Goal: Task Accomplishment & Management: Use online tool/utility

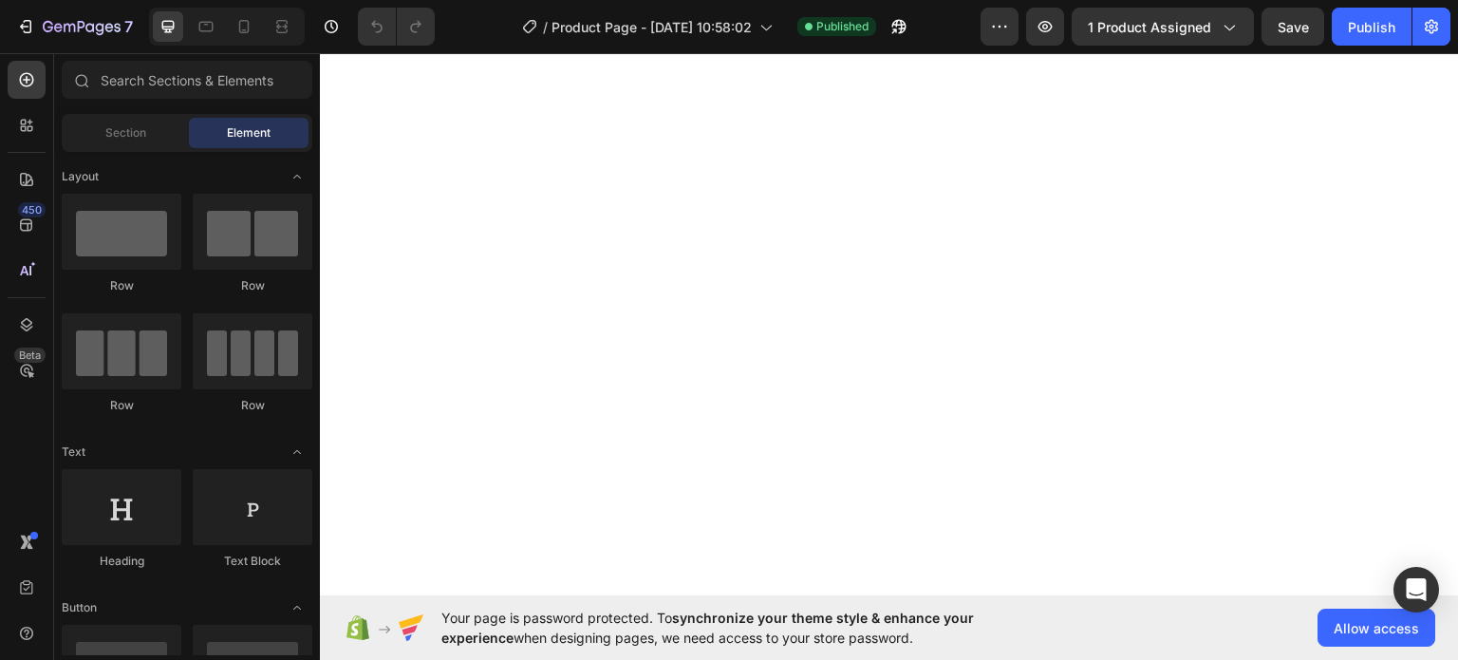
scroll to position [1742, 0]
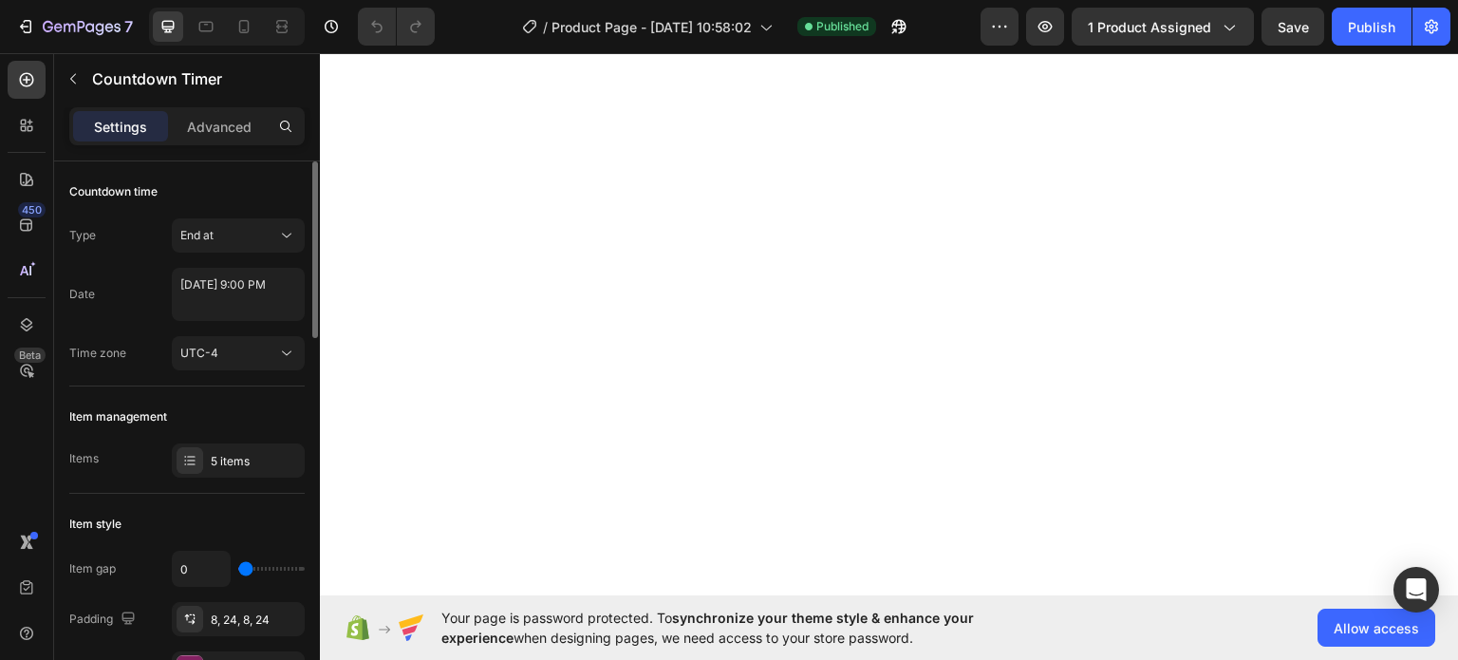
click at [237, 261] on div "Type End at Date [DATE] 9:00 PM Time zone UTC-4" at bounding box center [186, 294] width 235 height 152
select select "21"
select select "false"
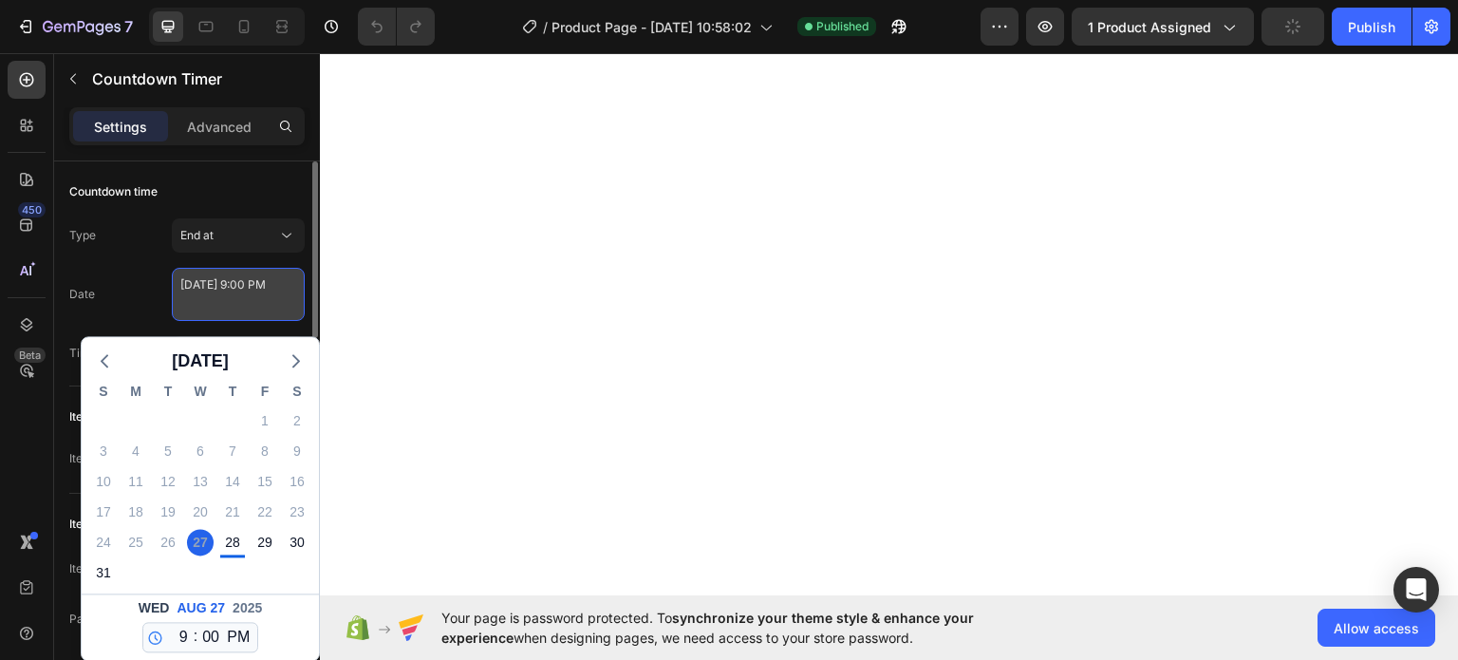
click at [247, 290] on textarea "[DATE] 9:00 PM" at bounding box center [238, 294] width 133 height 53
click at [239, 284] on textarea "[DATE] 9:00 PM" at bounding box center [238, 294] width 133 height 53
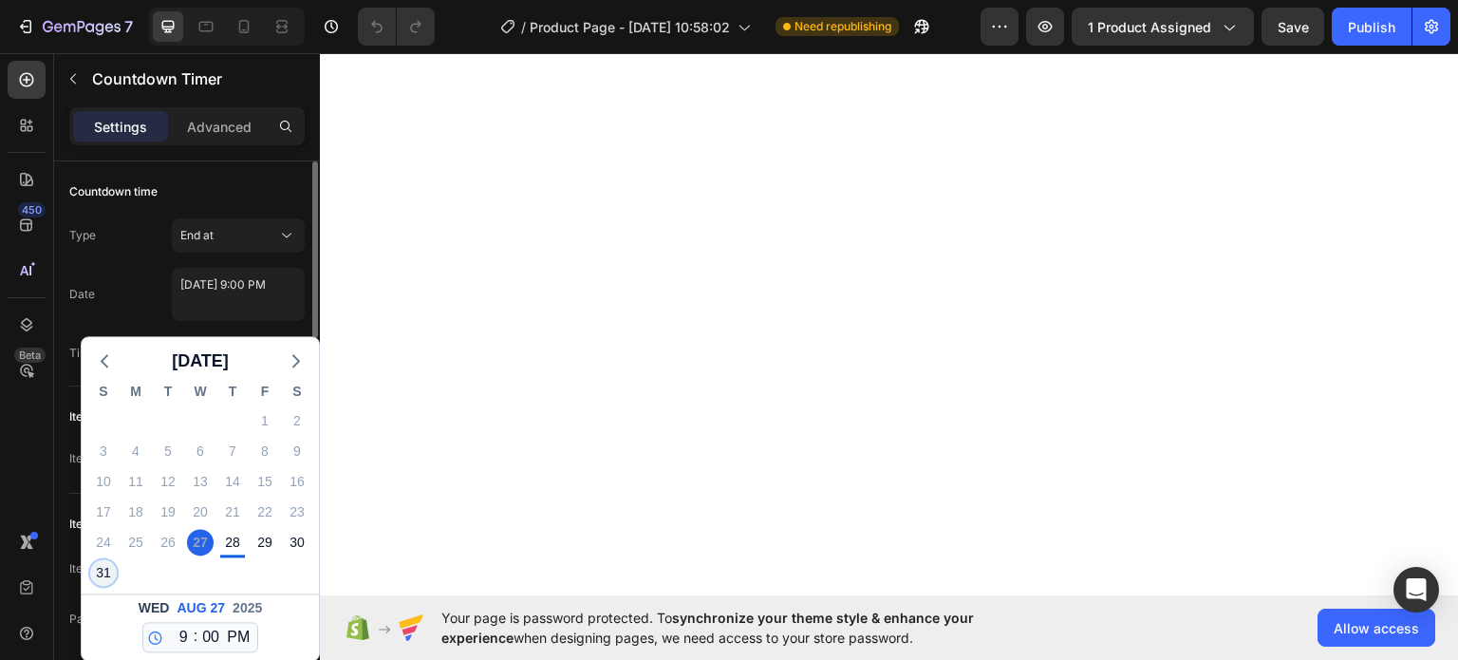
click at [114, 568] on div "31" at bounding box center [103, 572] width 27 height 27
type textarea "[DATE] 9:00 PM"
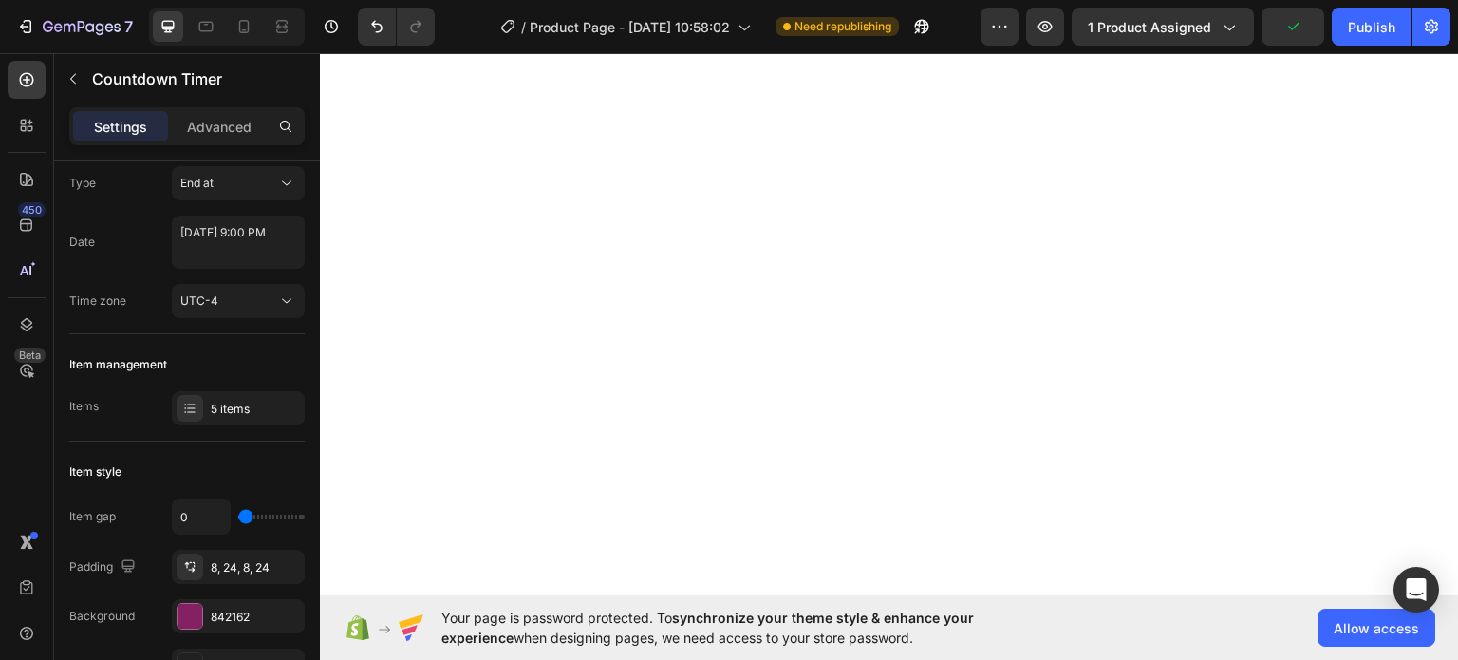
scroll to position [5315, 0]
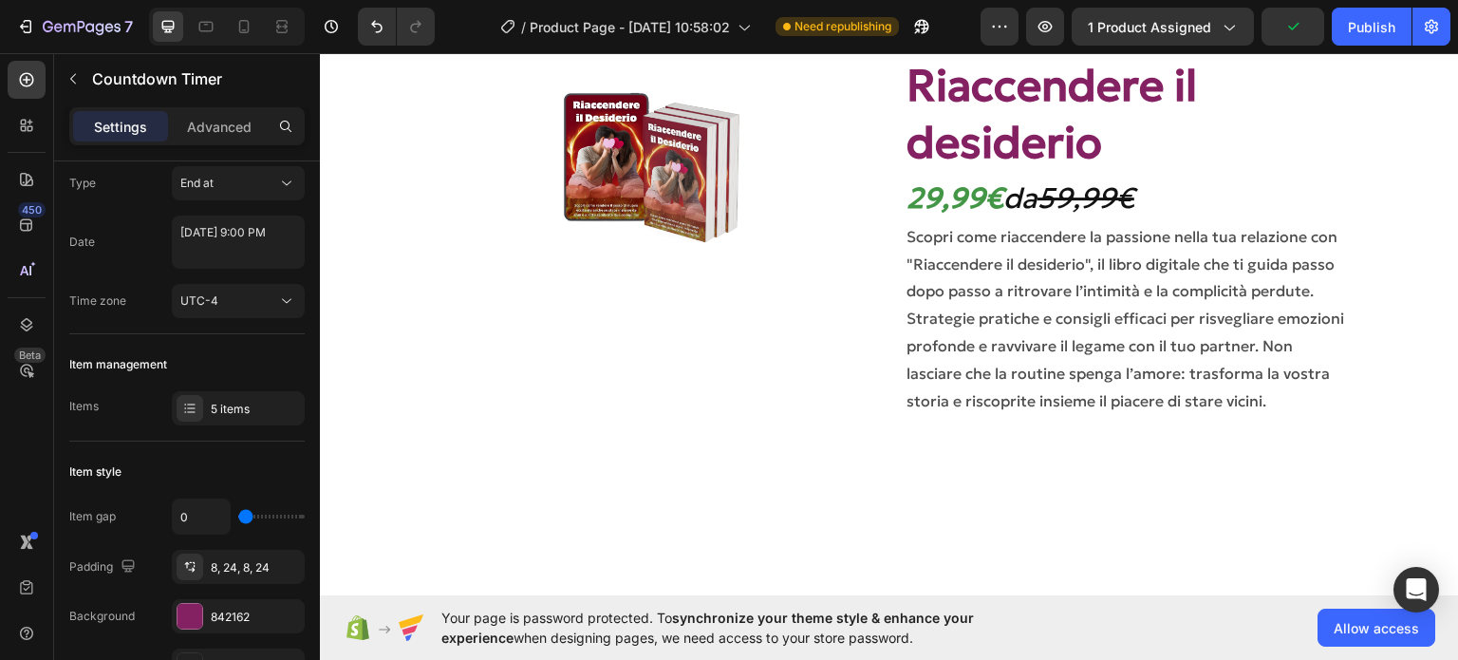
select select "21"
select select "false"
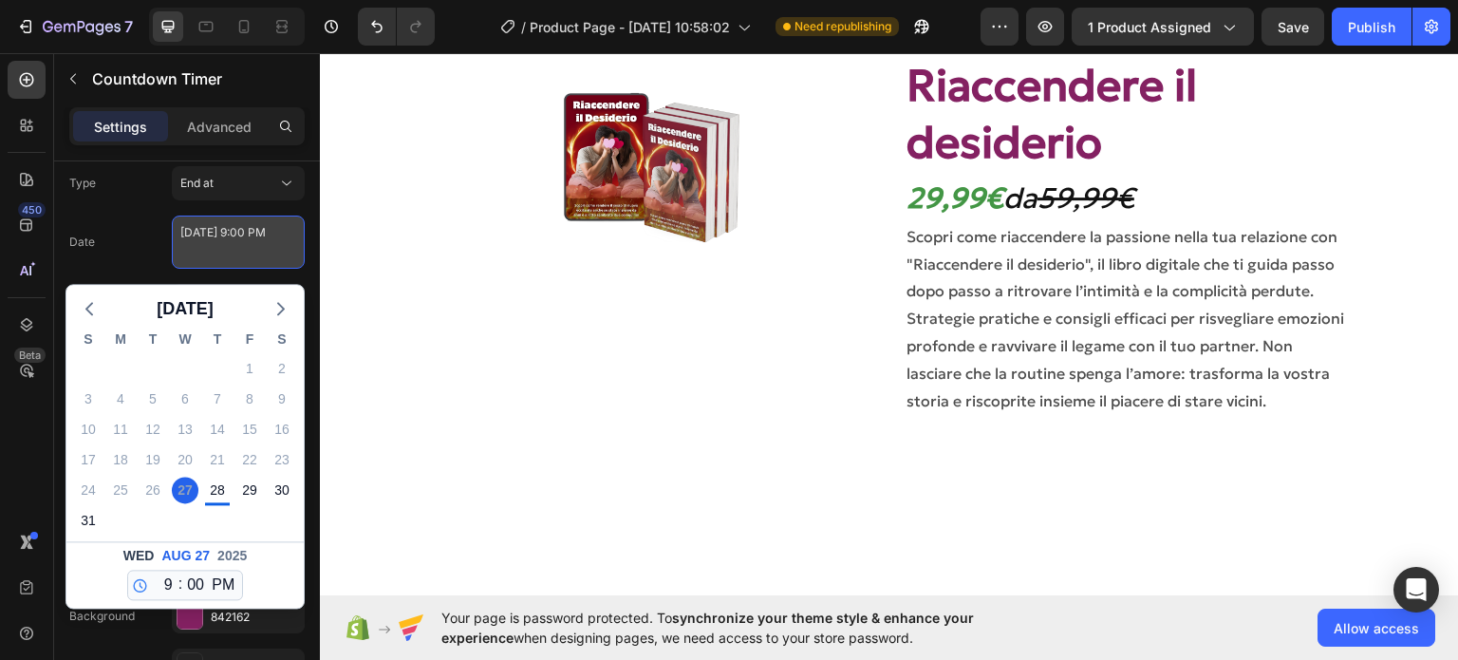
click at [230, 234] on textarea "[DATE] 9:00 PM" at bounding box center [238, 241] width 133 height 53
click at [96, 511] on div "31" at bounding box center [88, 520] width 27 height 27
type textarea "[DATE] 9:00 PM"
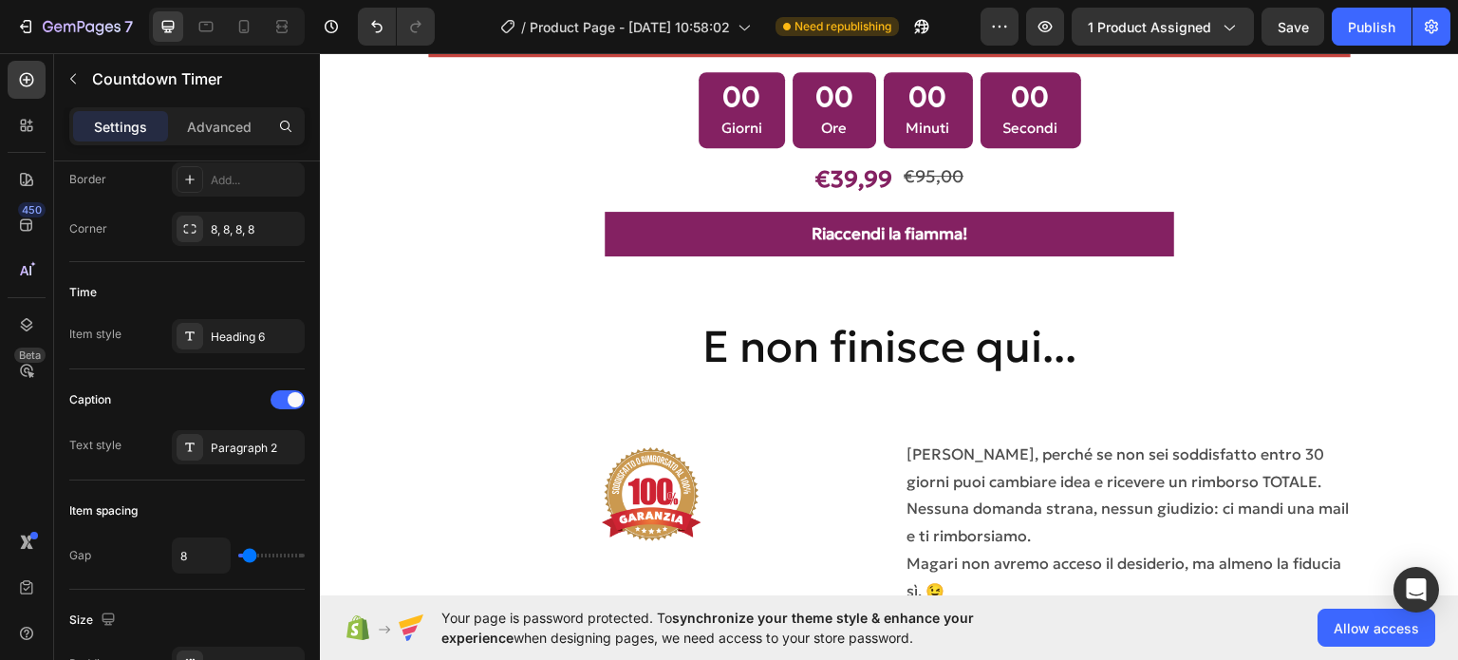
scroll to position [7496, 0]
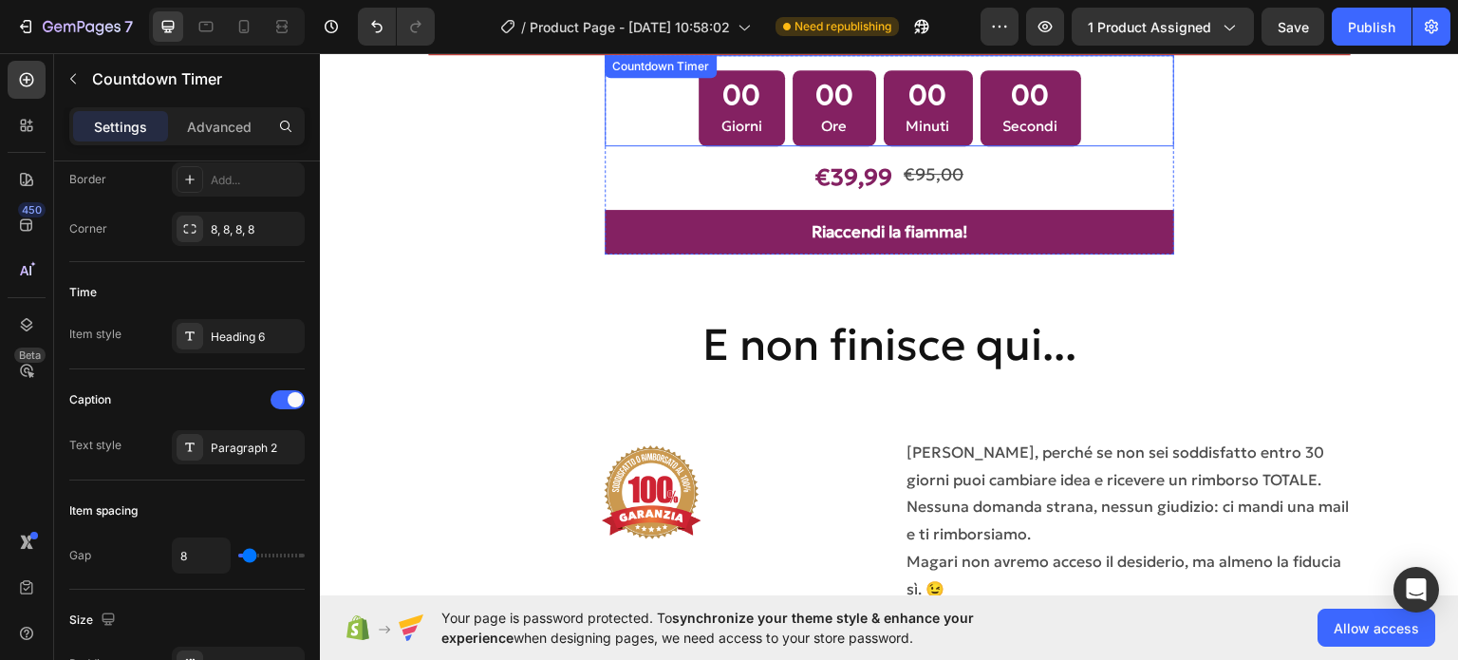
click at [780, 102] on div "00 Giorni 00 Ore 00 Minuti 00 Secondi" at bounding box center [890, 107] width 383 height 77
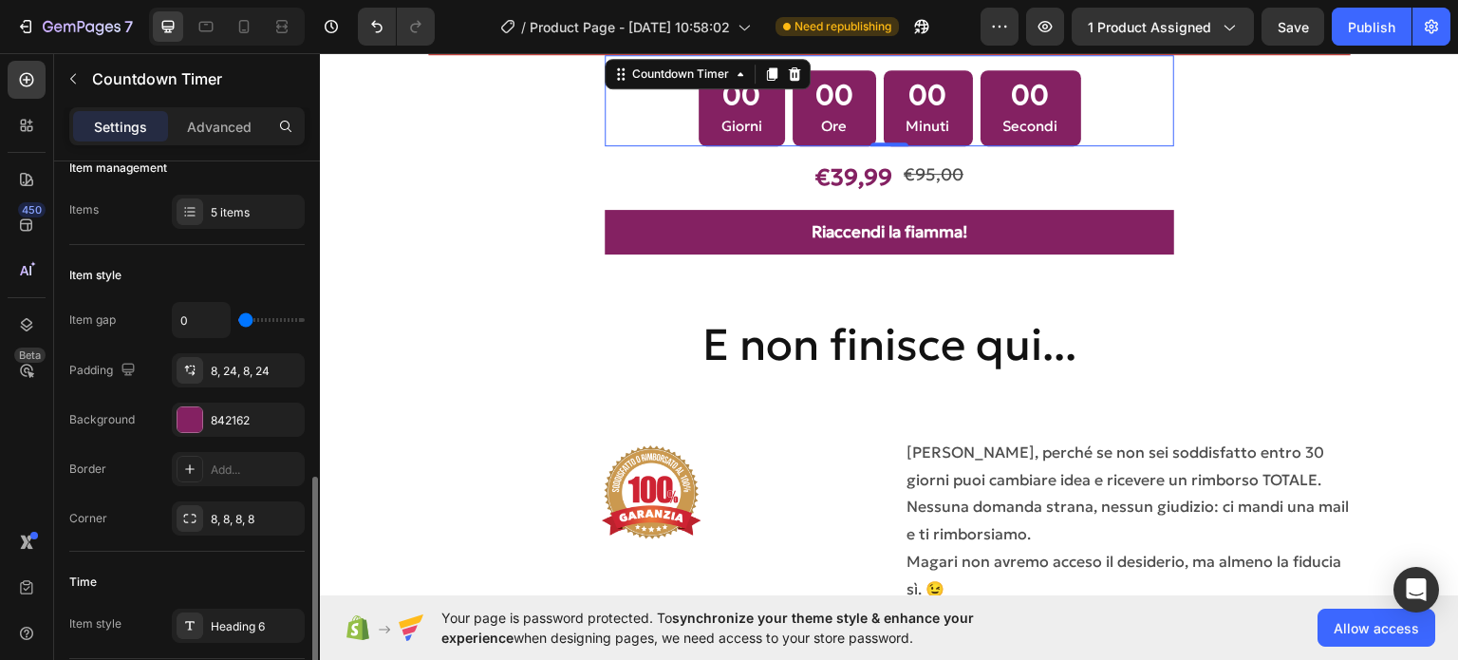
scroll to position [0, 0]
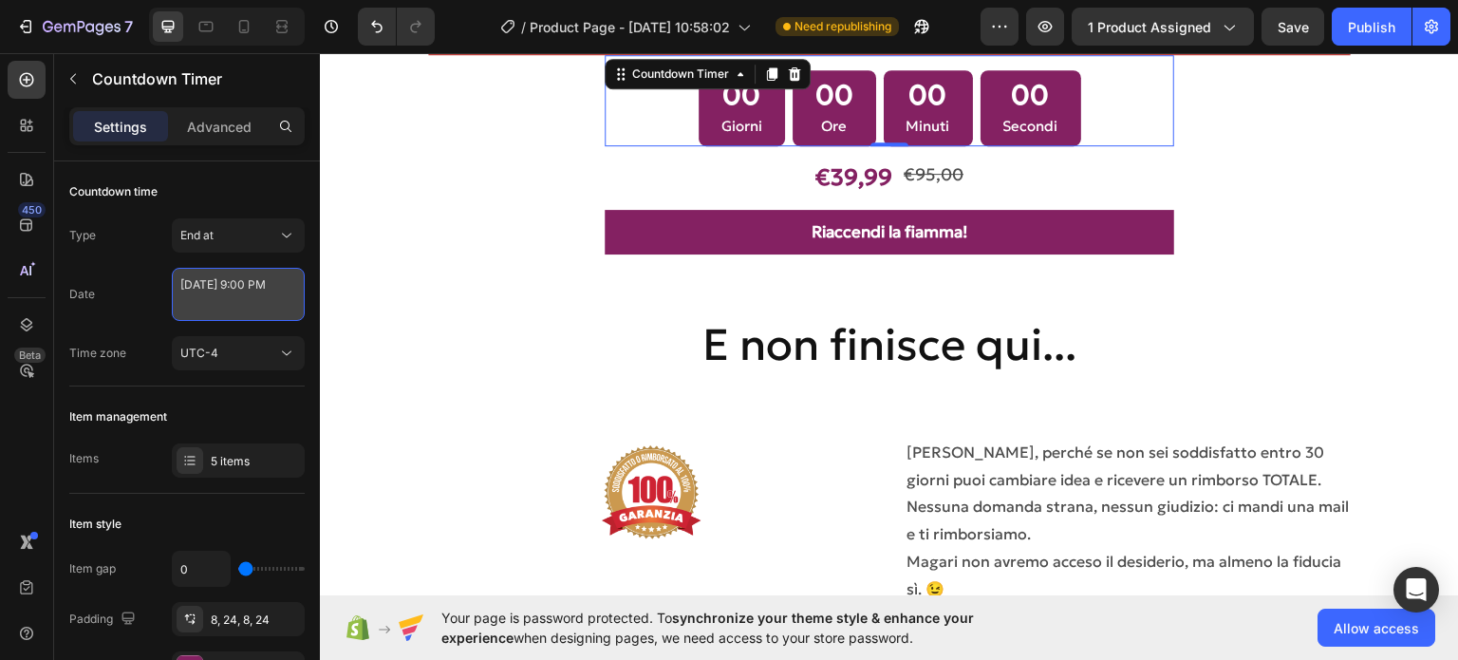
select select "21"
select select "false"
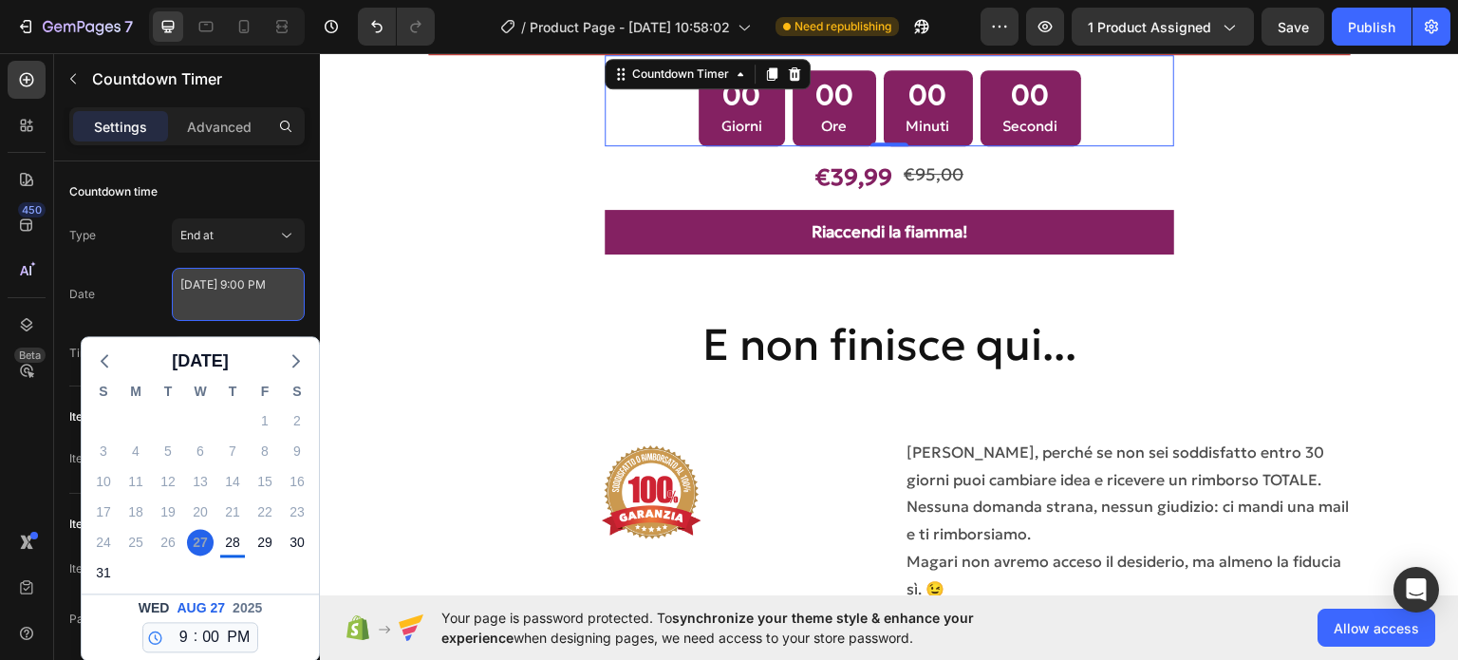
click at [227, 286] on textarea "[DATE] 9:00 PM" at bounding box center [238, 294] width 133 height 53
click at [101, 562] on div "31" at bounding box center [103, 572] width 27 height 27
type textarea "[DATE] 9:00 PM"
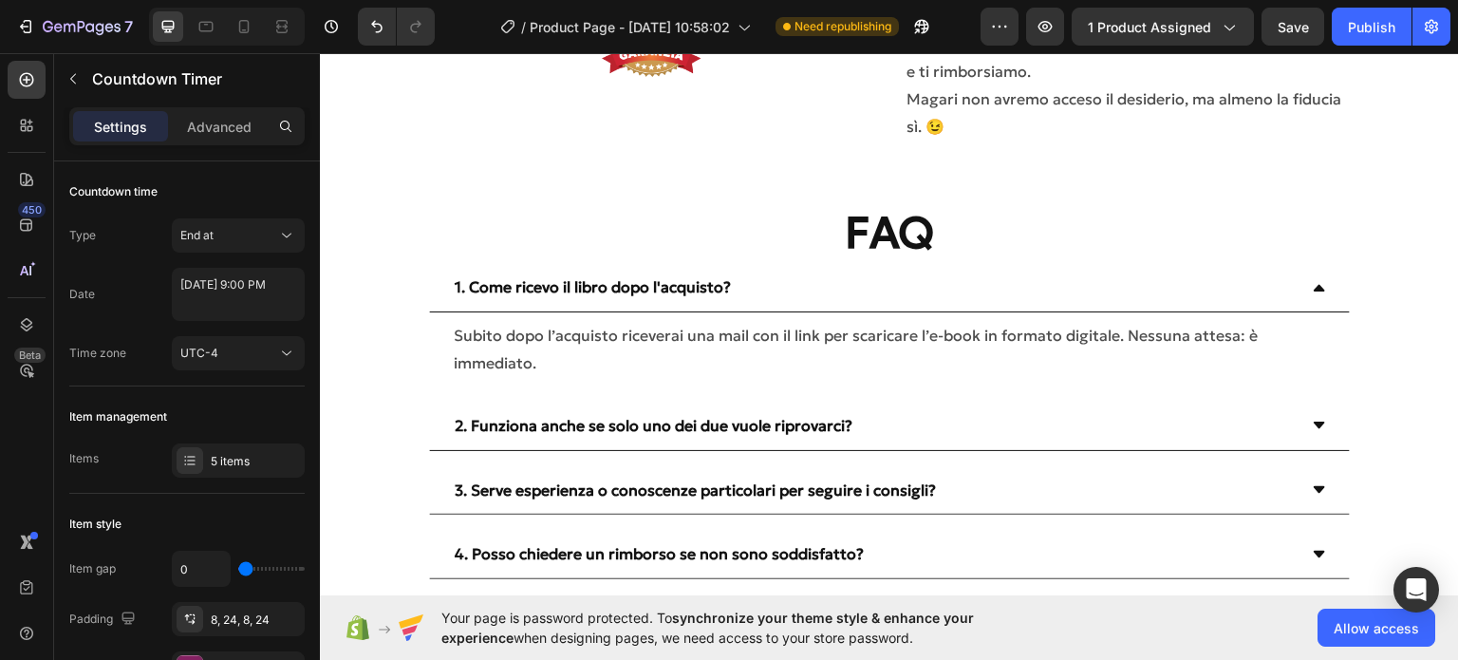
scroll to position [8242, 0]
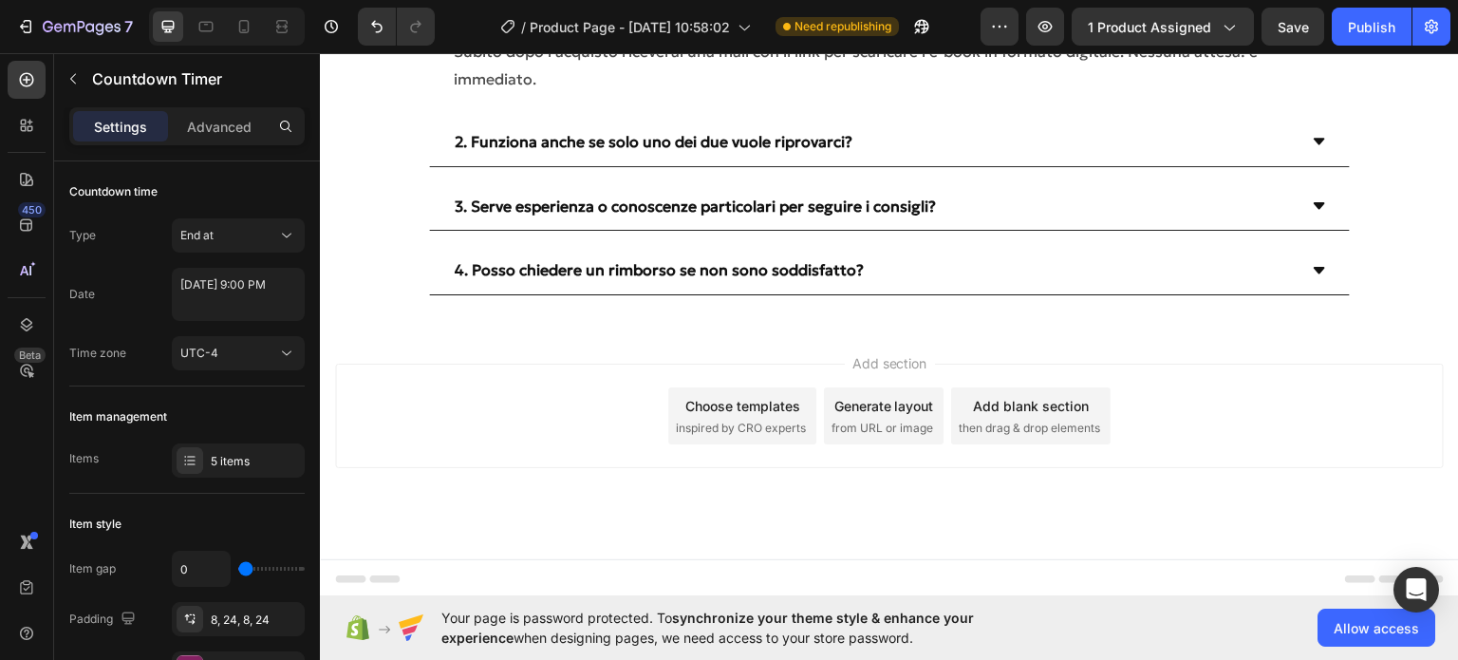
click at [1325, 20] on div "Preview 1 product assigned Save Publish" at bounding box center [1216, 27] width 470 height 38
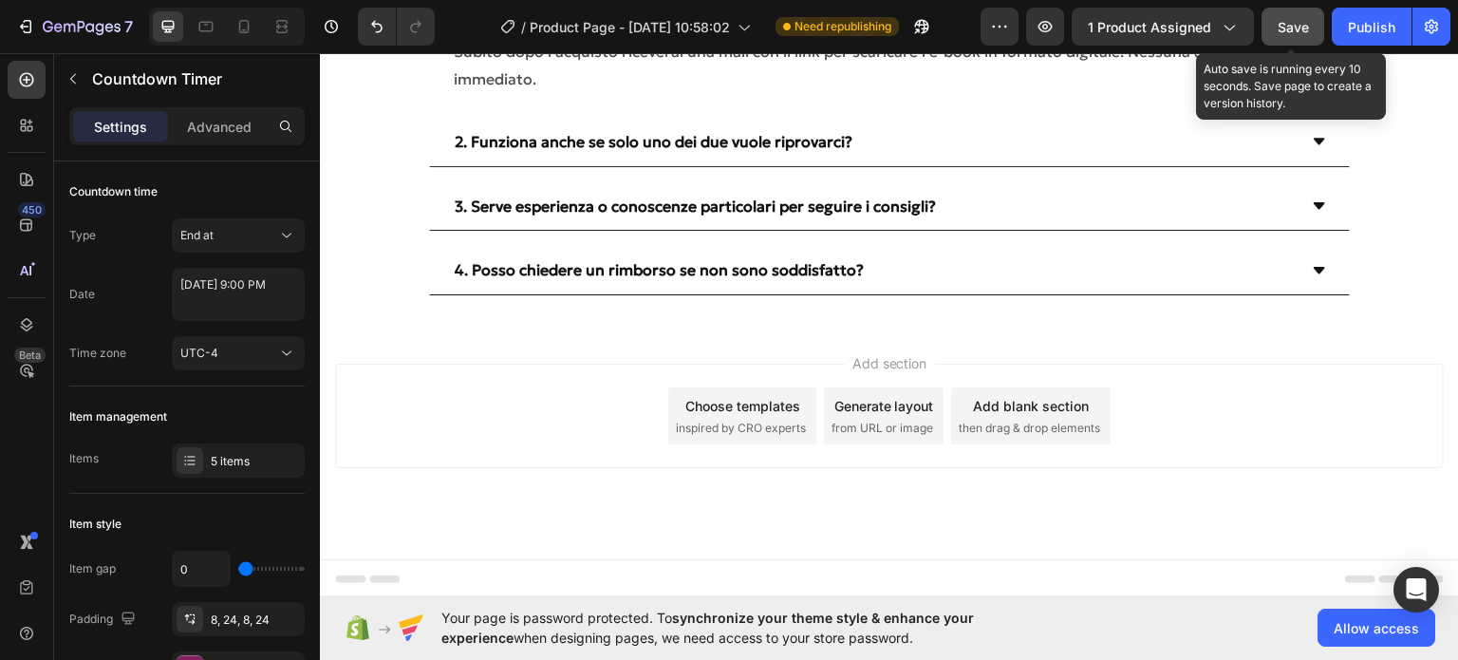
click at [1311, 20] on button "Save" at bounding box center [1293, 27] width 63 height 38
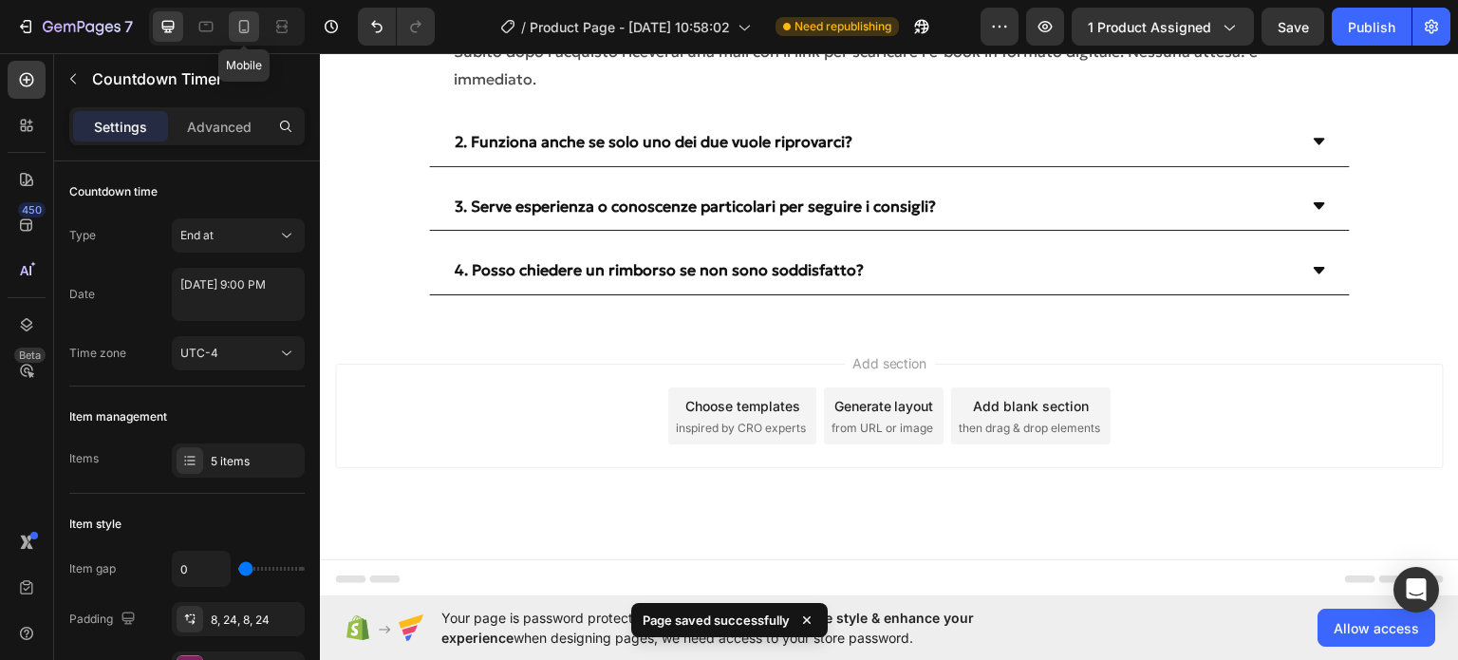
click at [246, 29] on icon at bounding box center [243, 26] width 19 height 19
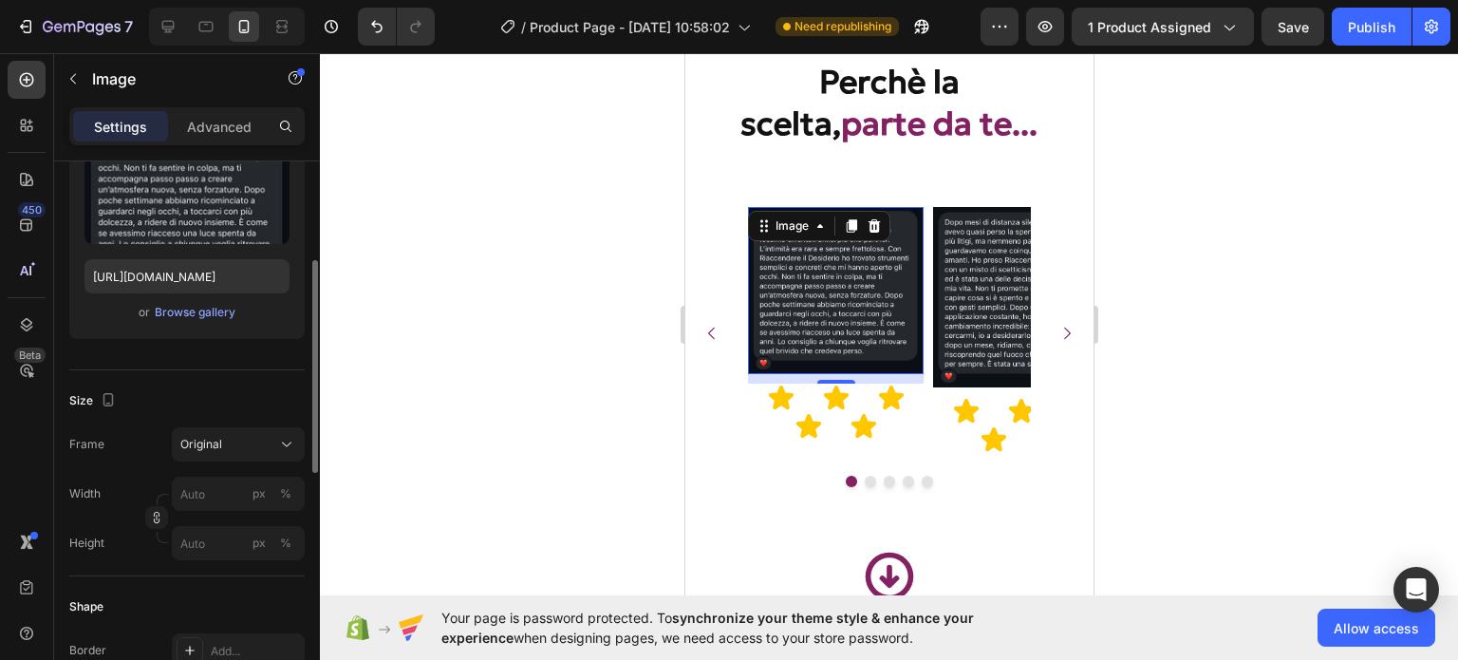
scroll to position [247, 0]
click at [213, 449] on button "Original" at bounding box center [238, 440] width 133 height 34
click at [80, 445] on label "Frame" at bounding box center [86, 440] width 35 height 17
click at [210, 490] on input "px %" at bounding box center [238, 490] width 133 height 34
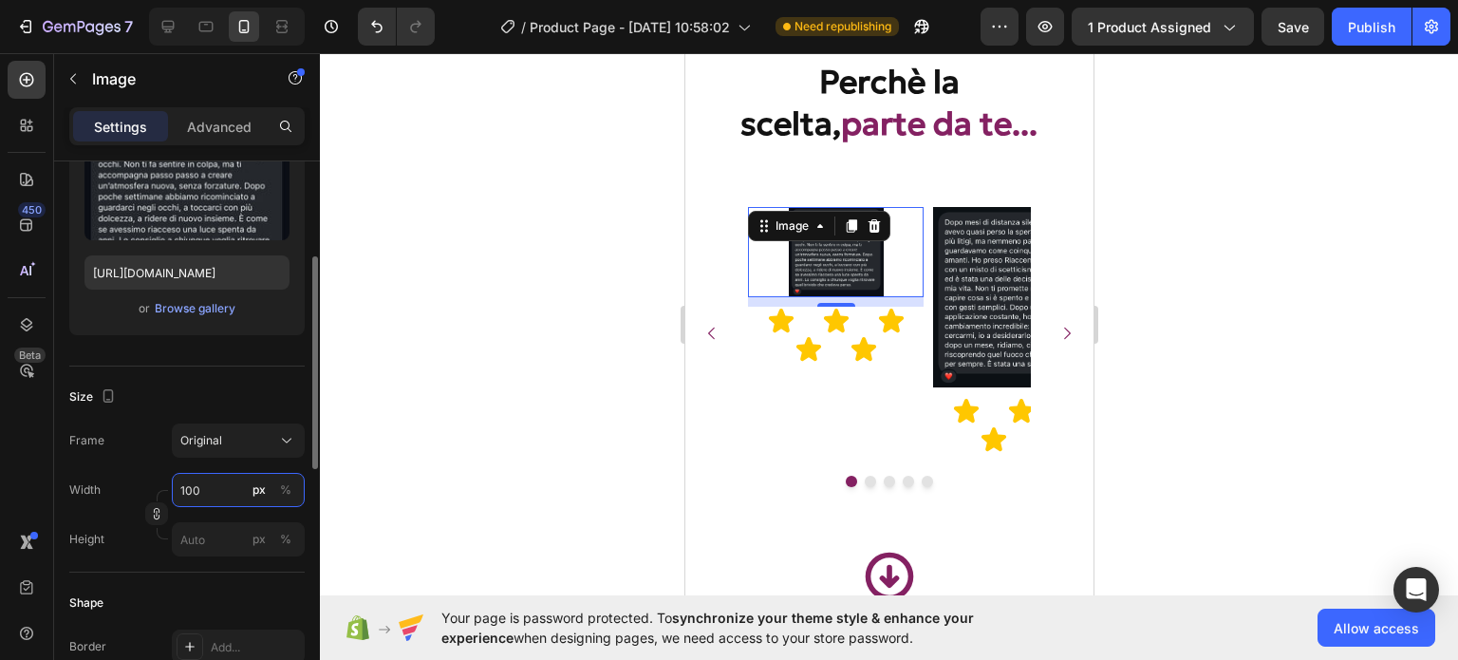
type input "100"
click at [146, 542] on div "Height px %" at bounding box center [186, 539] width 235 height 34
click at [281, 492] on div "%" at bounding box center [285, 489] width 11 height 17
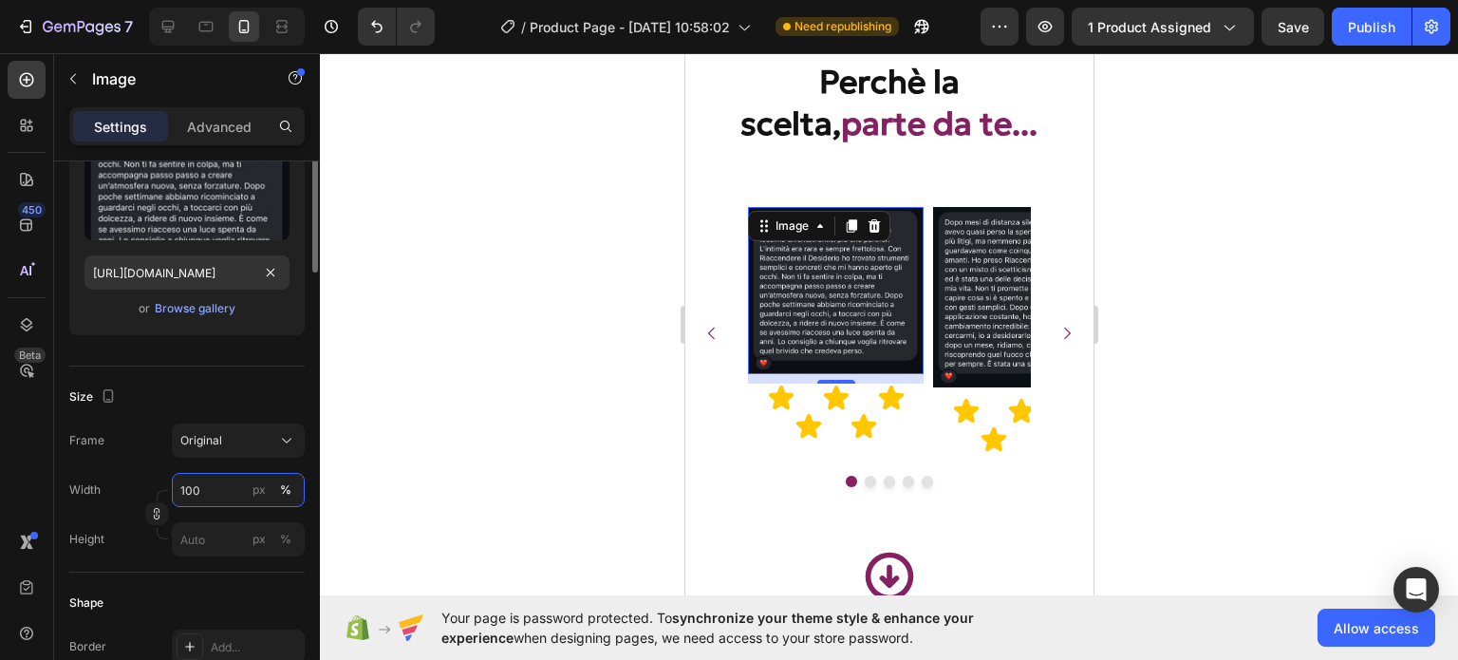
scroll to position [0, 0]
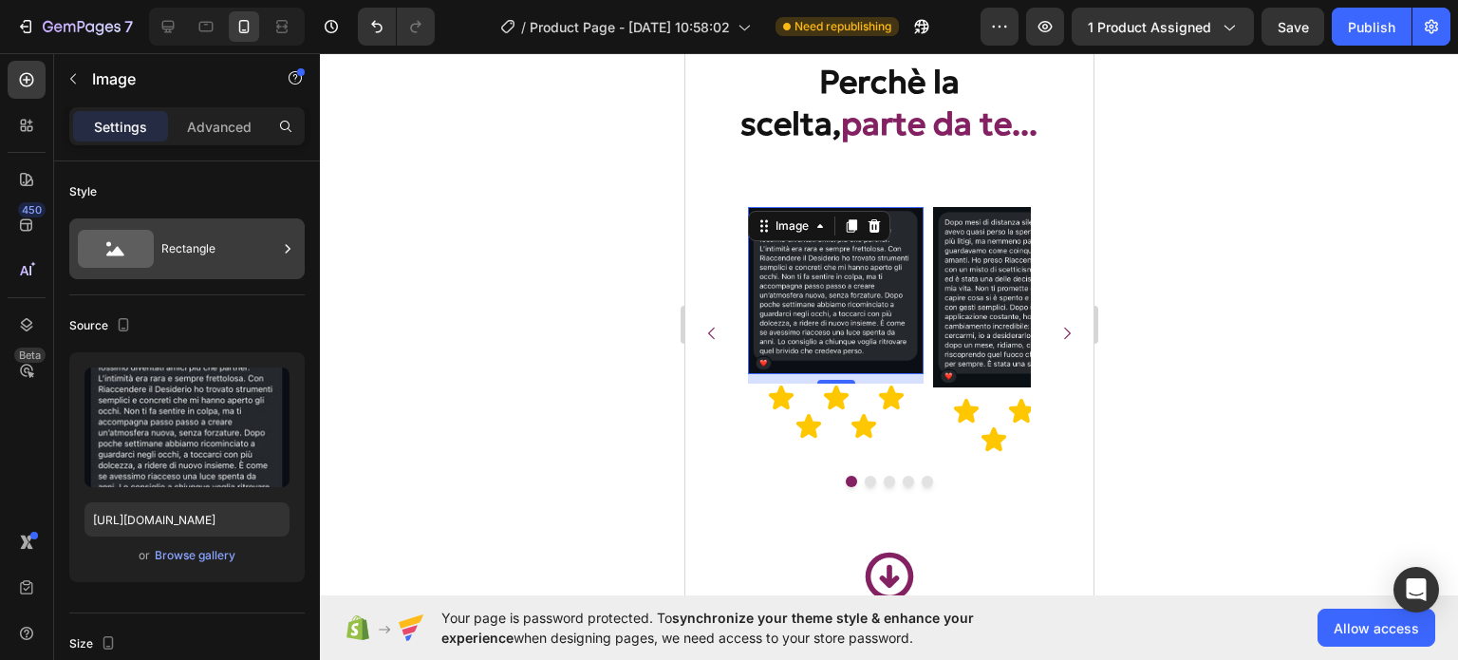
click at [106, 259] on icon at bounding box center [116, 249] width 76 height 38
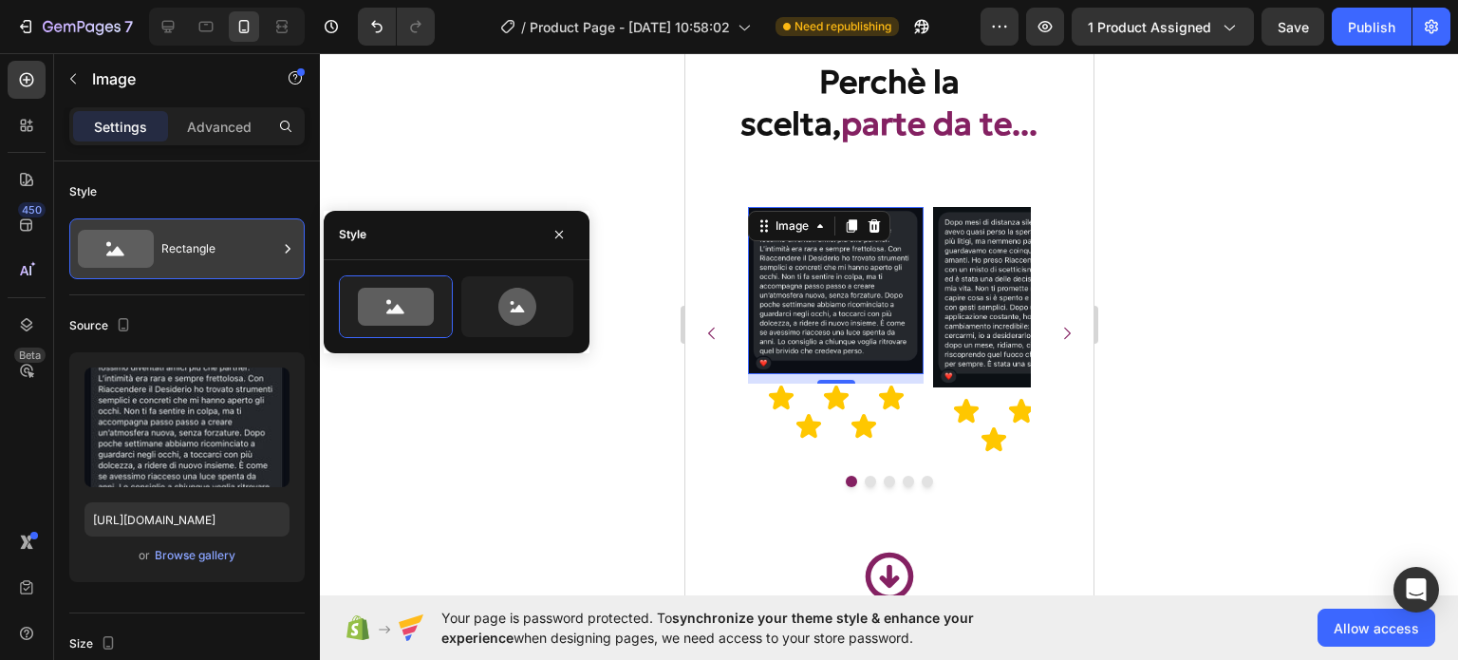
click at [106, 259] on icon at bounding box center [116, 249] width 76 height 38
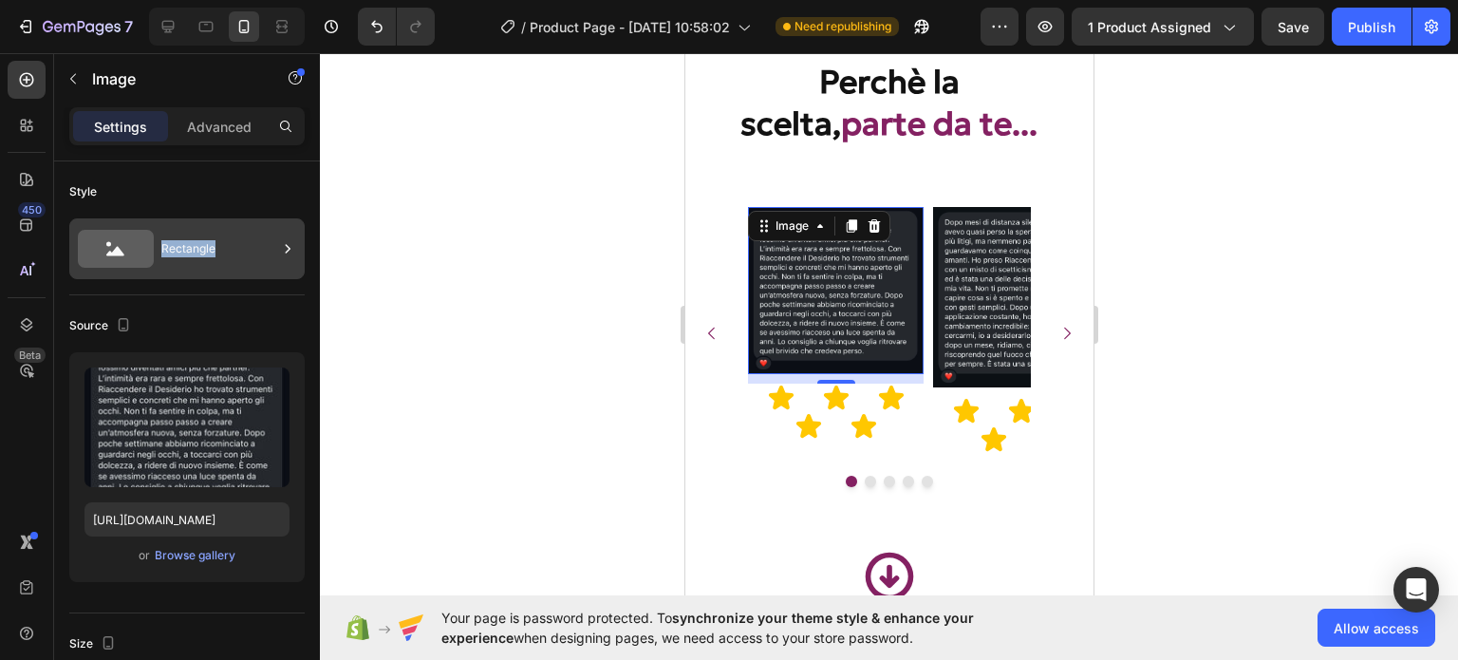
click at [106, 259] on icon at bounding box center [116, 249] width 76 height 38
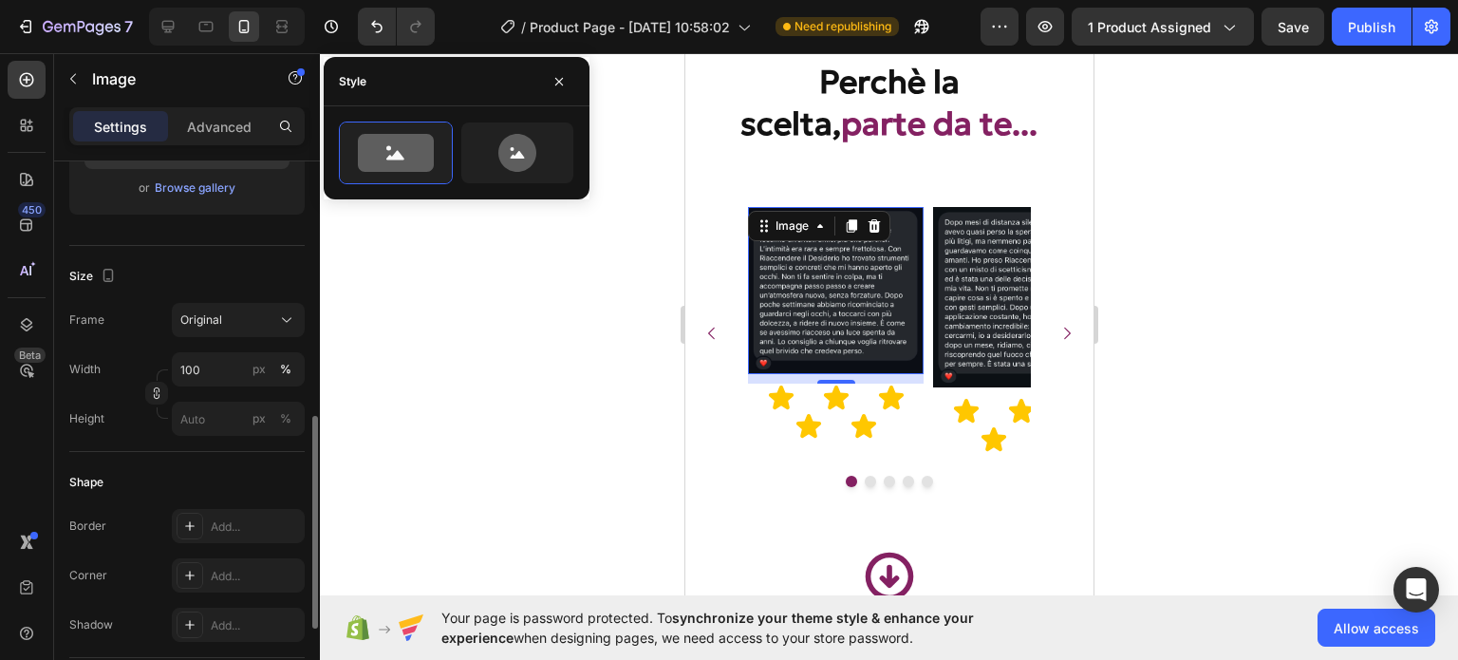
scroll to position [453, 0]
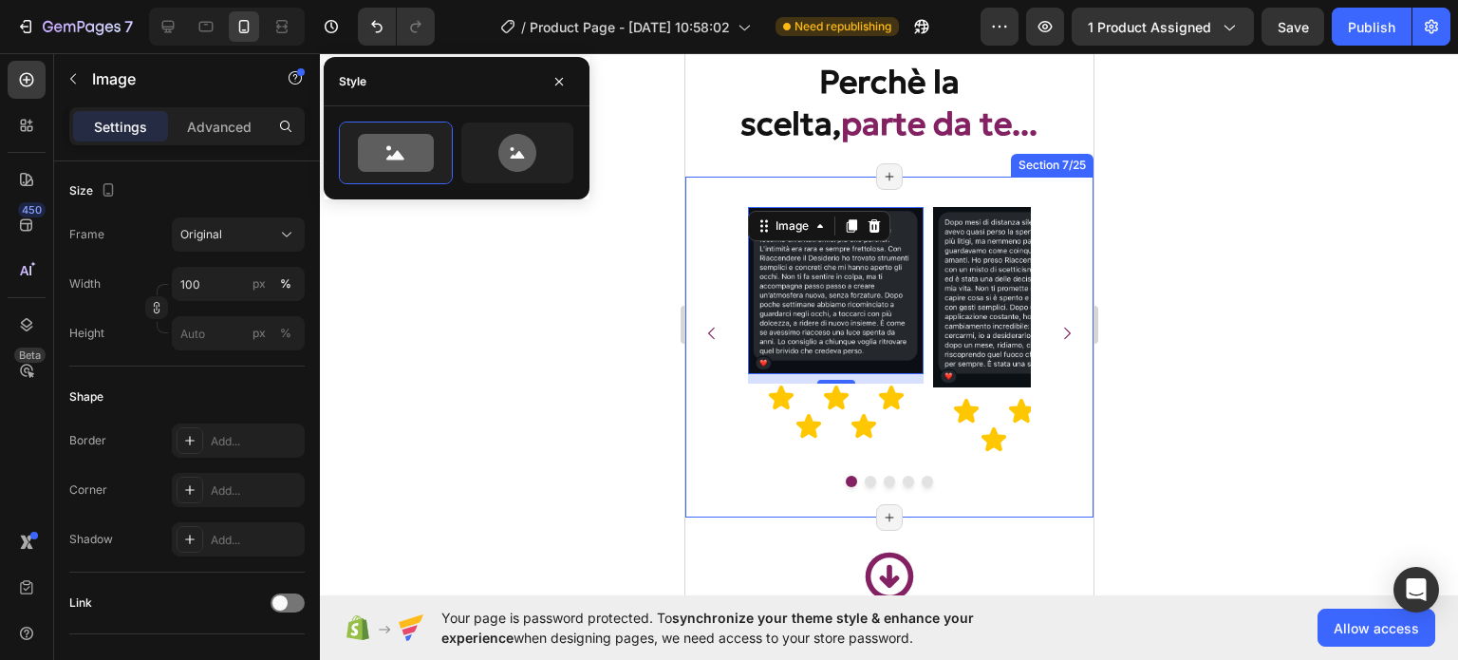
click at [736, 214] on div "Image 10 Icon Icon Icon Icon Icon Icon List Image Icon Icon Icon Icon Icon Icon…" at bounding box center [888, 333] width 408 height 253
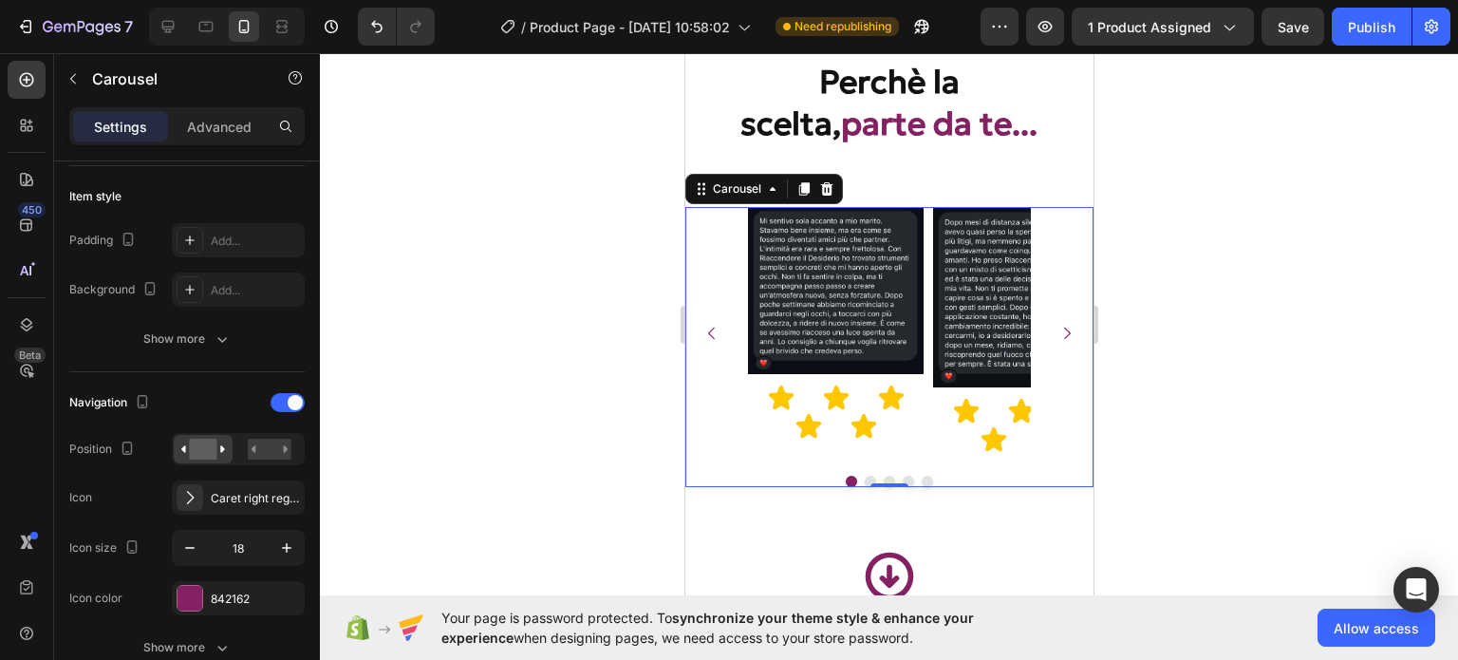
click at [736, 214] on div "Image Icon Icon Icon Icon Icon Icon List Image Icon Icon Icon Icon Icon Icon Li…" at bounding box center [888, 333] width 408 height 253
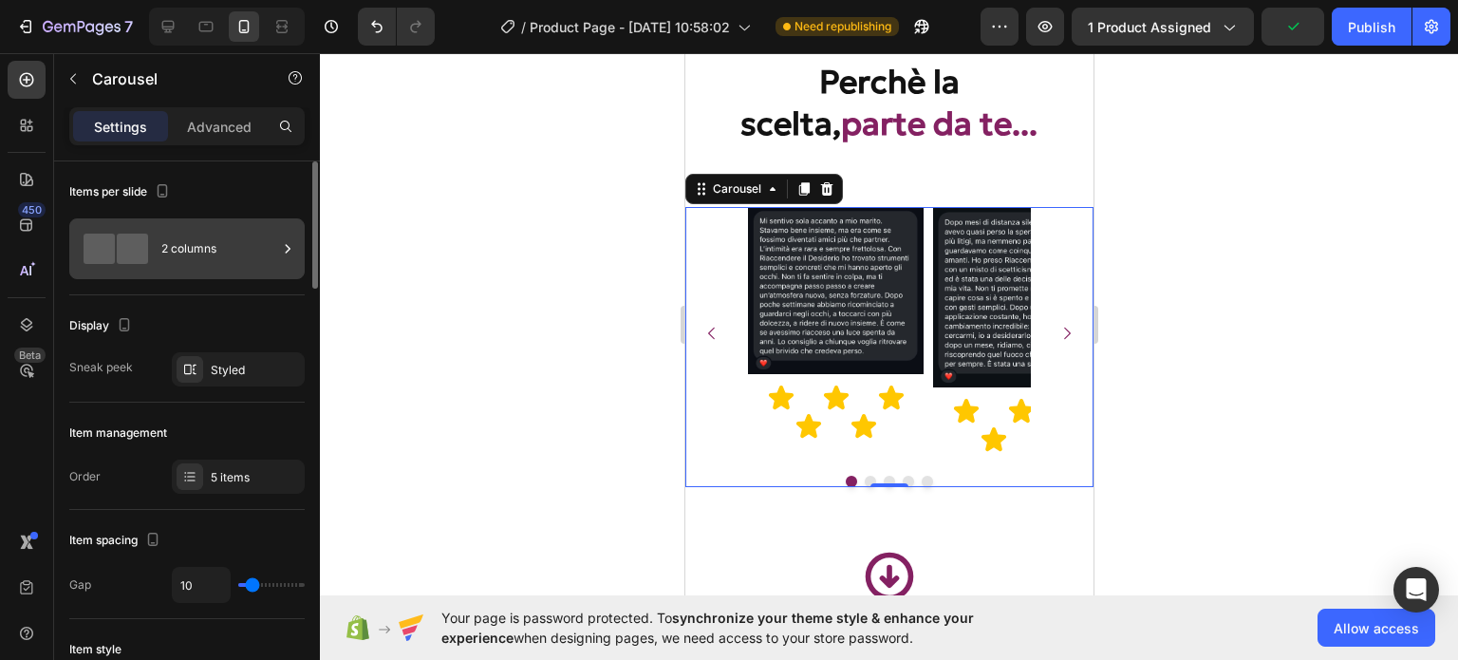
click at [151, 234] on div at bounding box center [116, 249] width 76 height 30
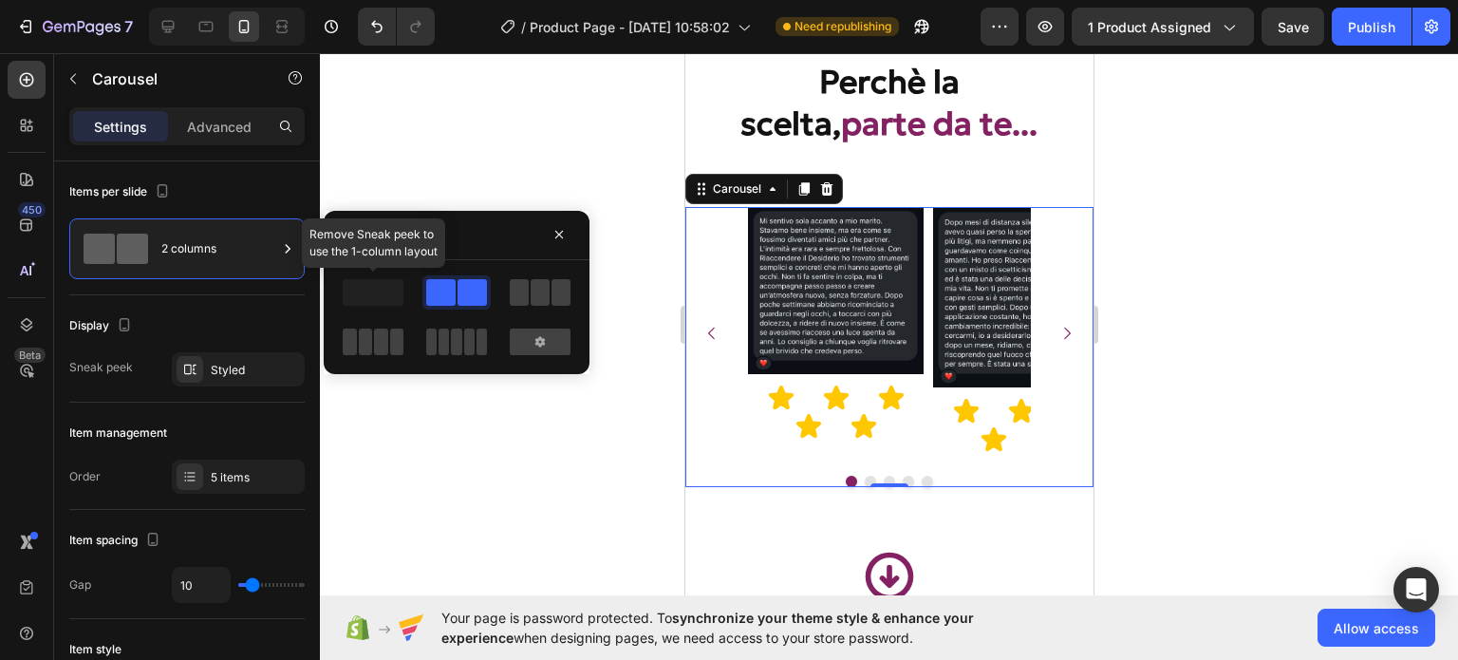
click at [378, 290] on span at bounding box center [373, 292] width 61 height 27
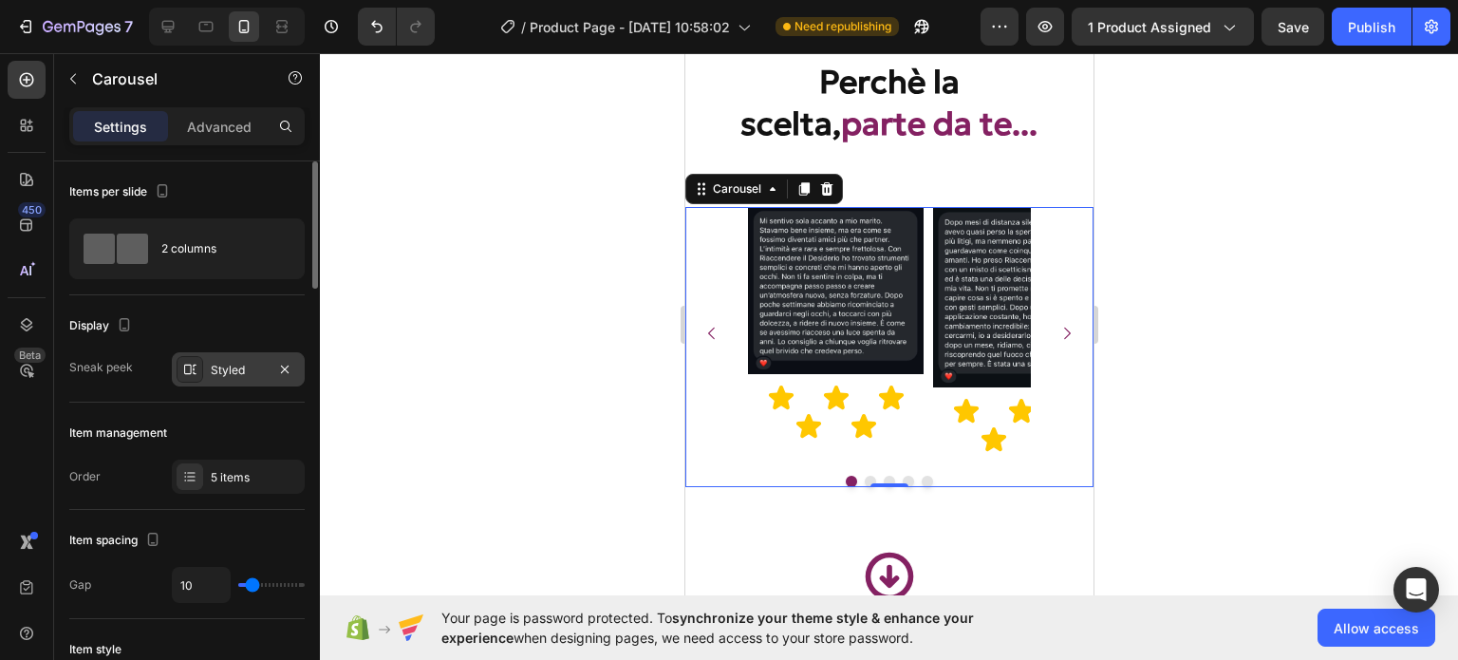
click at [205, 352] on div "Styled" at bounding box center [238, 369] width 133 height 34
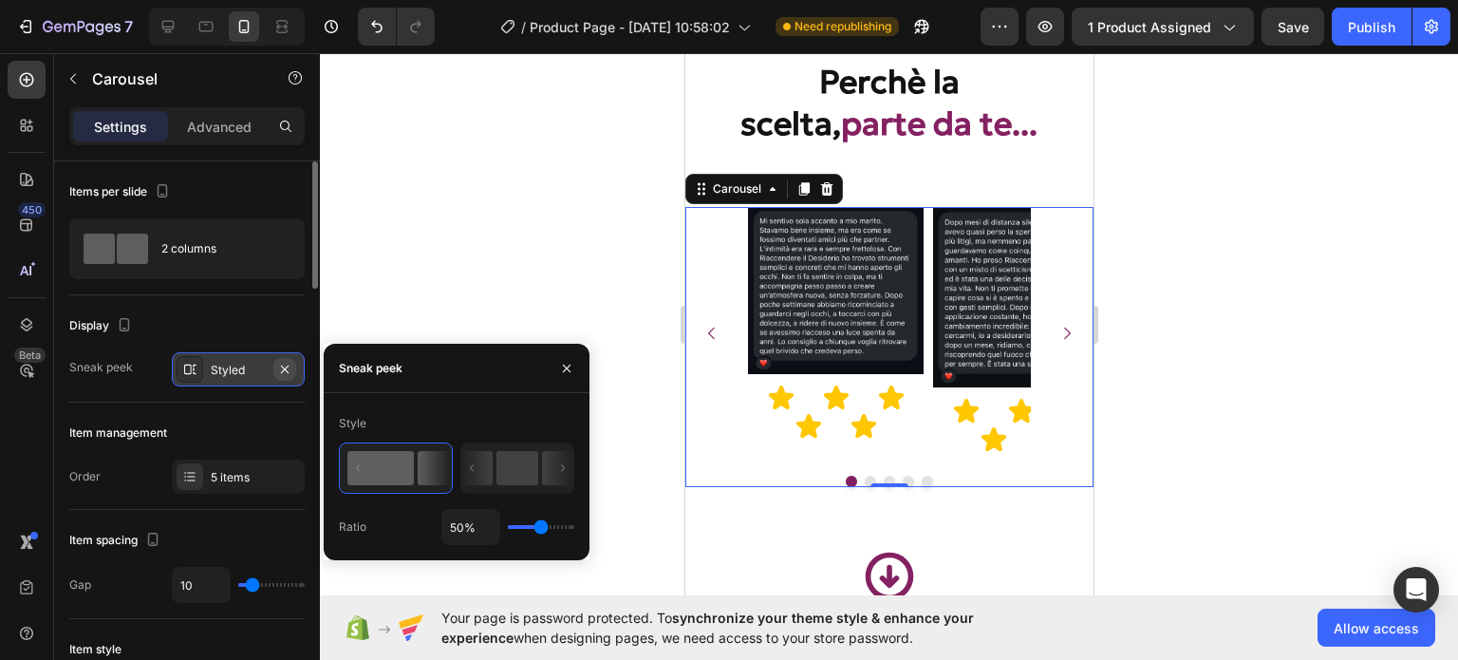
click at [290, 366] on icon "button" at bounding box center [284, 369] width 15 height 15
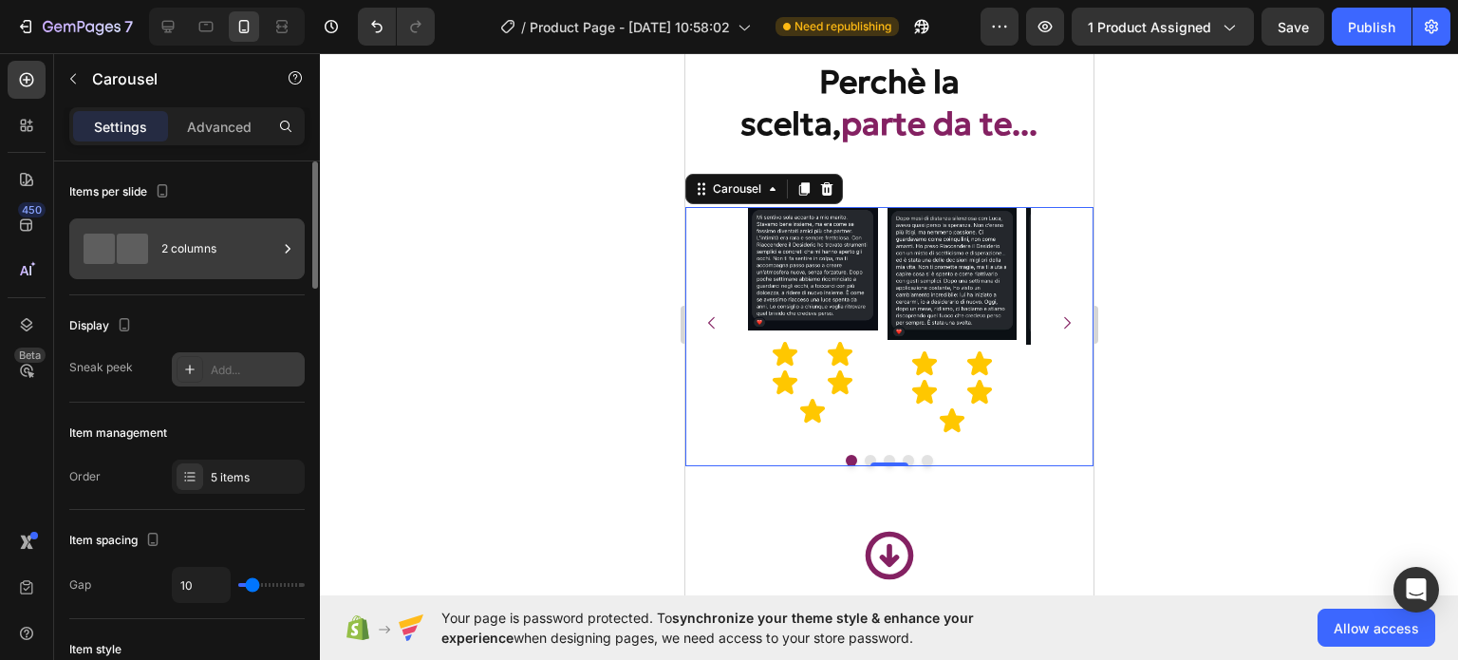
click at [153, 234] on div at bounding box center [116, 249] width 76 height 30
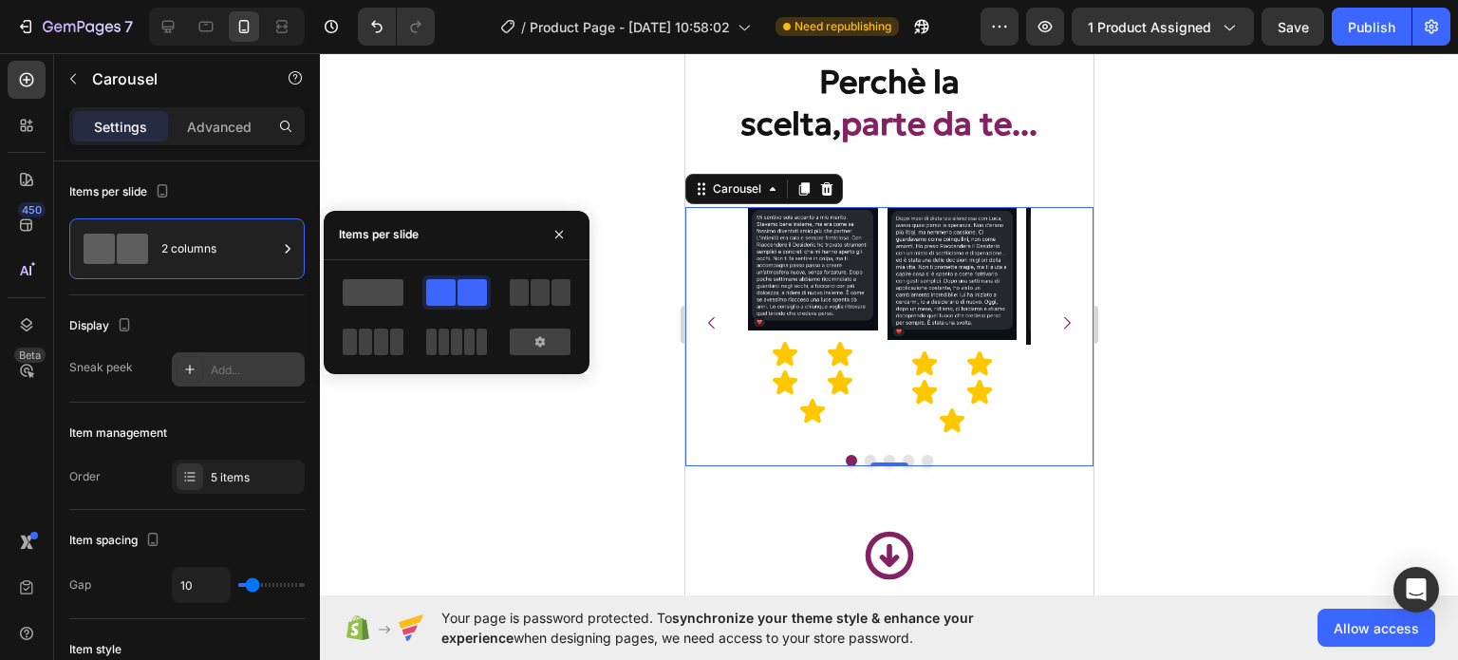
click at [357, 279] on span at bounding box center [373, 292] width 61 height 27
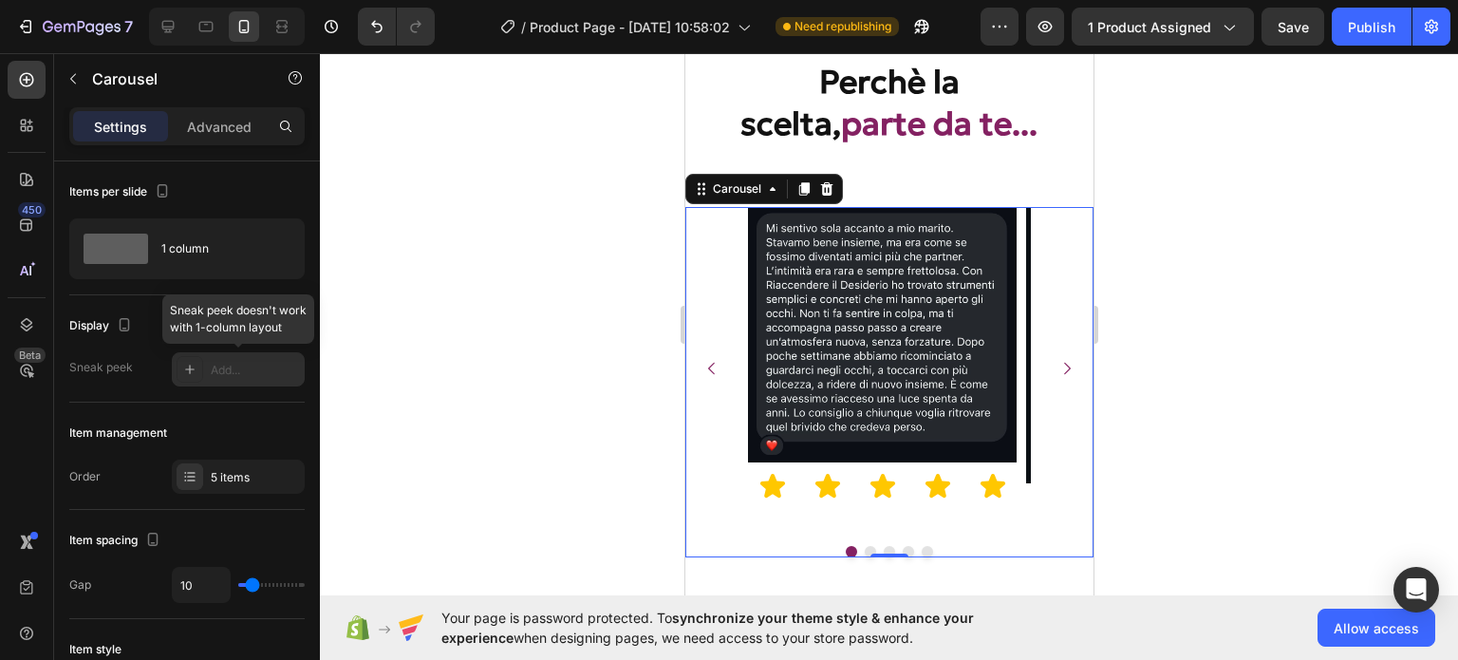
click at [220, 360] on div at bounding box center [238, 369] width 133 height 34
click at [1058, 373] on icon "Carousel Next Arrow" at bounding box center [1066, 368] width 17 height 17
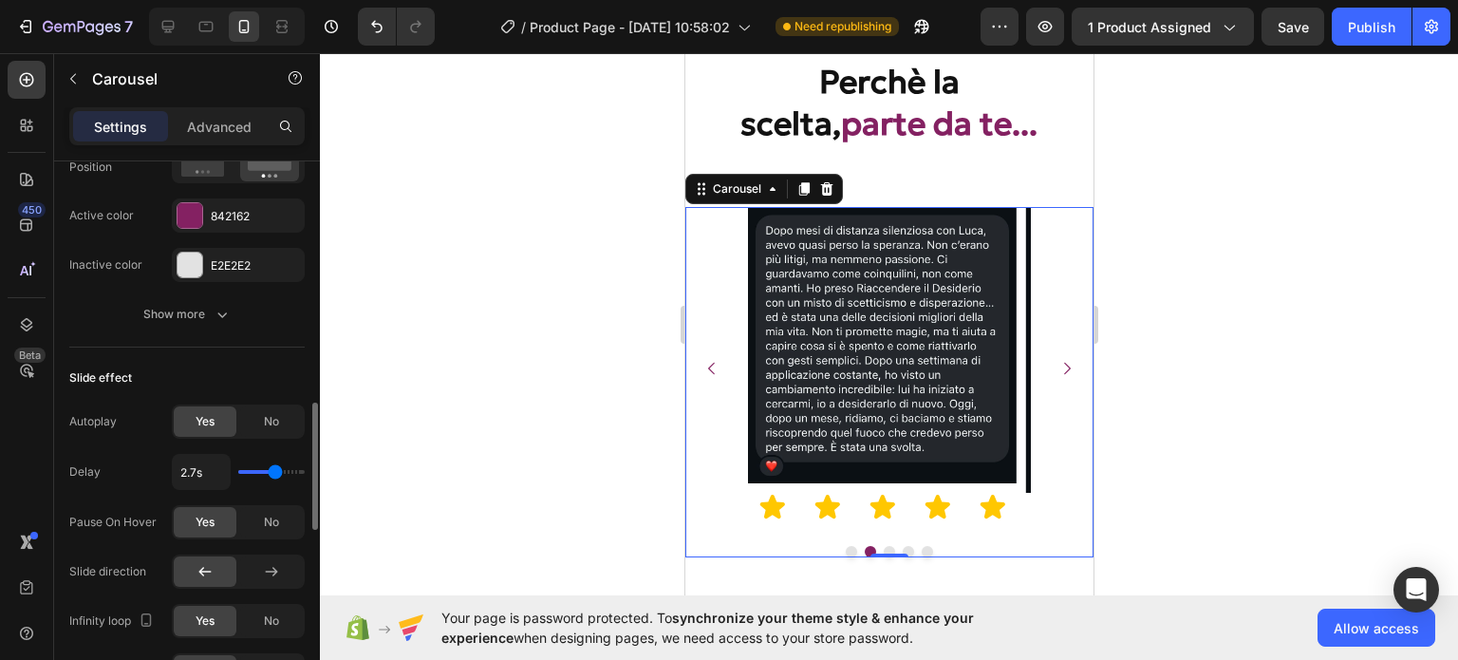
scroll to position [1043, 0]
type input "2.1s"
type input "2.1"
type input "2.3s"
type input "2.3"
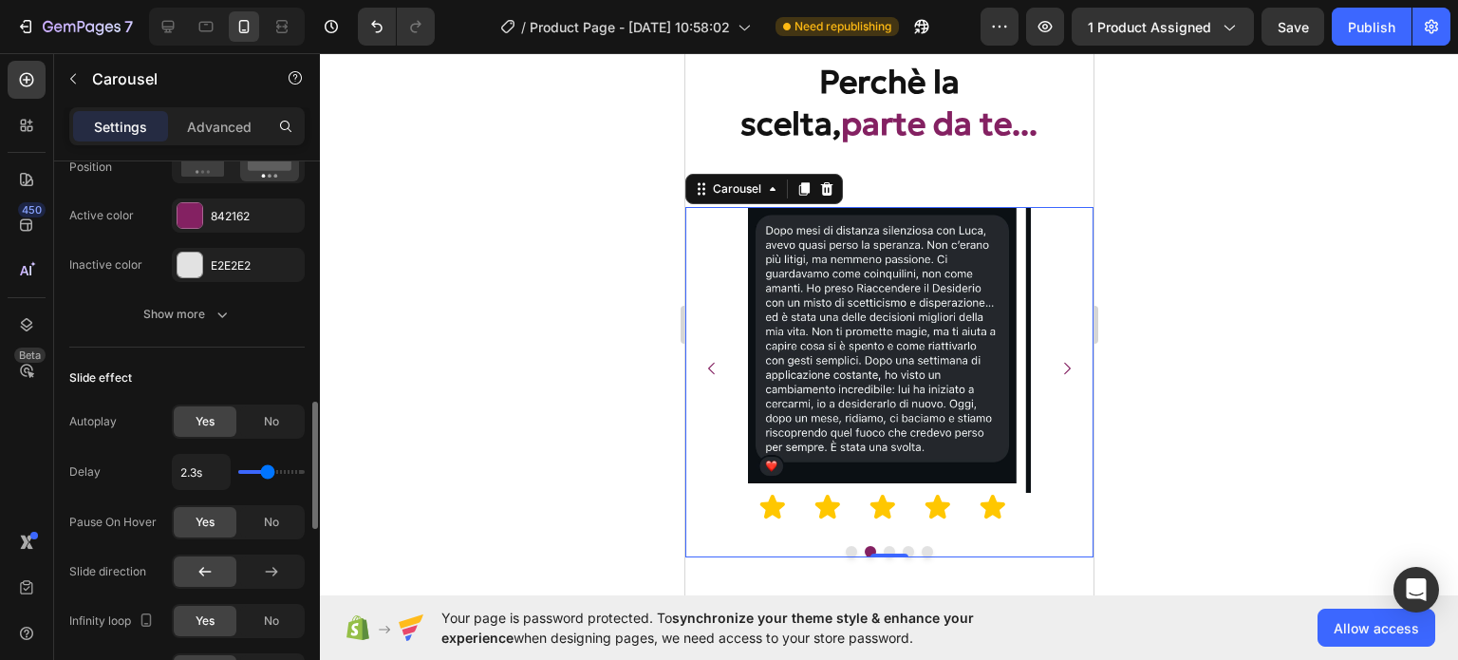
type input "2.4s"
type input "2.5"
click at [271, 470] on input "range" at bounding box center [271, 472] width 66 height 4
type input "2.6s"
type input "2.6"
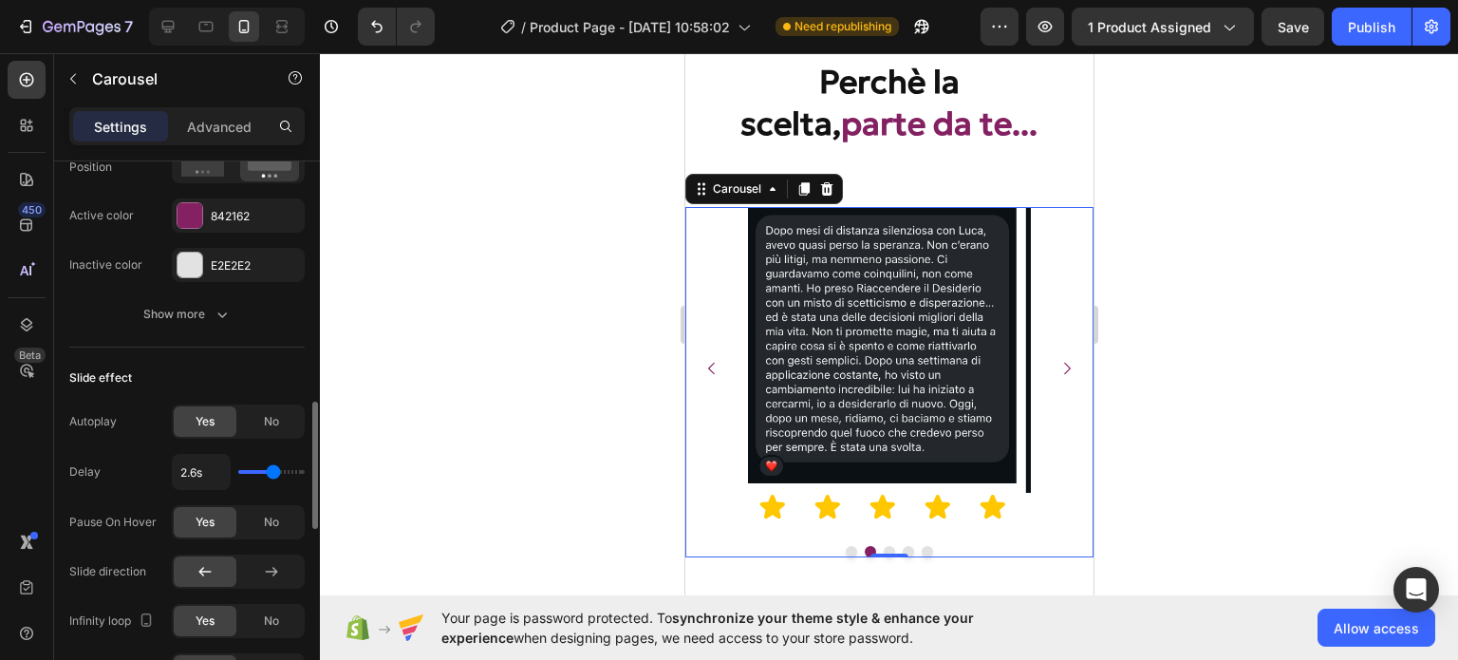
type input "2.7s"
type input "2.7"
type input "2.8s"
type input "2.8"
type input "3.1s"
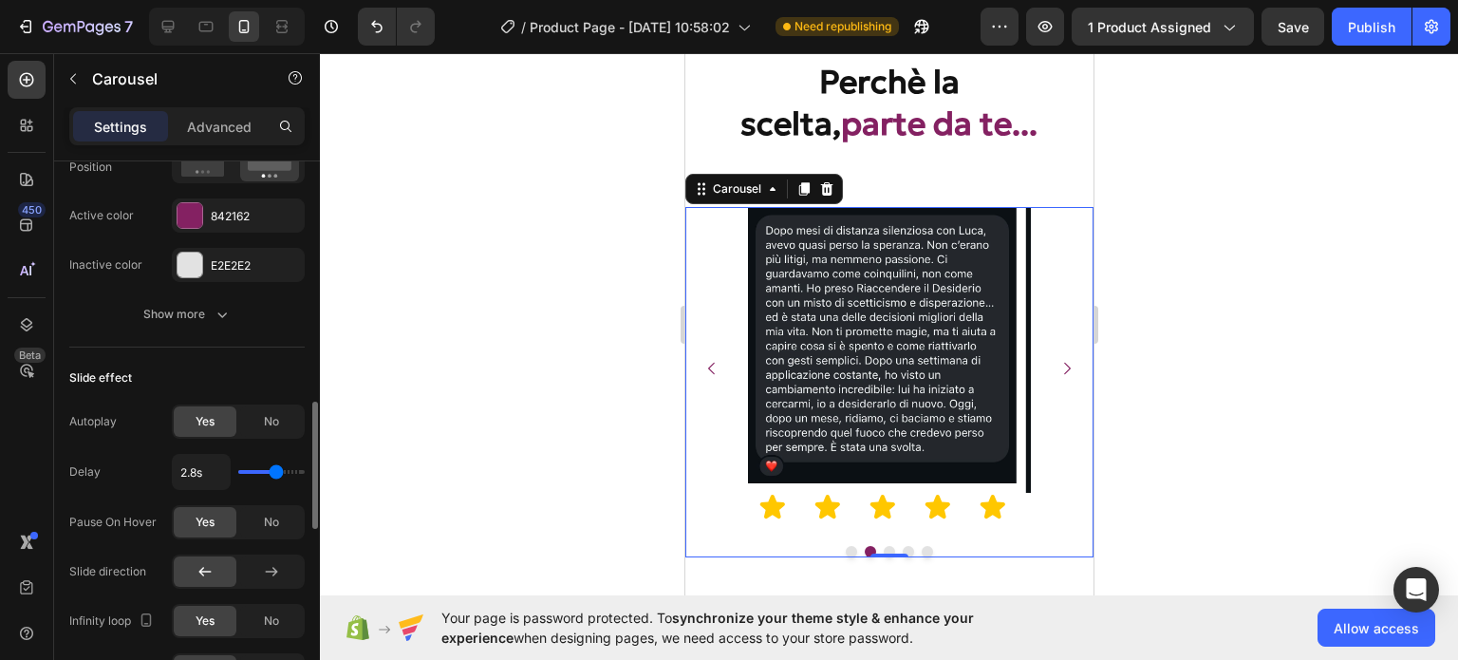
type input "3.1"
type input "3s"
type input "3"
type input "2.8s"
type input "2.8"
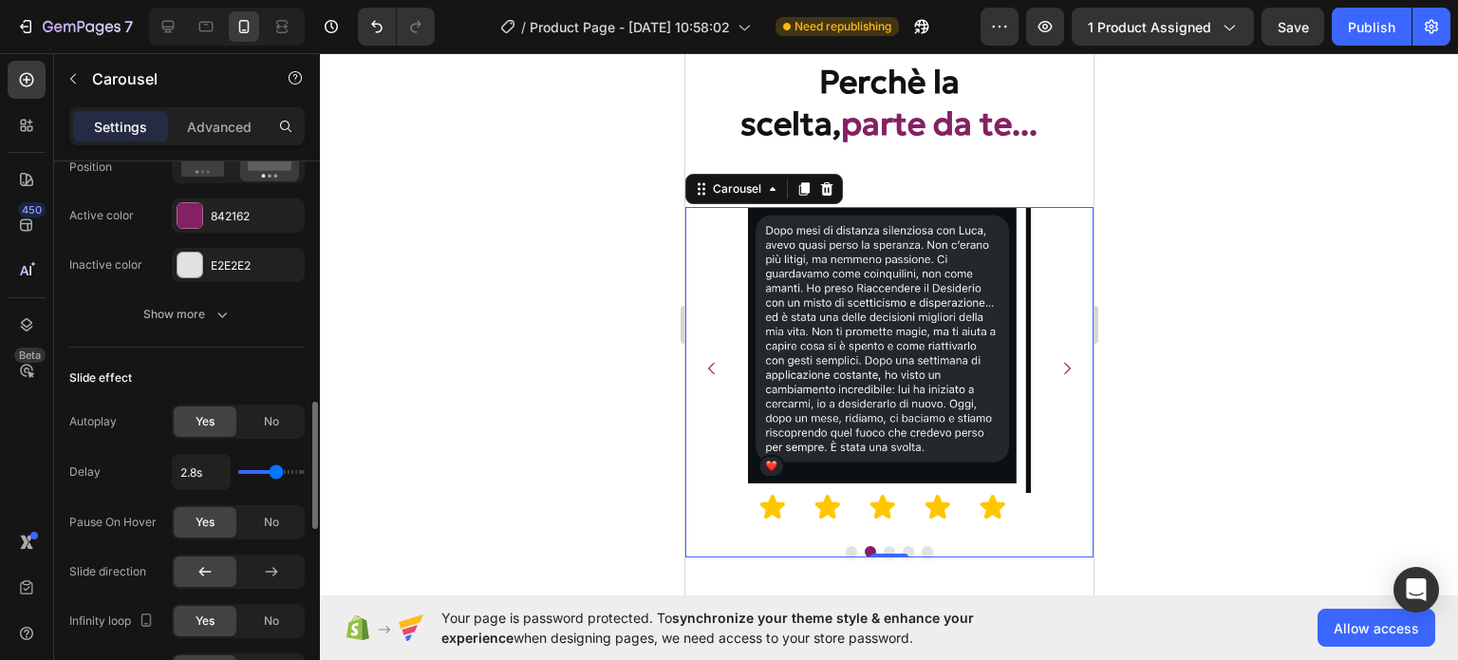
type input "2.7s"
type input "2.7"
type input "2.6s"
type input "2.6"
click at [273, 470] on input "range" at bounding box center [271, 472] width 66 height 4
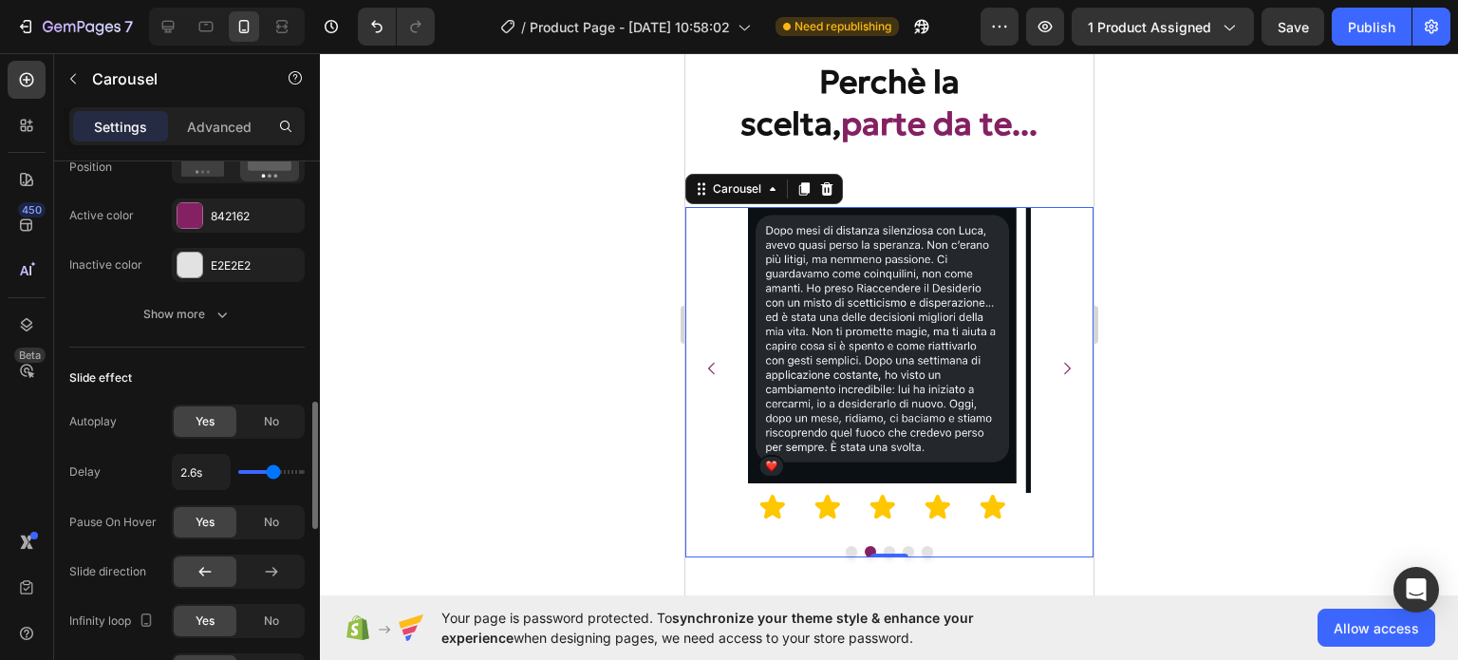
type input "3s"
type input "3"
click at [280, 470] on input "range" at bounding box center [271, 472] width 66 height 4
click at [215, 463] on input "3s" at bounding box center [201, 472] width 57 height 34
type input "2s"
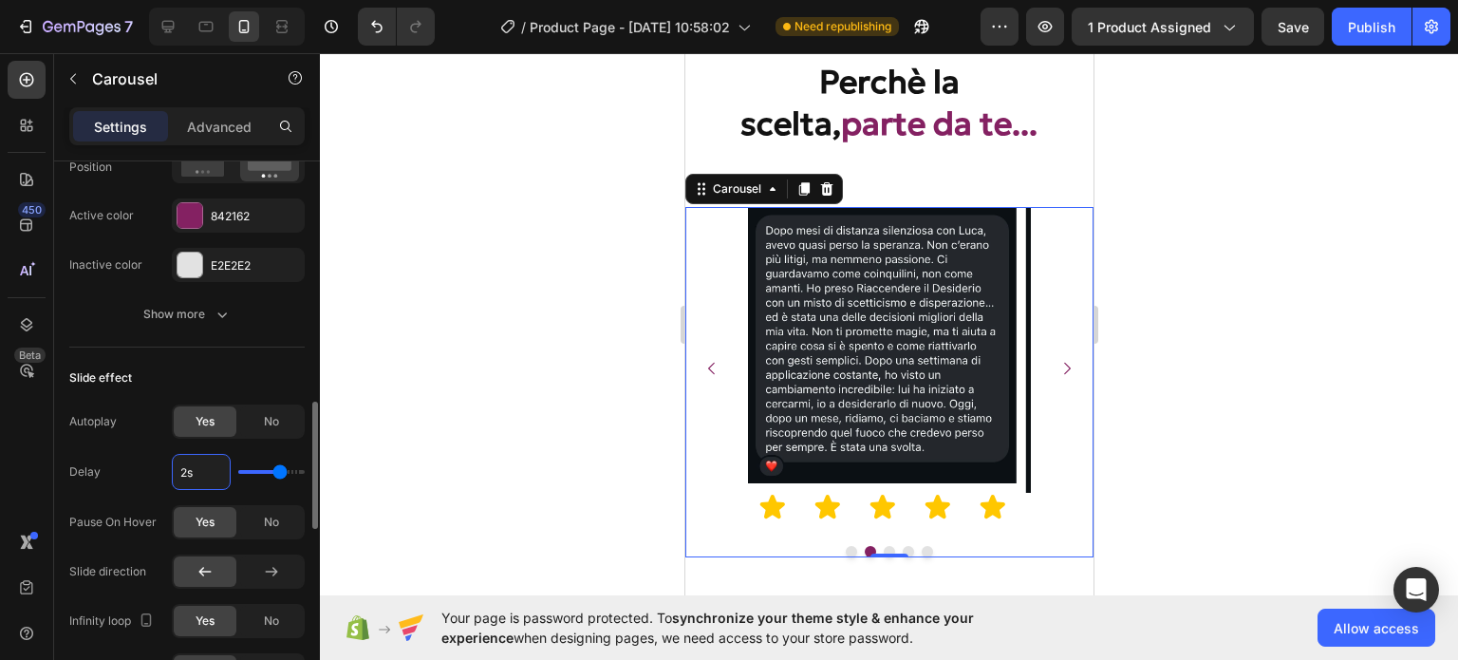
type input "2"
type input "2.7s"
type input "2.7"
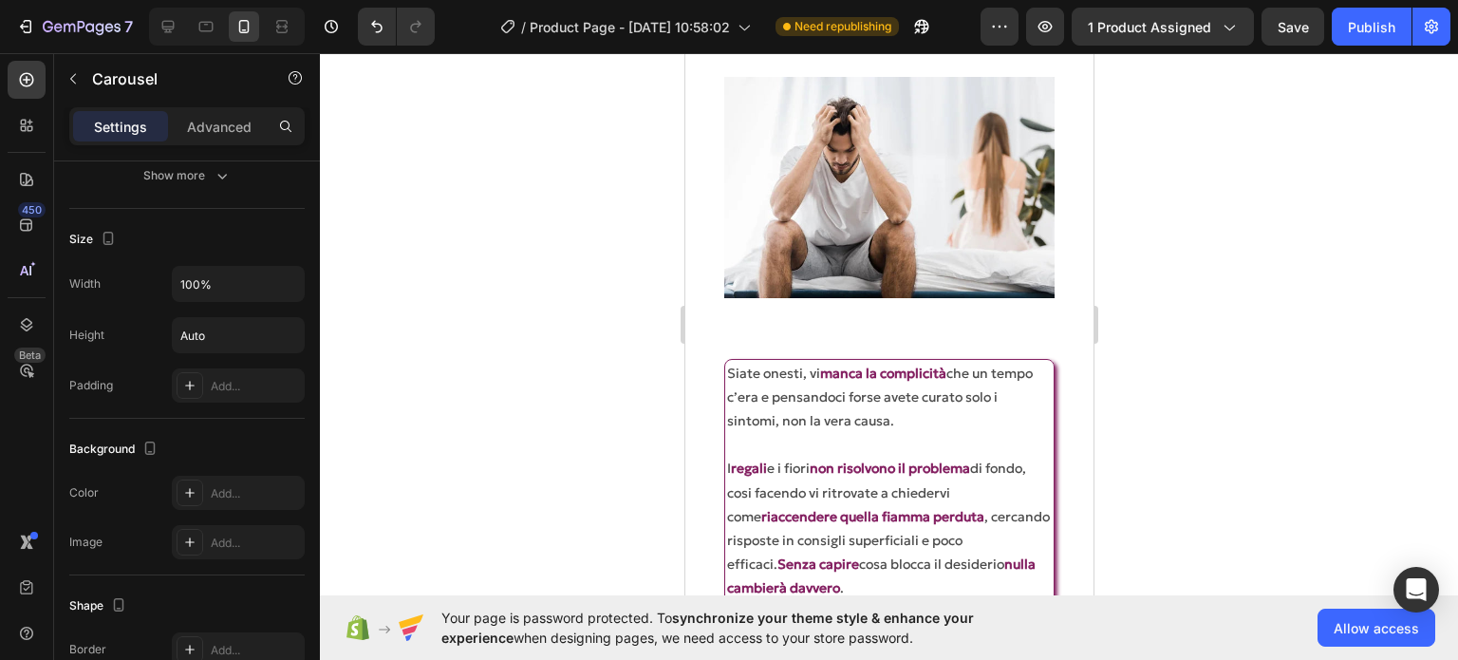
scroll to position [3144, 0]
click at [998, 250] on img at bounding box center [888, 185] width 330 height 220
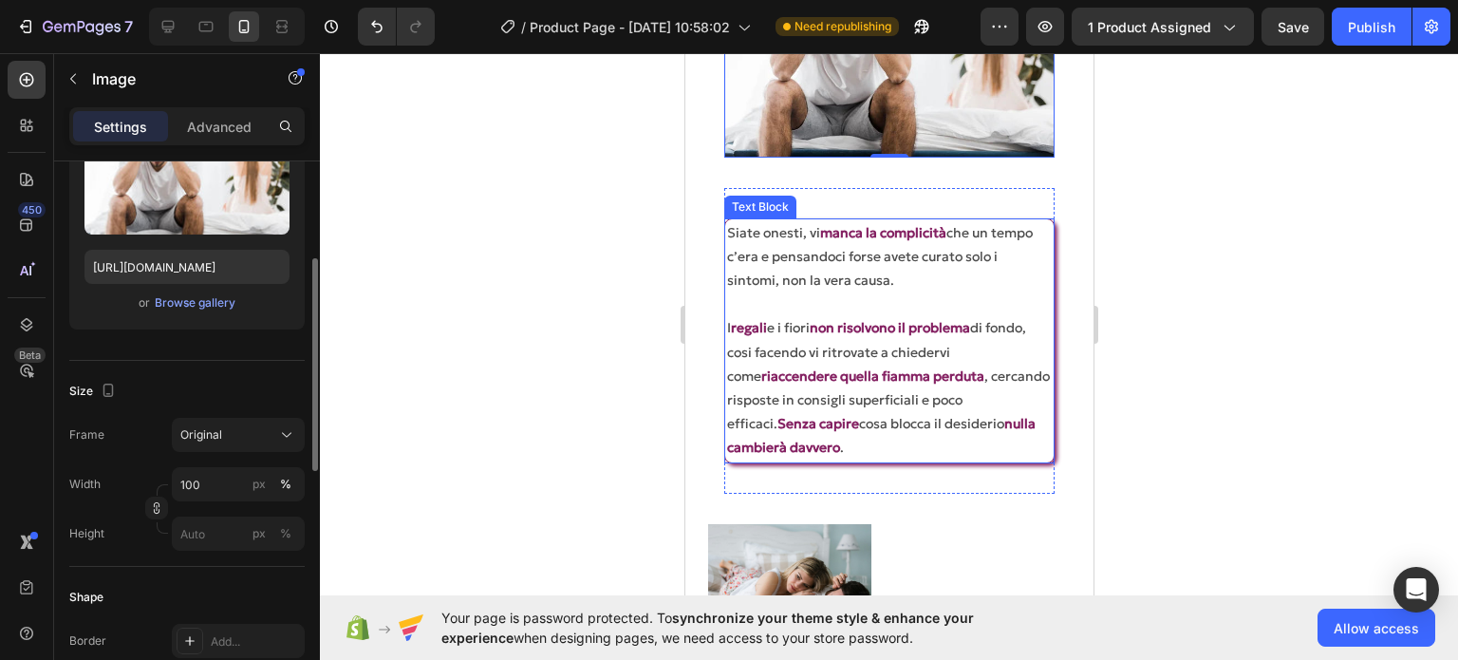
scroll to position [3376, 0]
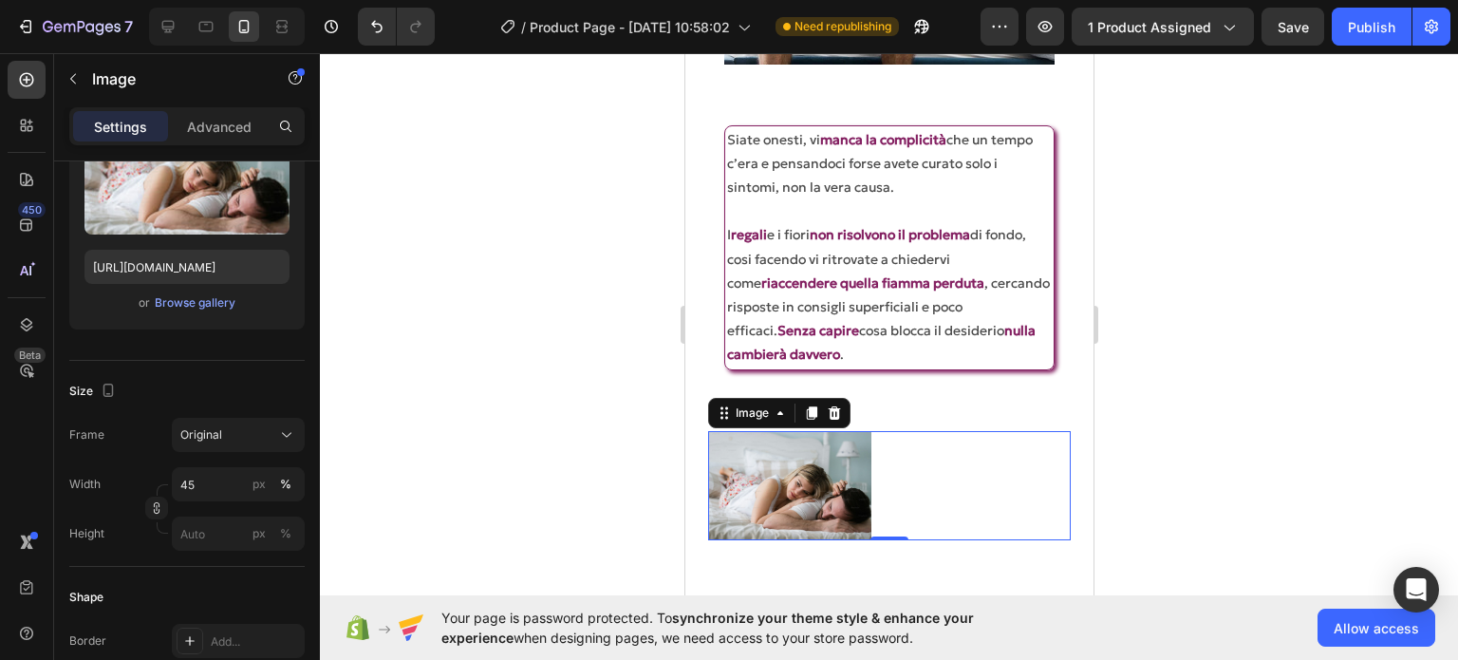
click at [817, 479] on img at bounding box center [788, 485] width 163 height 109
click at [213, 484] on input "45" at bounding box center [238, 484] width 133 height 34
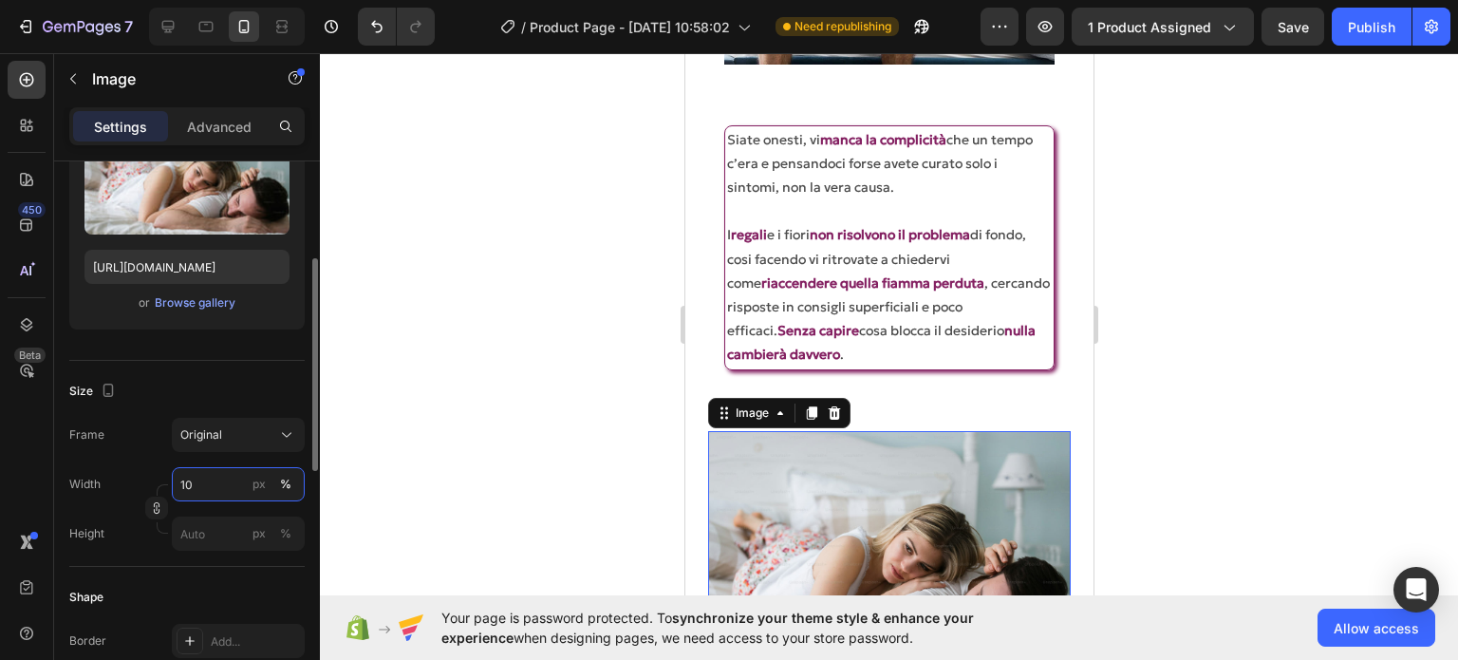
type input "100"
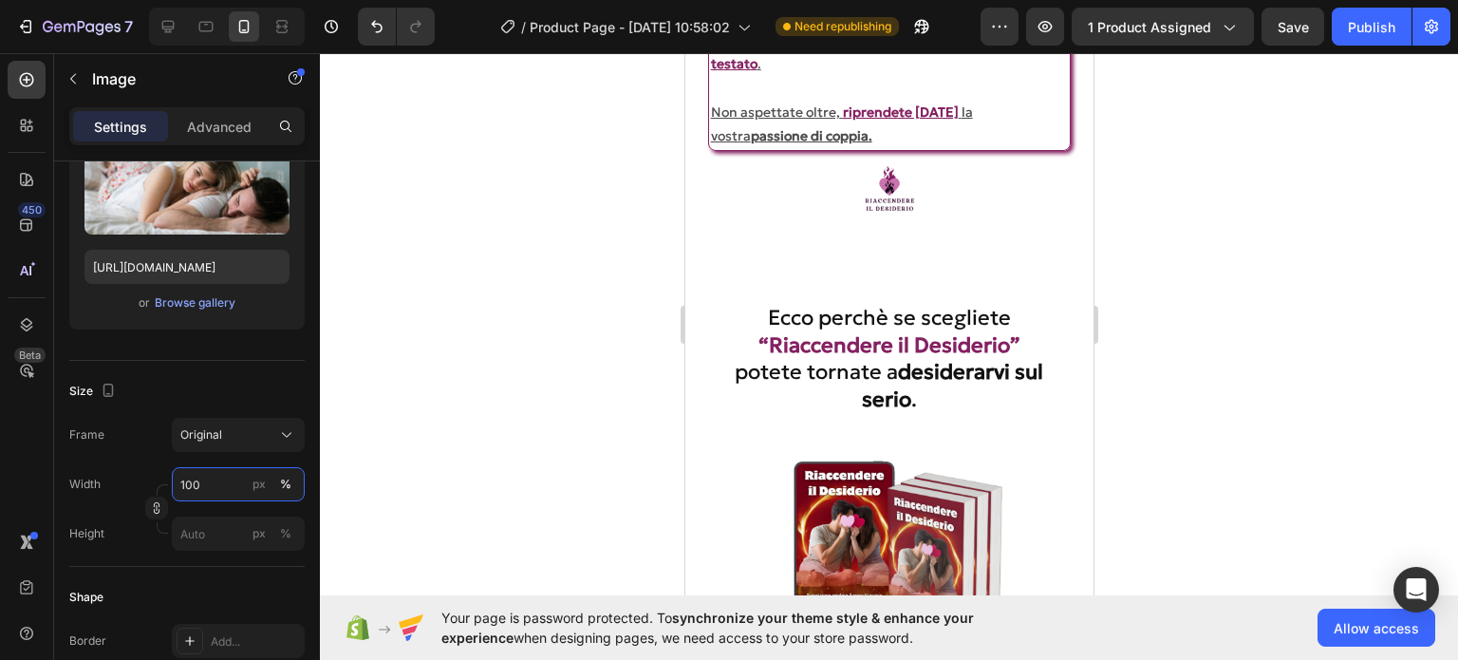
scroll to position [4336, 0]
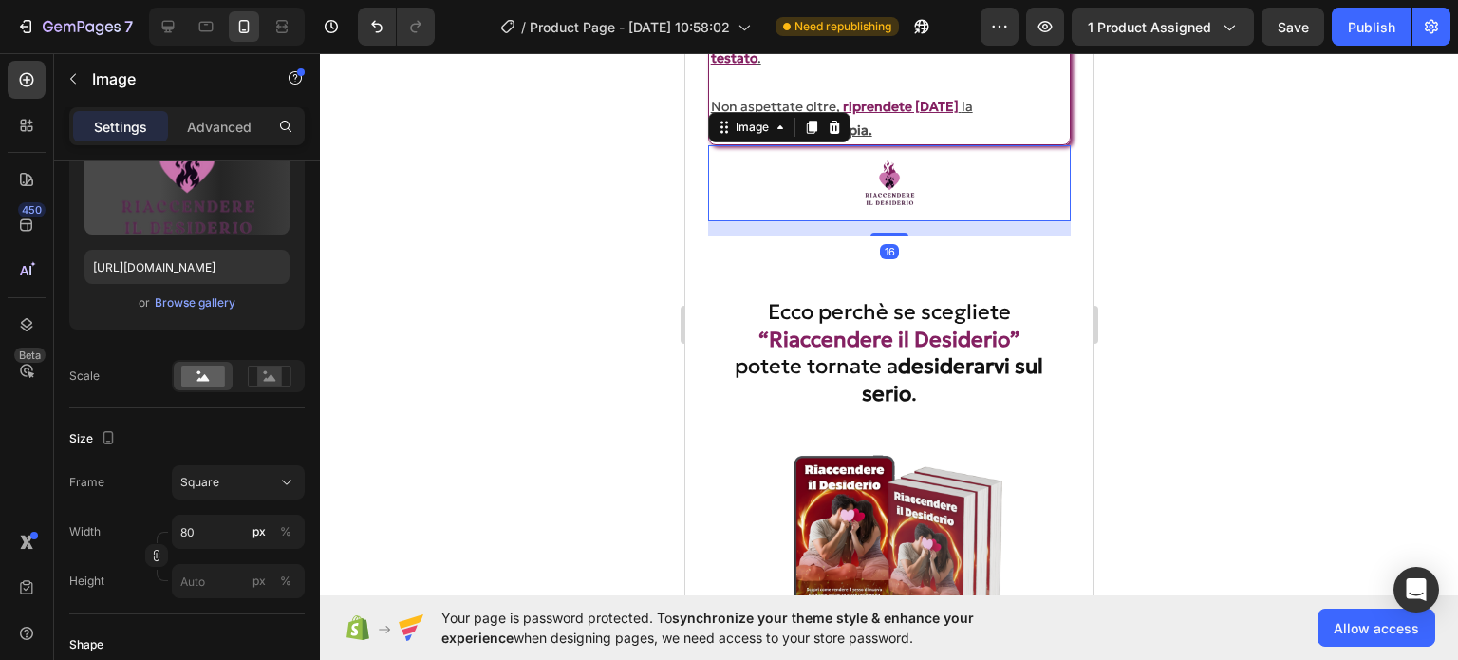
click at [882, 178] on img at bounding box center [889, 183] width 76 height 76
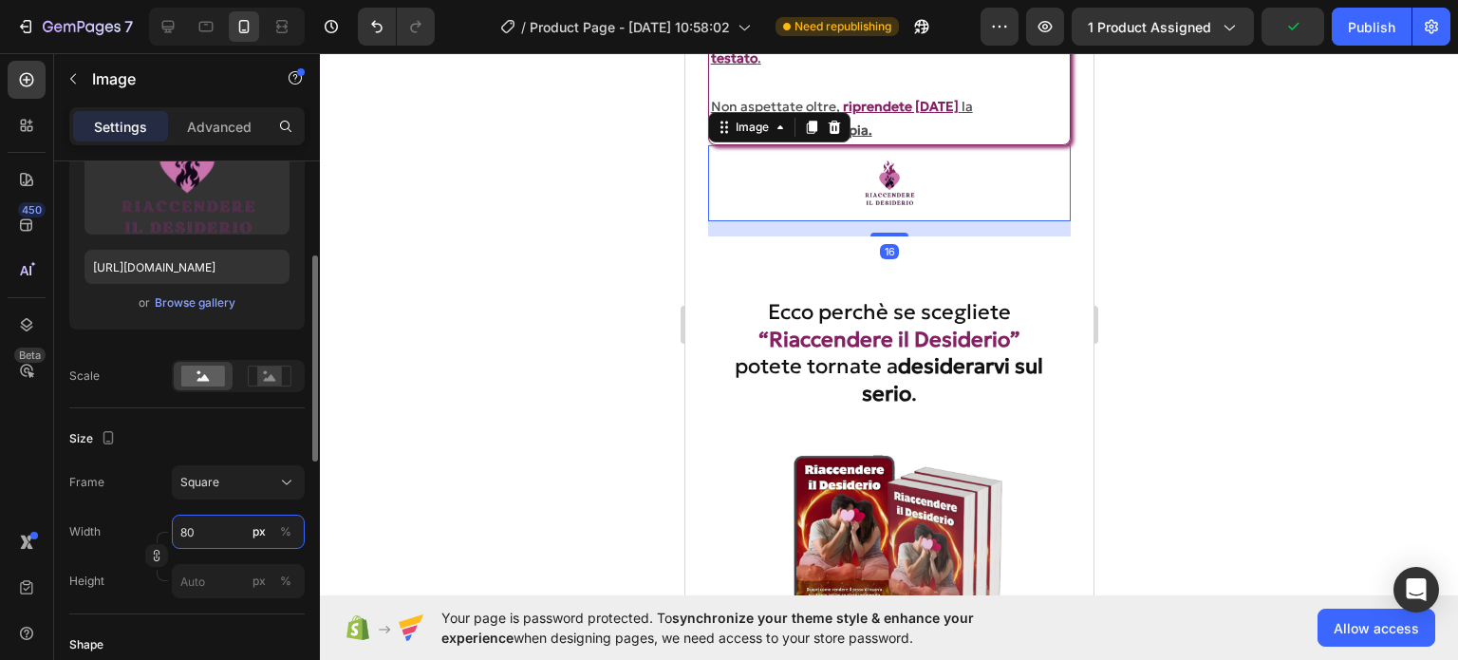
click at [201, 531] on input "80" at bounding box center [238, 532] width 133 height 34
type input "1"
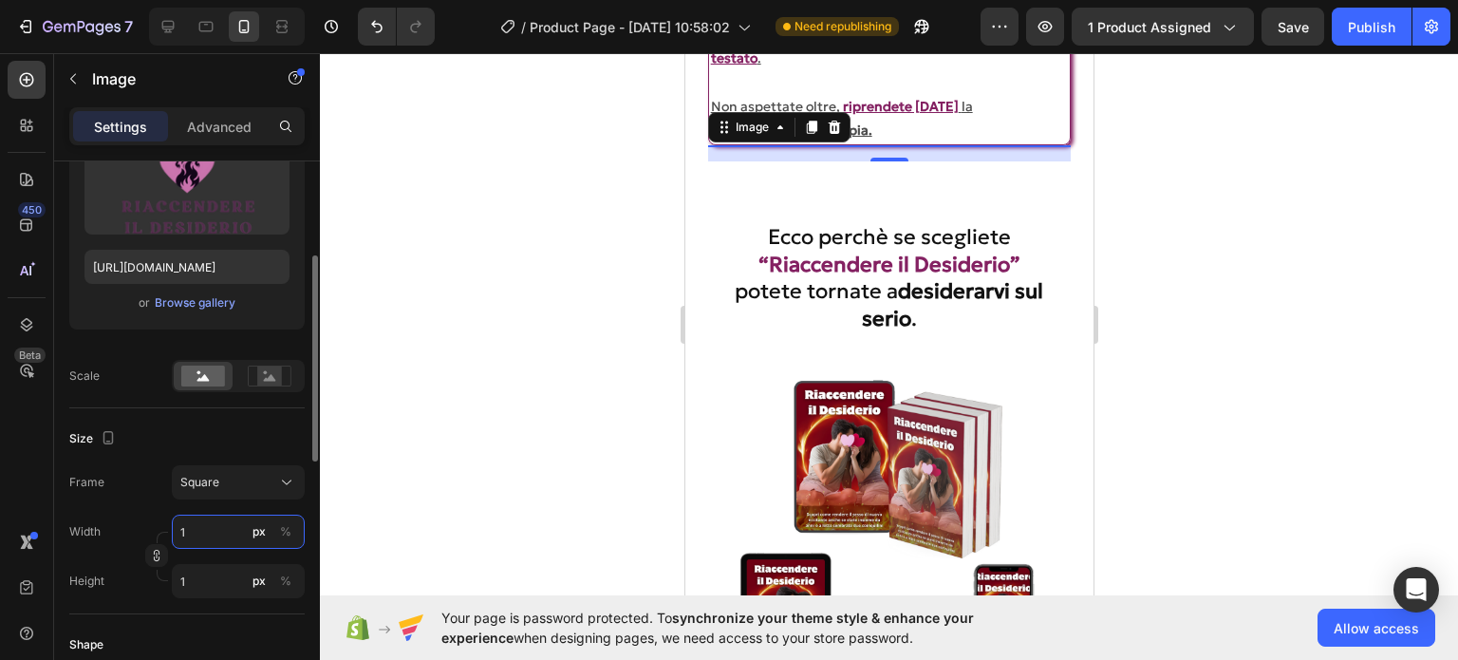
type input "15"
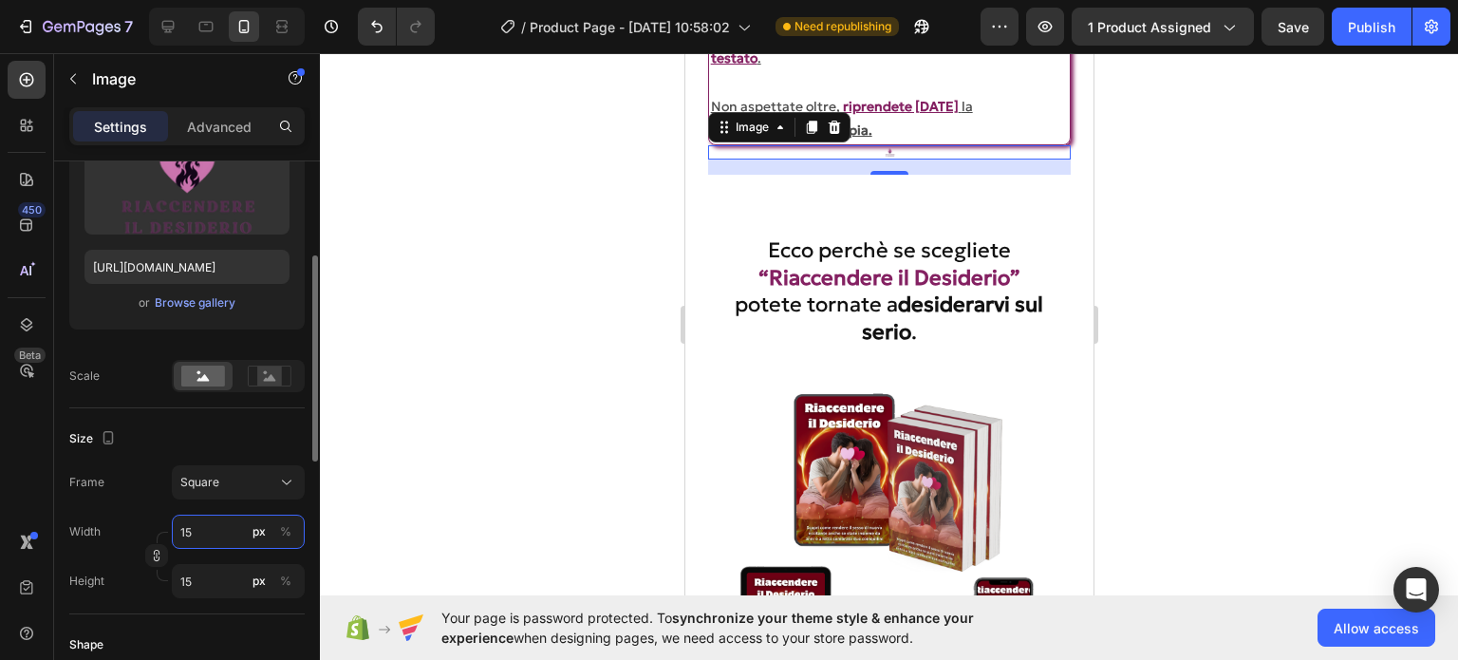
type input "150"
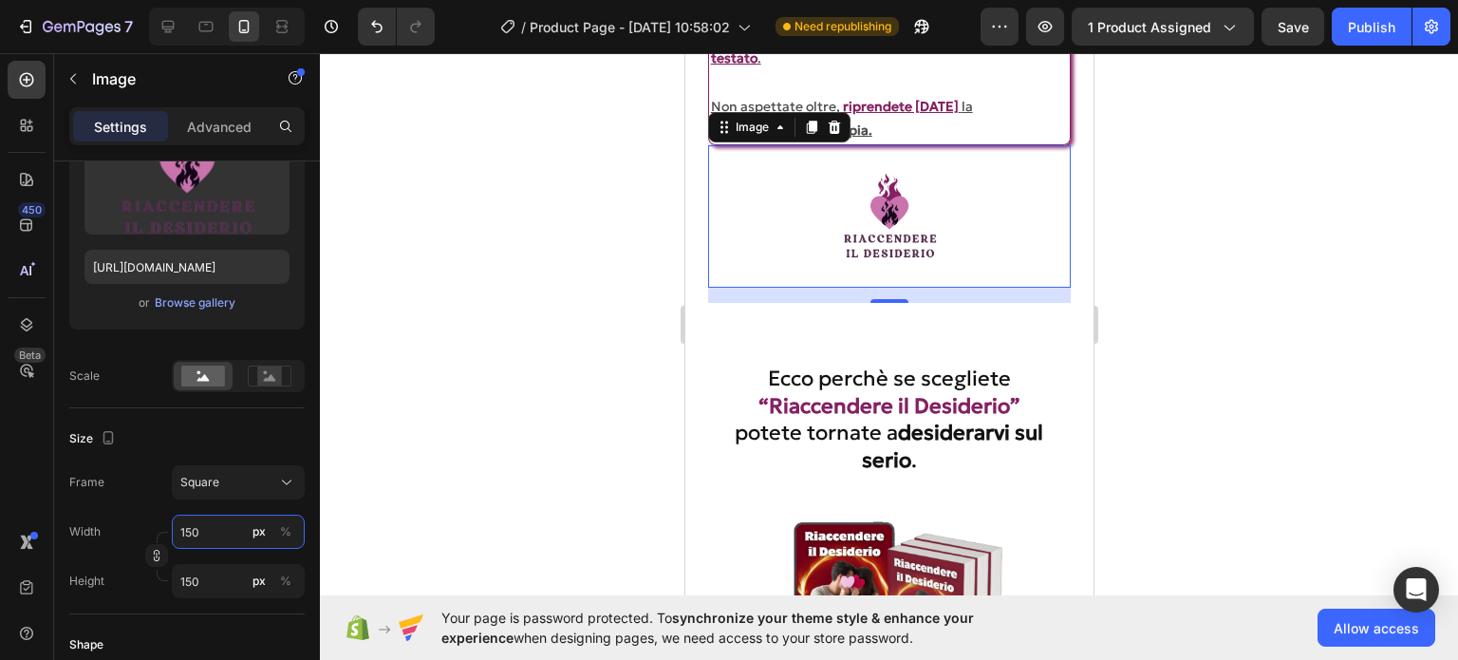
type input "150"
click at [1116, 364] on div at bounding box center [889, 356] width 1138 height 607
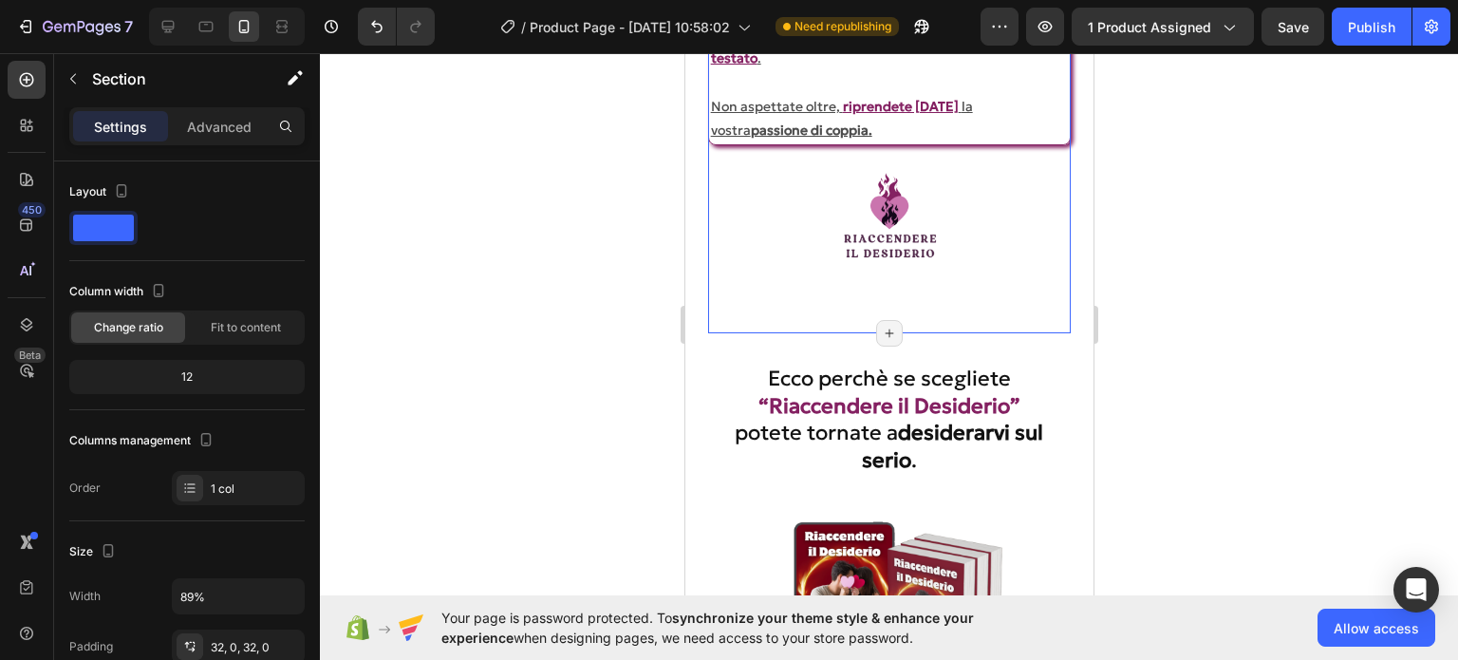
click at [783, 310] on div "È arrivato il momento di comprendere che le risposte superficiali non rimettono…" at bounding box center [889, 30] width 364 height 607
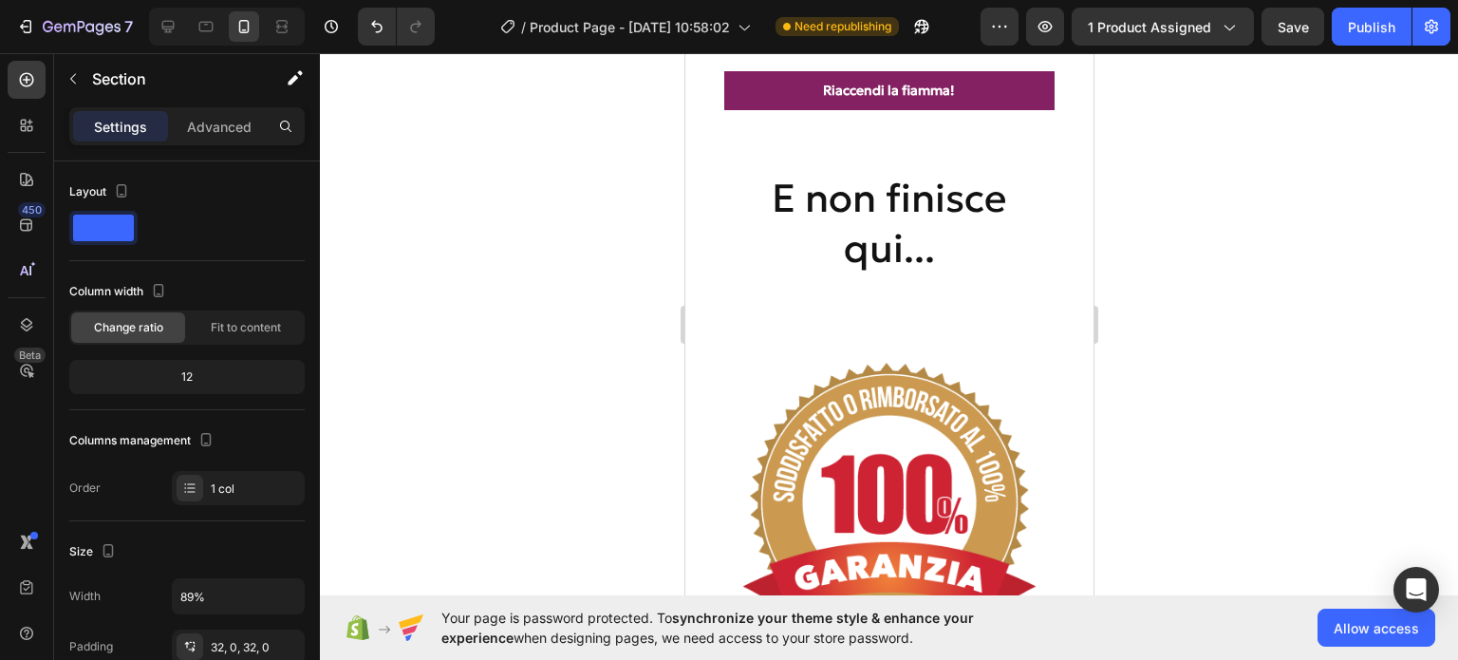
scroll to position [8639, 0]
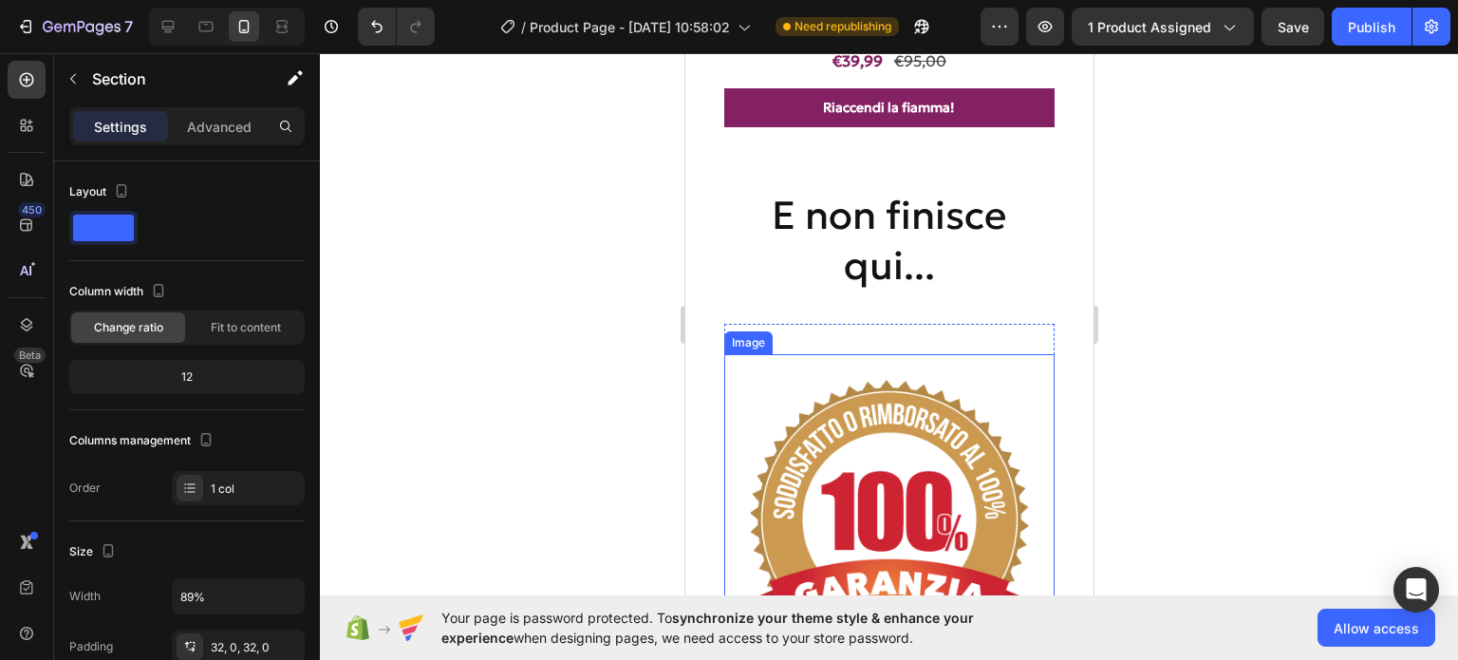
click at [872, 441] on img at bounding box center [888, 519] width 330 height 330
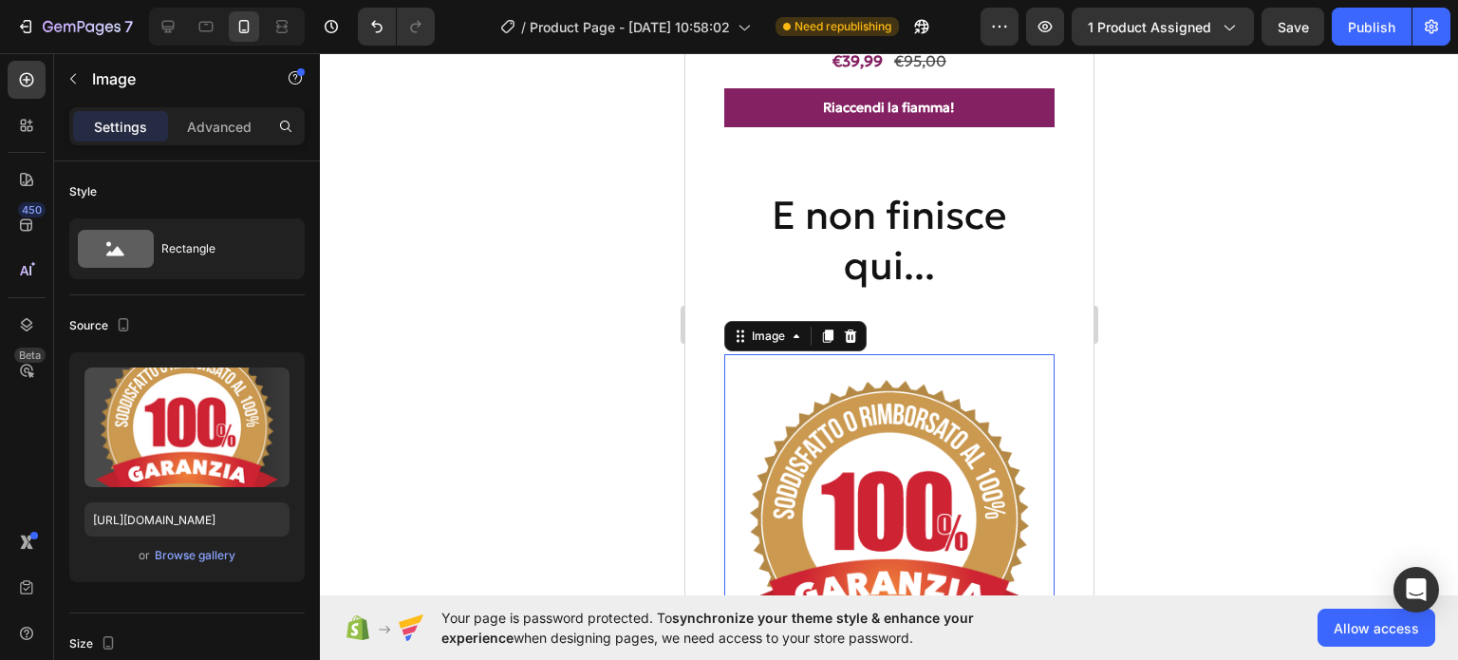
click at [1285, 382] on div at bounding box center [889, 356] width 1138 height 607
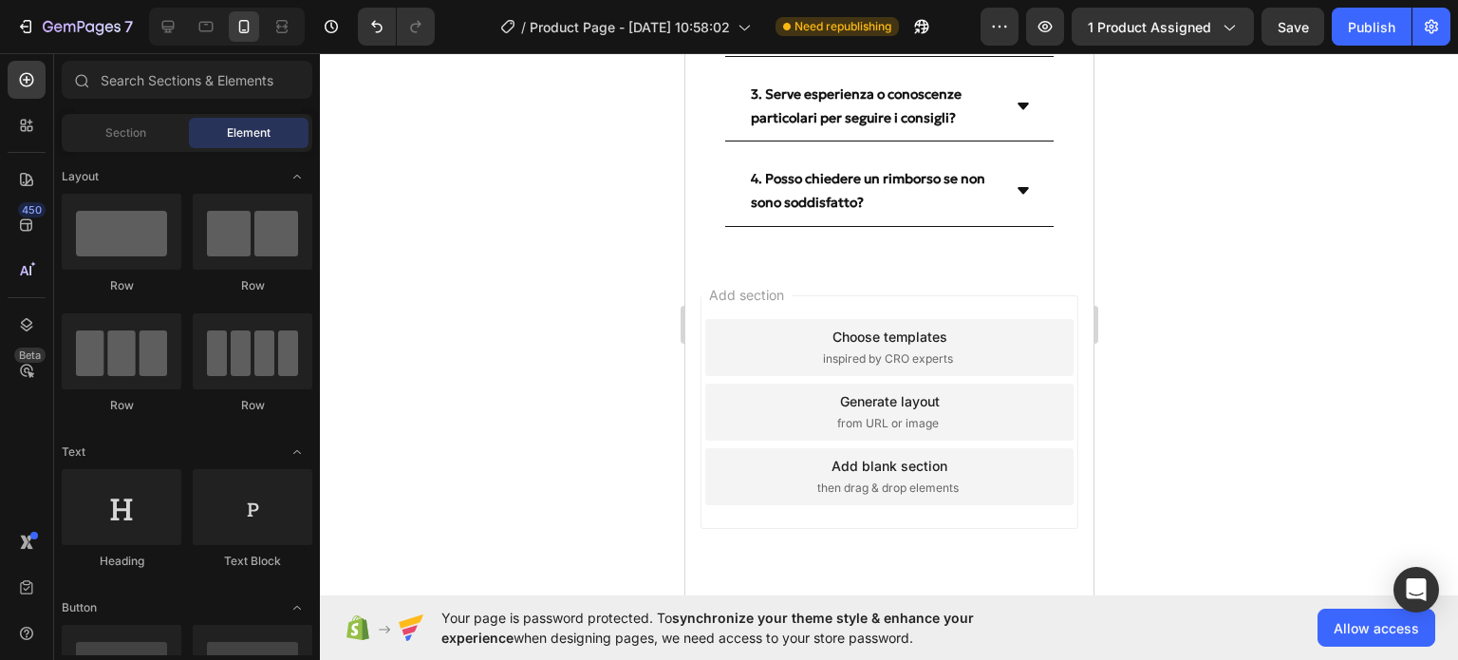
scroll to position [9871, 0]
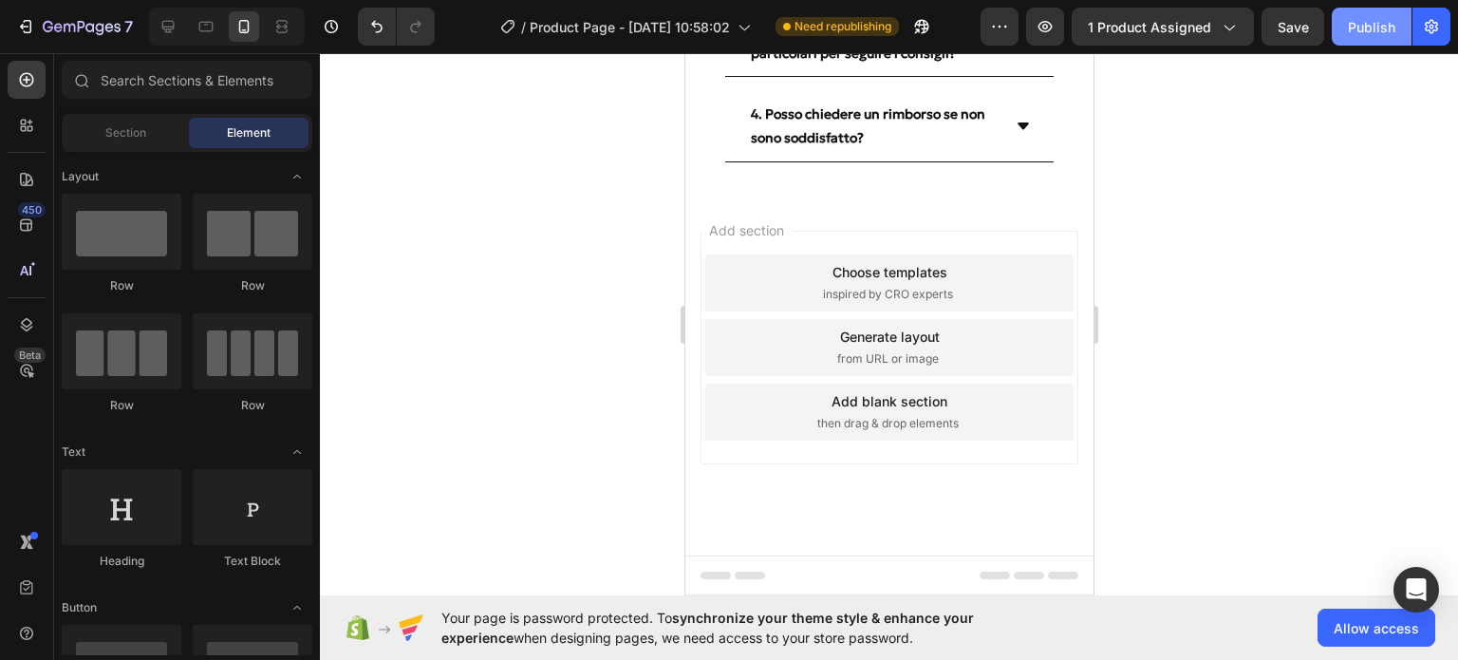
click at [1369, 34] on div "Publish" at bounding box center [1371, 27] width 47 height 20
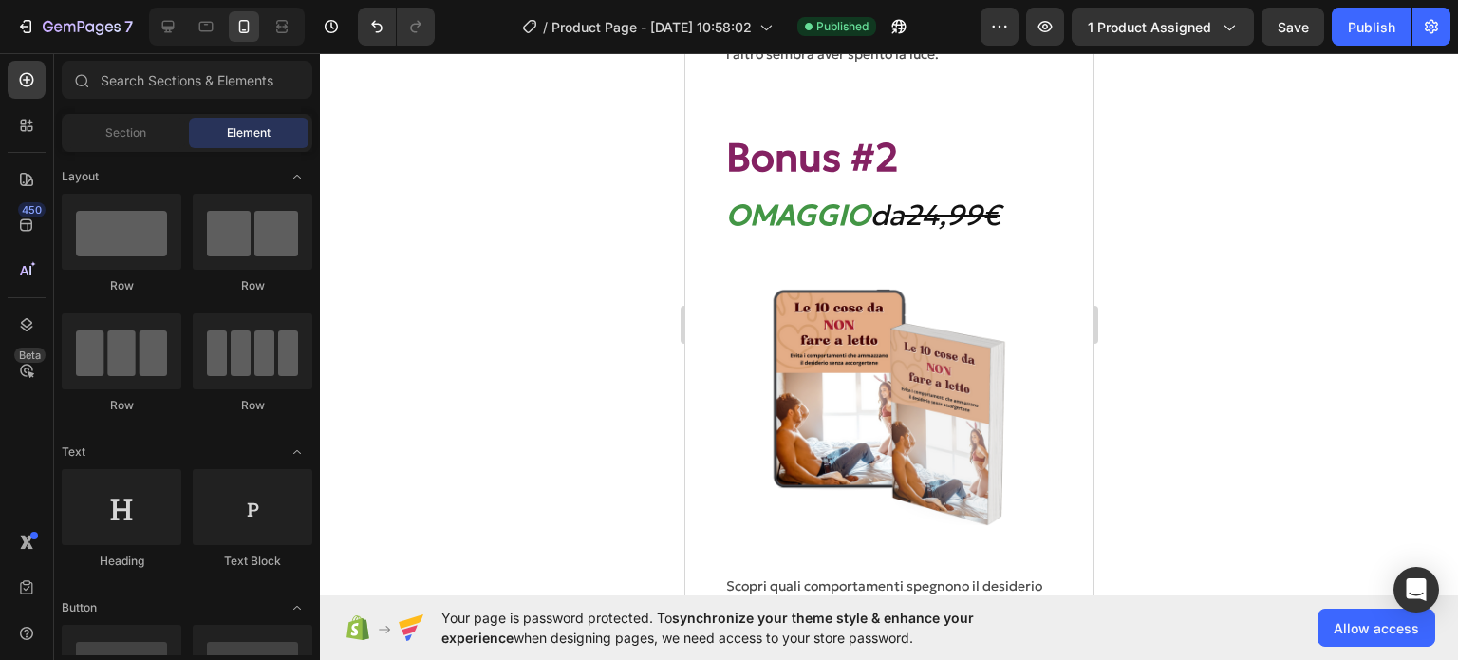
scroll to position [6649, 0]
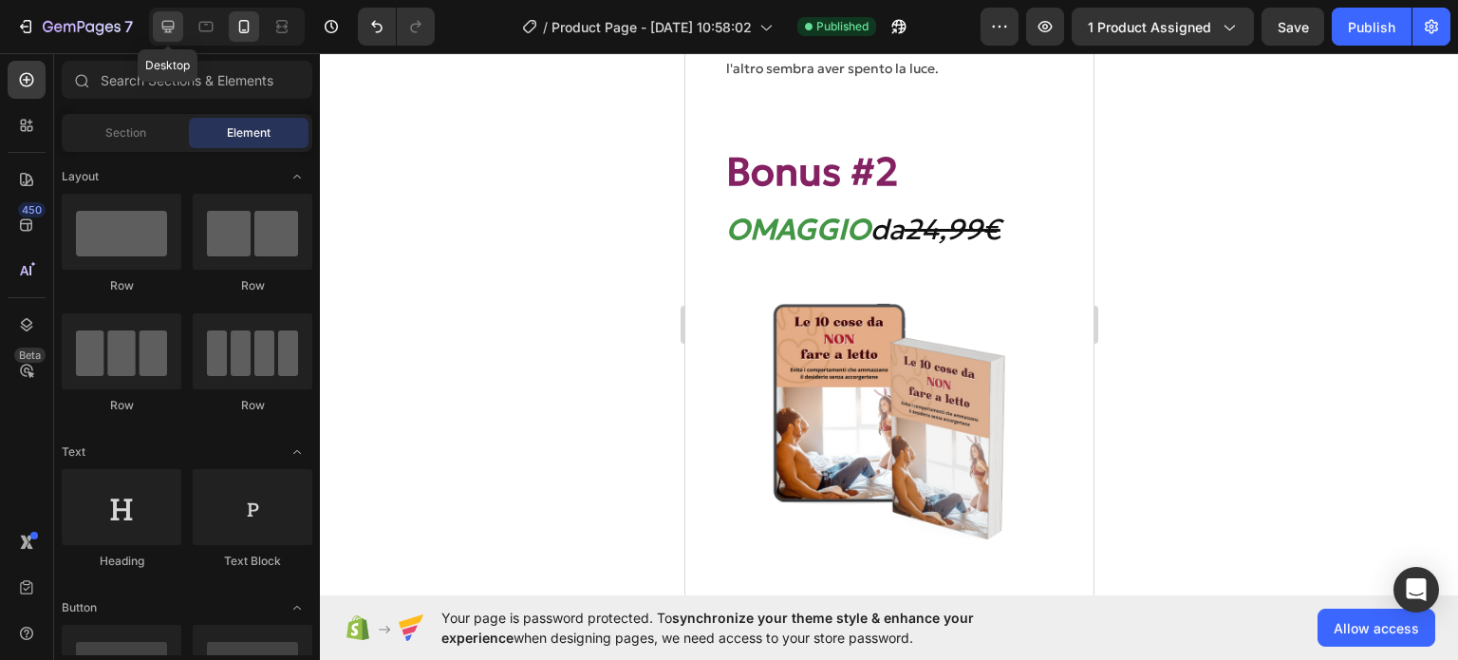
click at [161, 33] on icon at bounding box center [168, 26] width 19 height 19
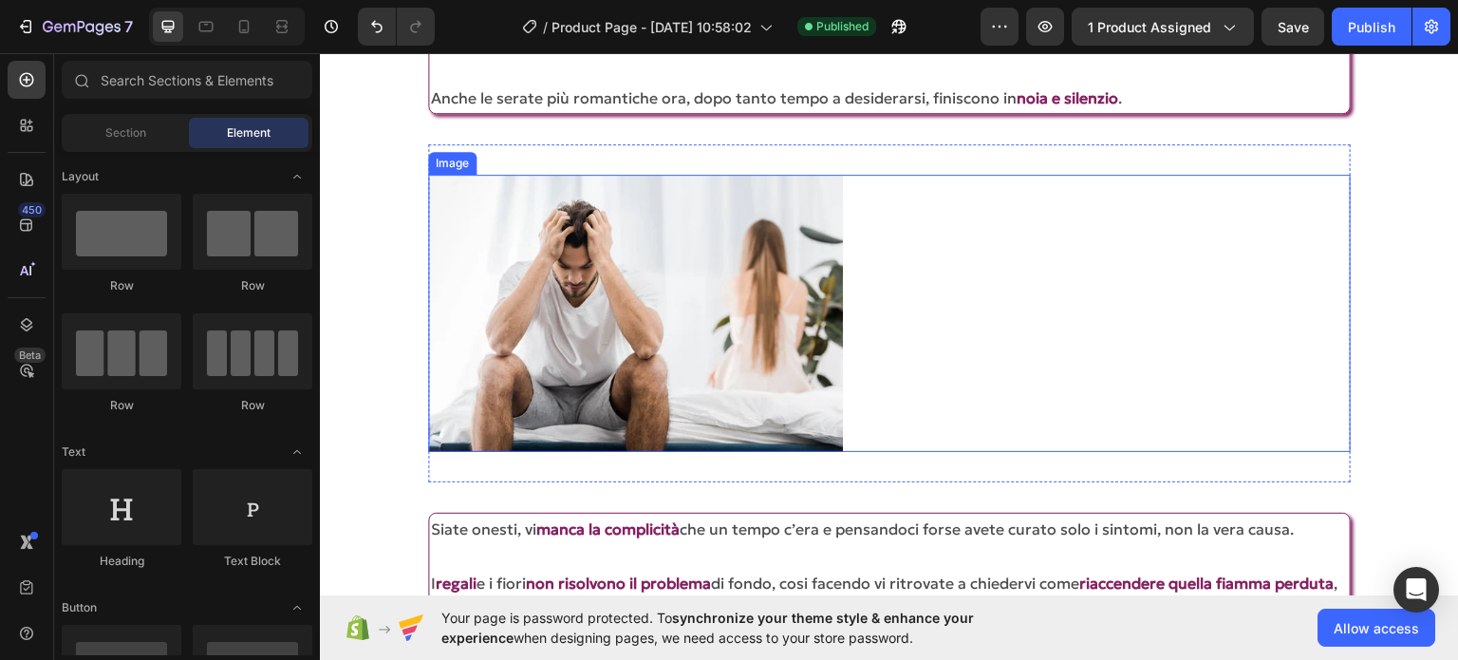
scroll to position [2973, 0]
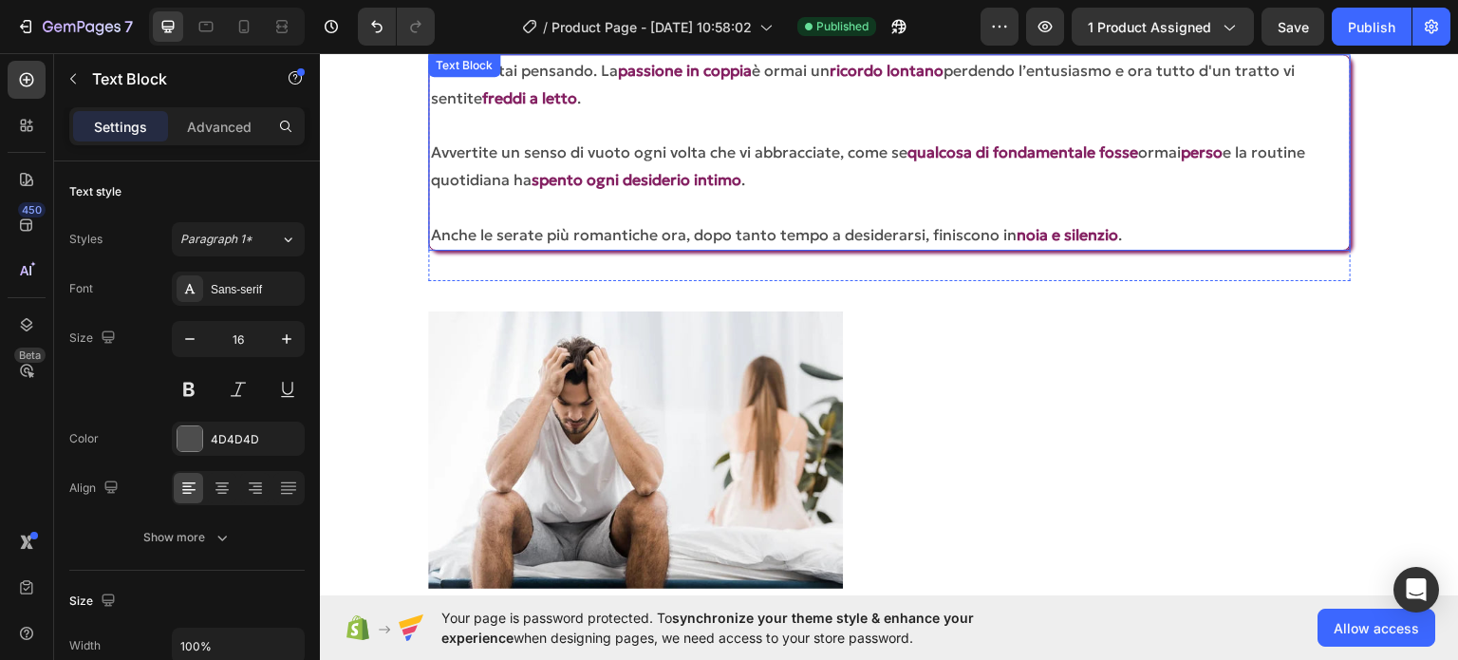
click at [516, 216] on p at bounding box center [889, 207] width 917 height 28
click at [516, 216] on p "Rich Text Editor. Editing area: main" at bounding box center [889, 207] width 917 height 28
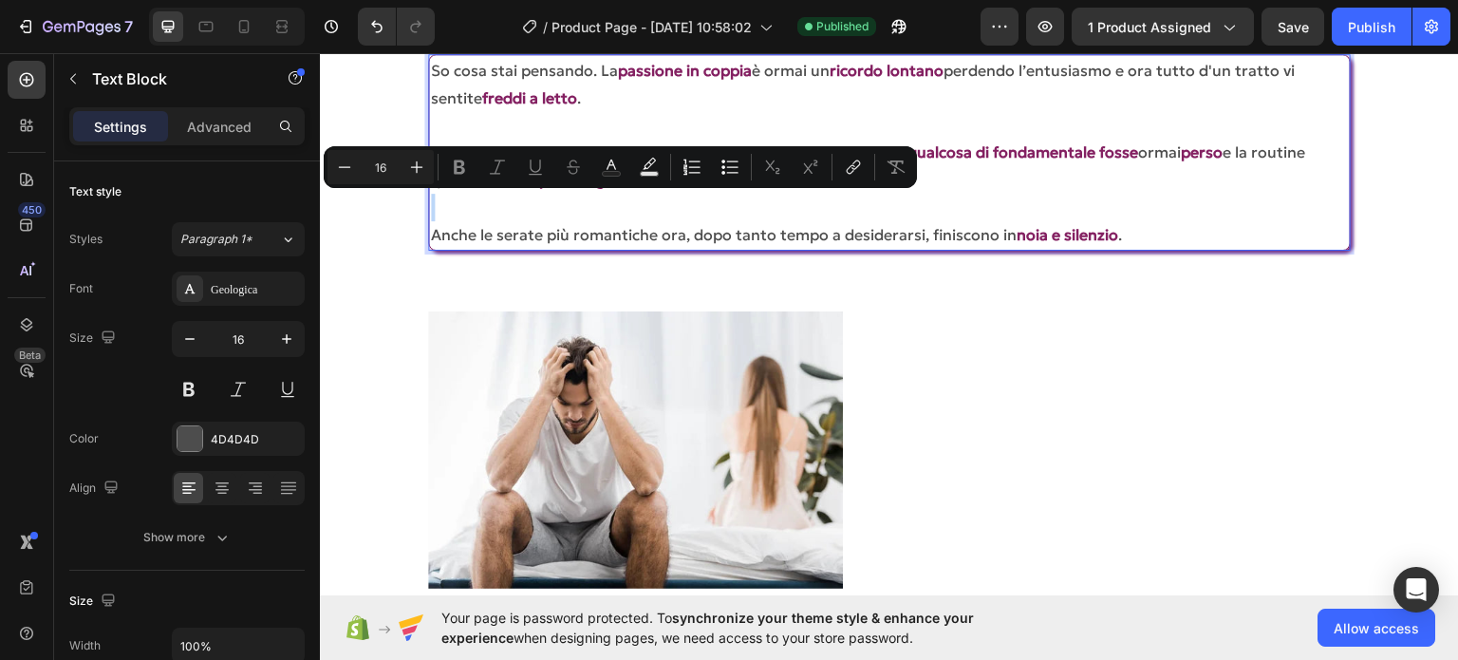
click at [516, 216] on p "Rich Text Editor. Editing area: main" at bounding box center [889, 207] width 917 height 28
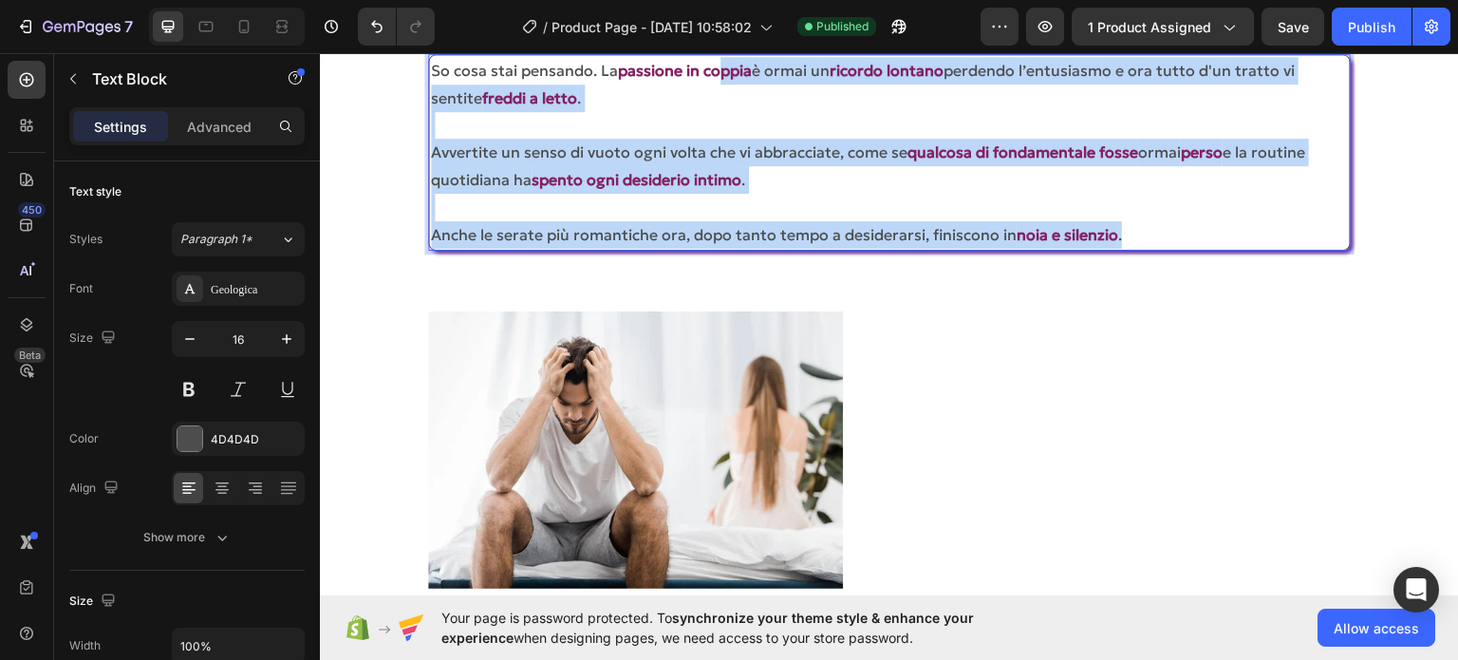
scroll to position [2771, 0]
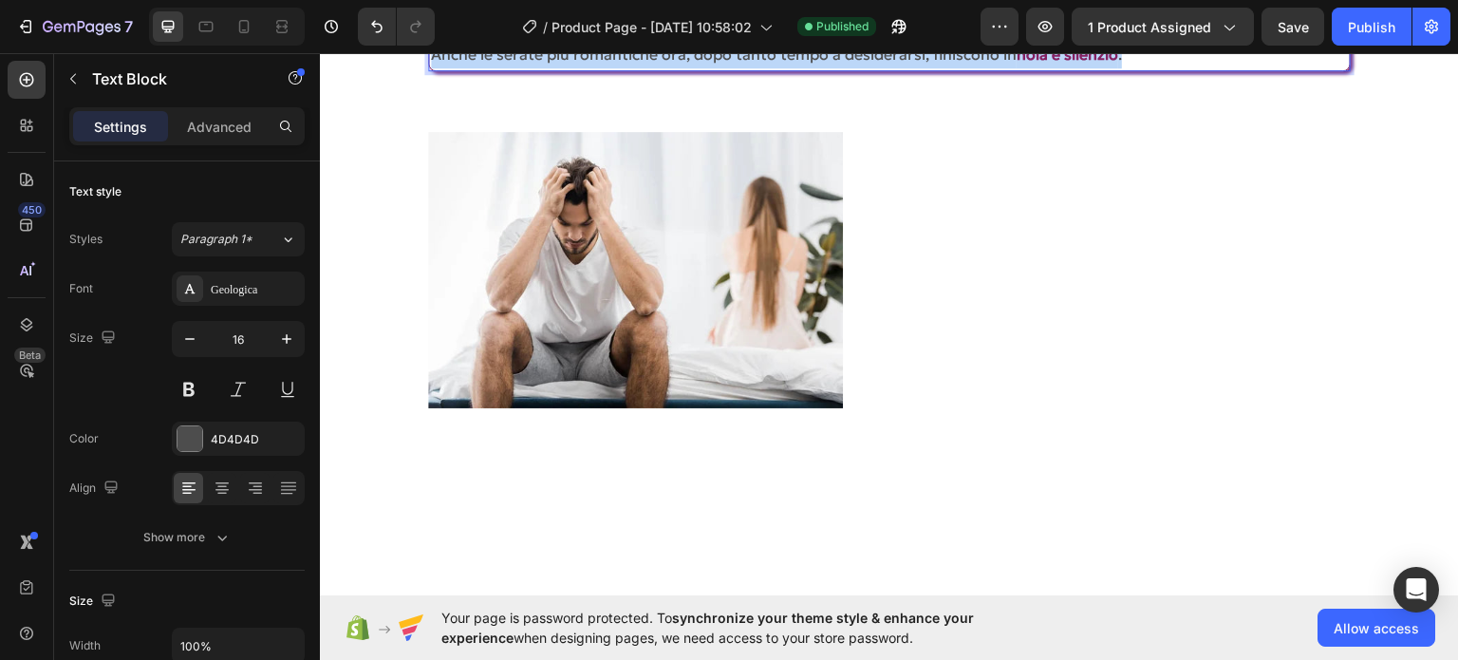
drag, startPoint x: 1146, startPoint y: 232, endPoint x: 409, endPoint y: 296, distance: 739.5
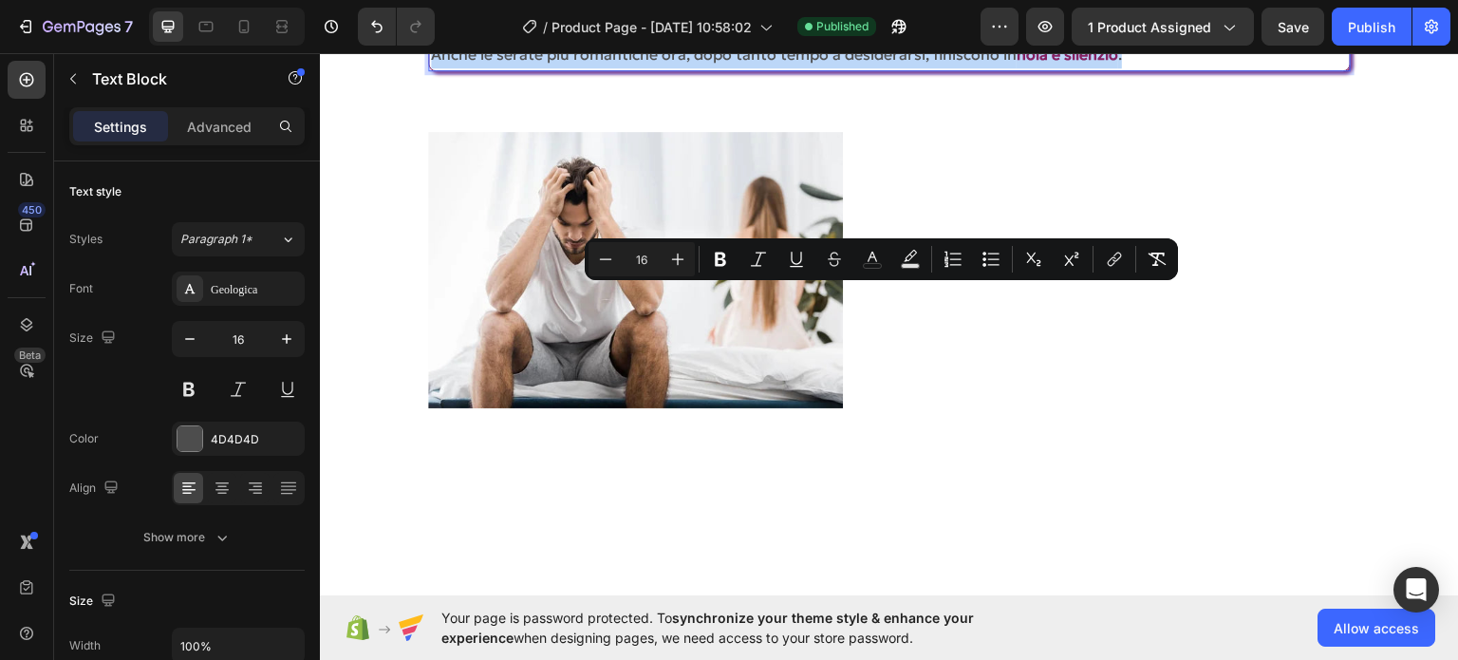
copy div "So cosa stai pensando. La passione in coppia è ormai un ricordo lontano perdend…"
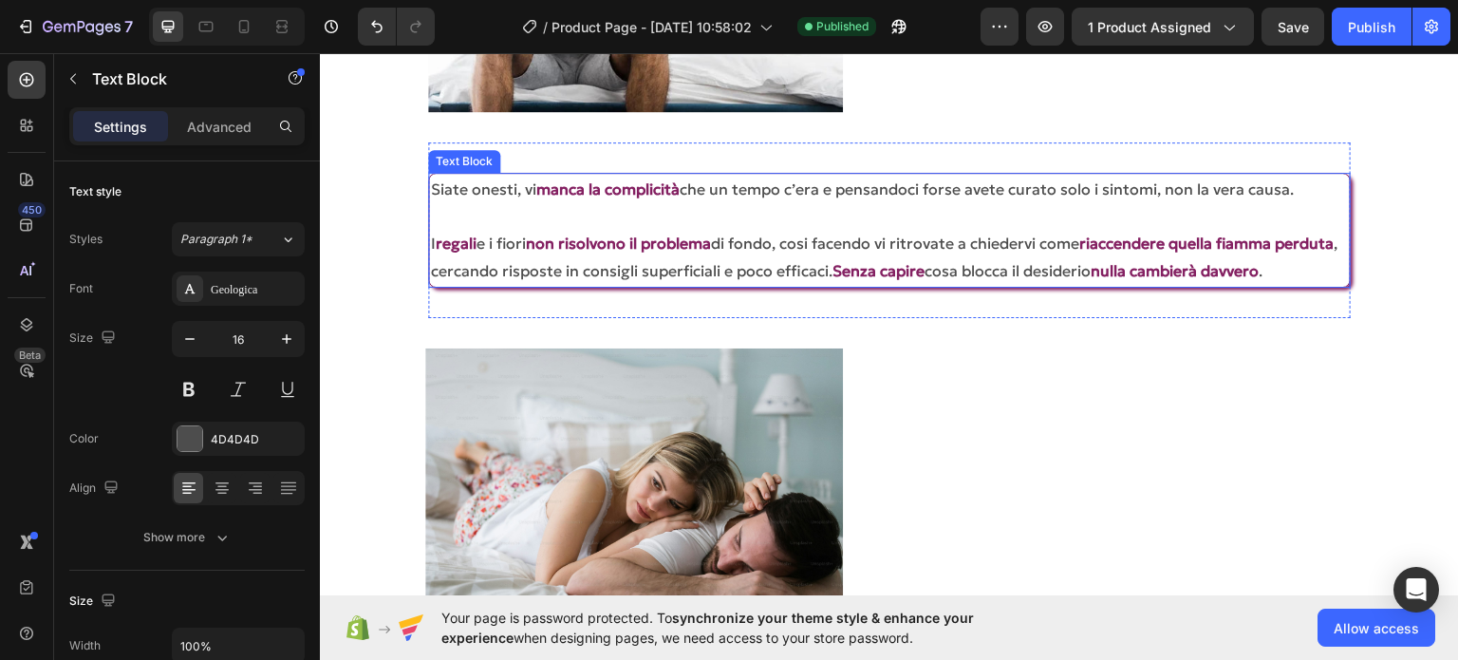
scroll to position [253, 0]
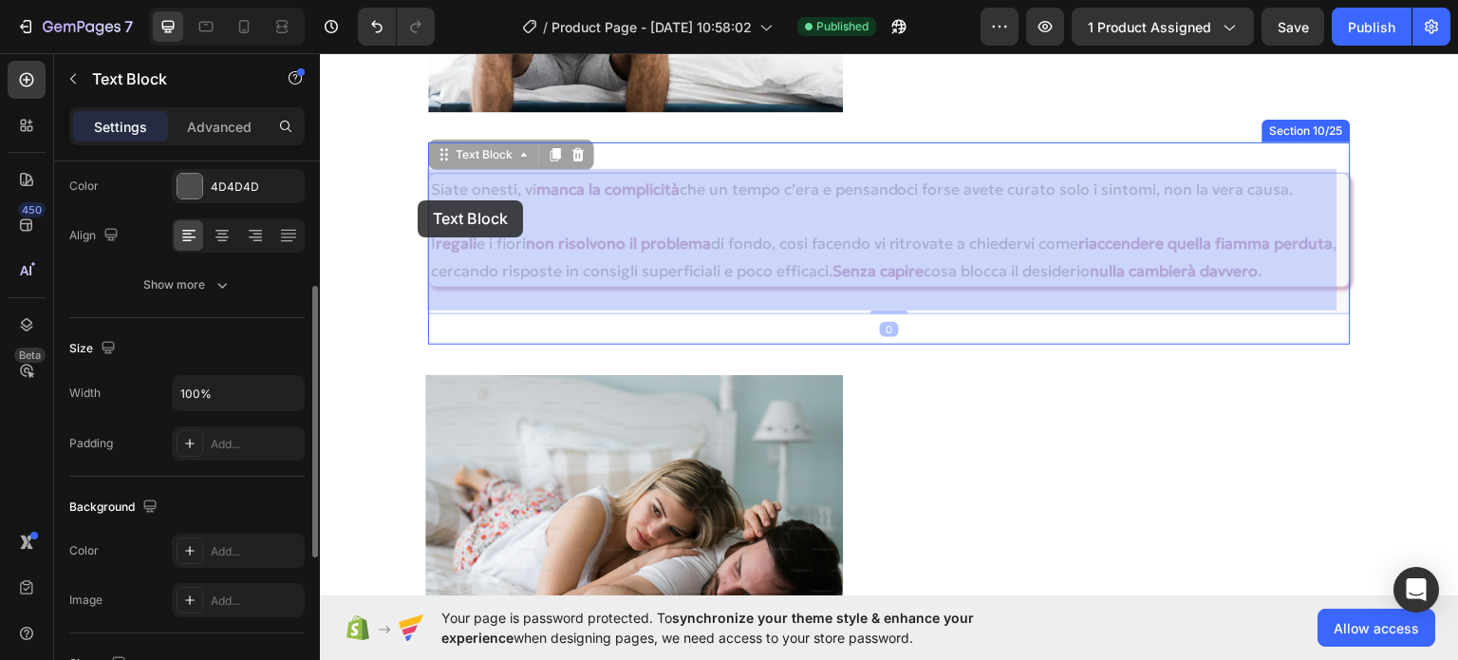
drag, startPoint x: 507, startPoint y: 295, endPoint x: 427, endPoint y: 224, distance: 106.9
drag, startPoint x: 490, startPoint y: 291, endPoint x: 452, endPoint y: 192, distance: 106.7
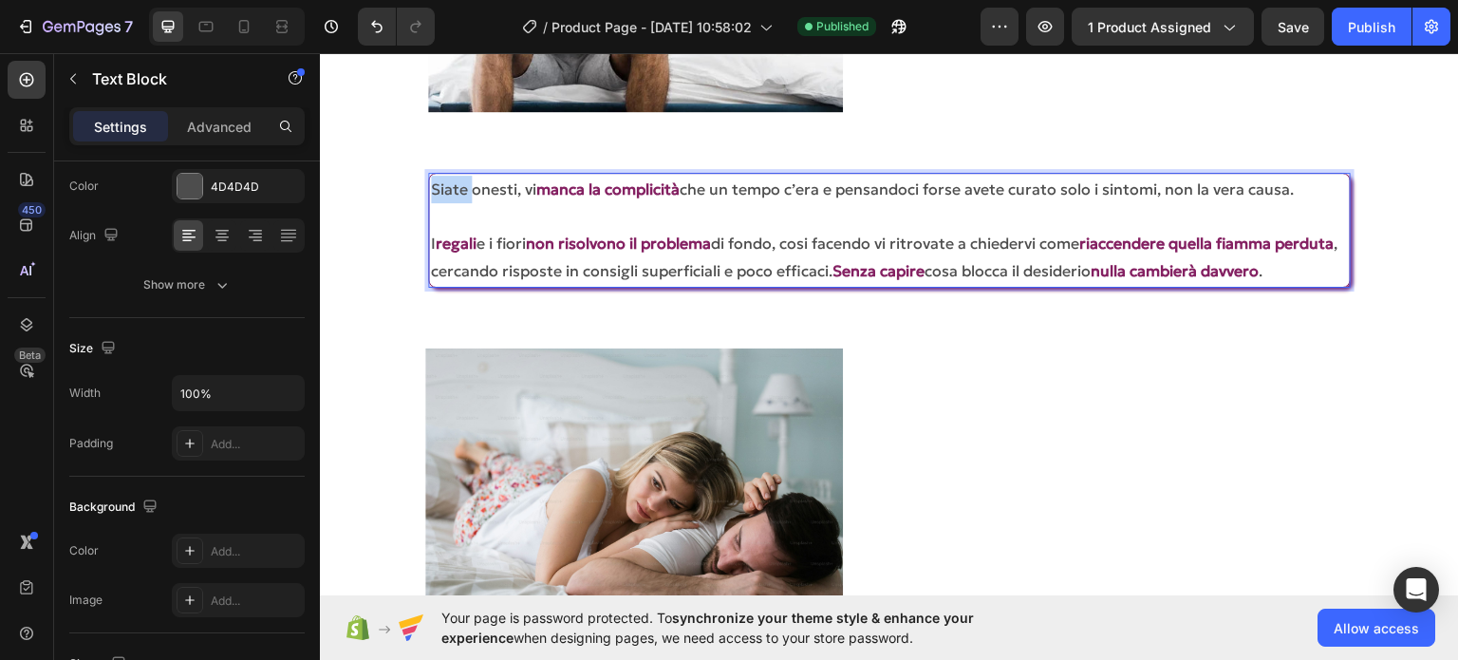
click at [452, 192] on p "Siate onesti, vi manca la complicità che un tempo c’era e pensandoci forse avet…" at bounding box center [889, 189] width 917 height 28
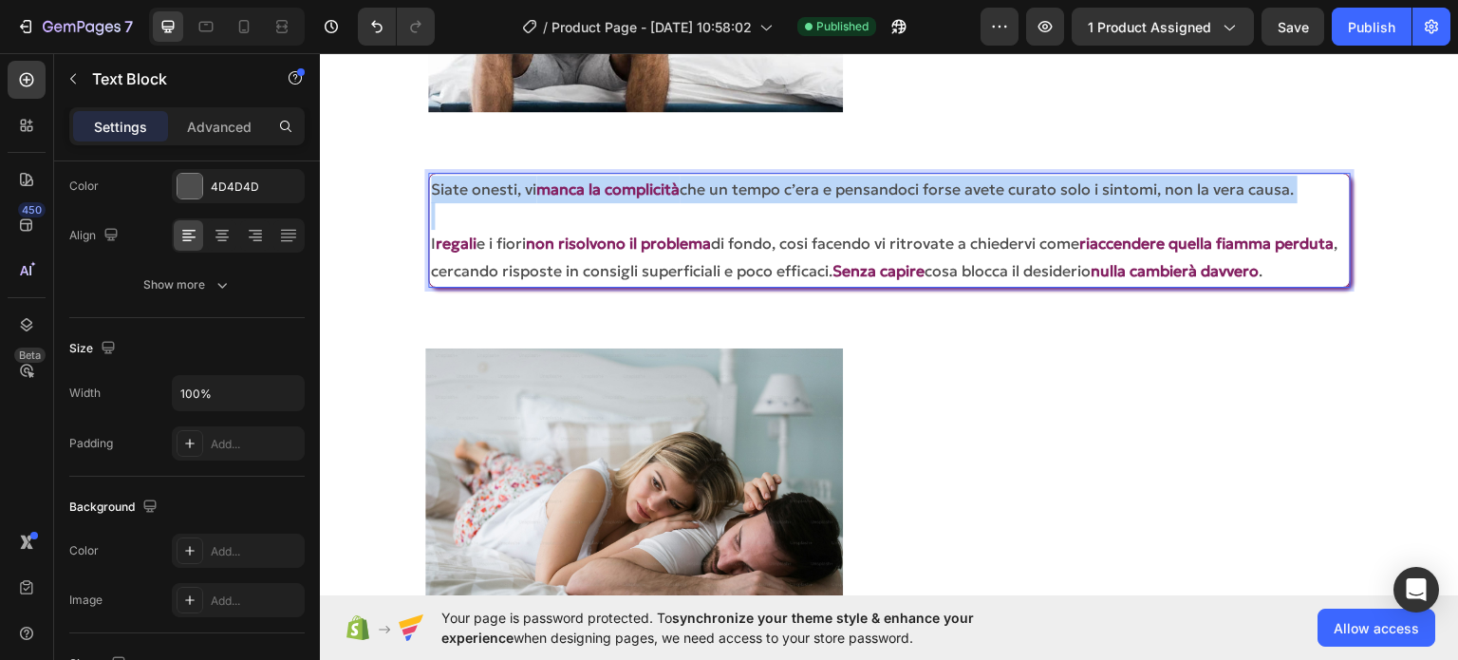
click at [452, 192] on p "Siate onesti, vi manca la complicità che un tempo c’era e pensandoci forse avet…" at bounding box center [889, 189] width 917 height 28
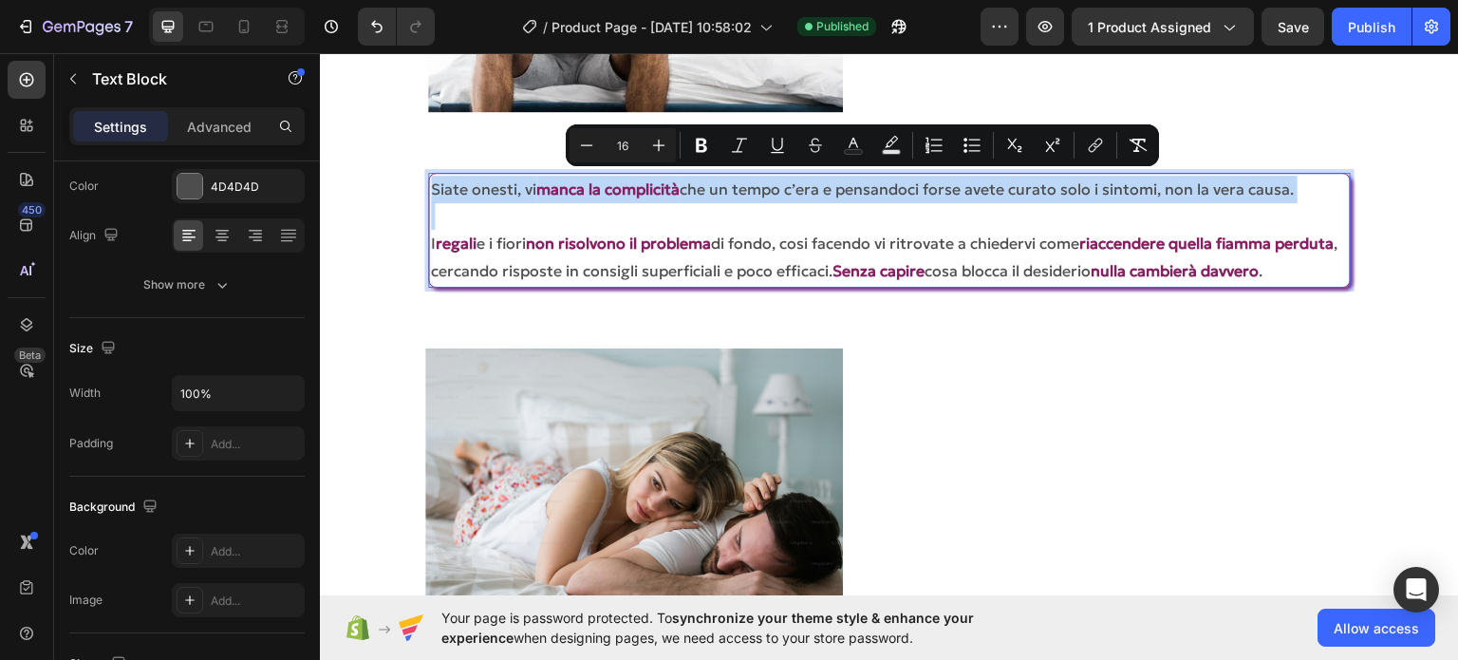
click at [452, 192] on p "Siate onesti, vi manca la complicità che un tempo c’era e pensandoci forse avet…" at bounding box center [889, 189] width 917 height 28
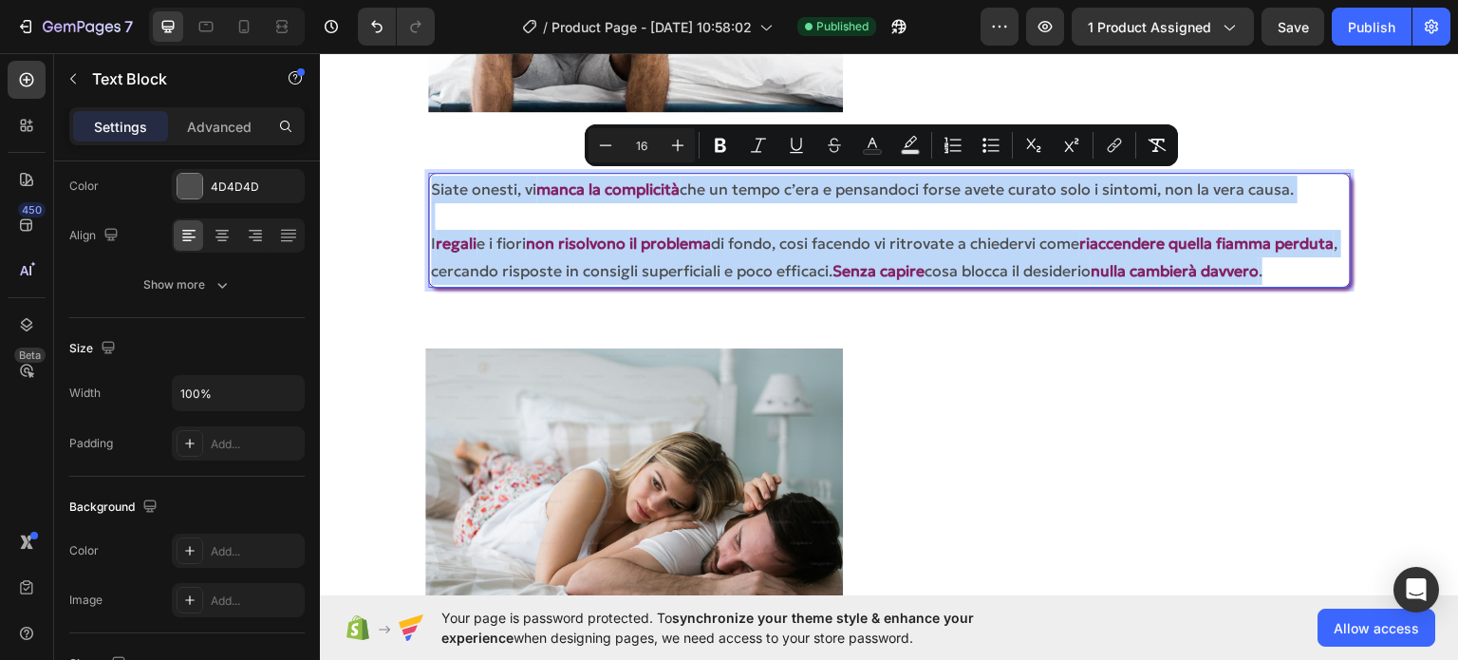
copy div "Siate onesti, vi manca la complicità che un tempo c’era e pensandoci forse avet…"
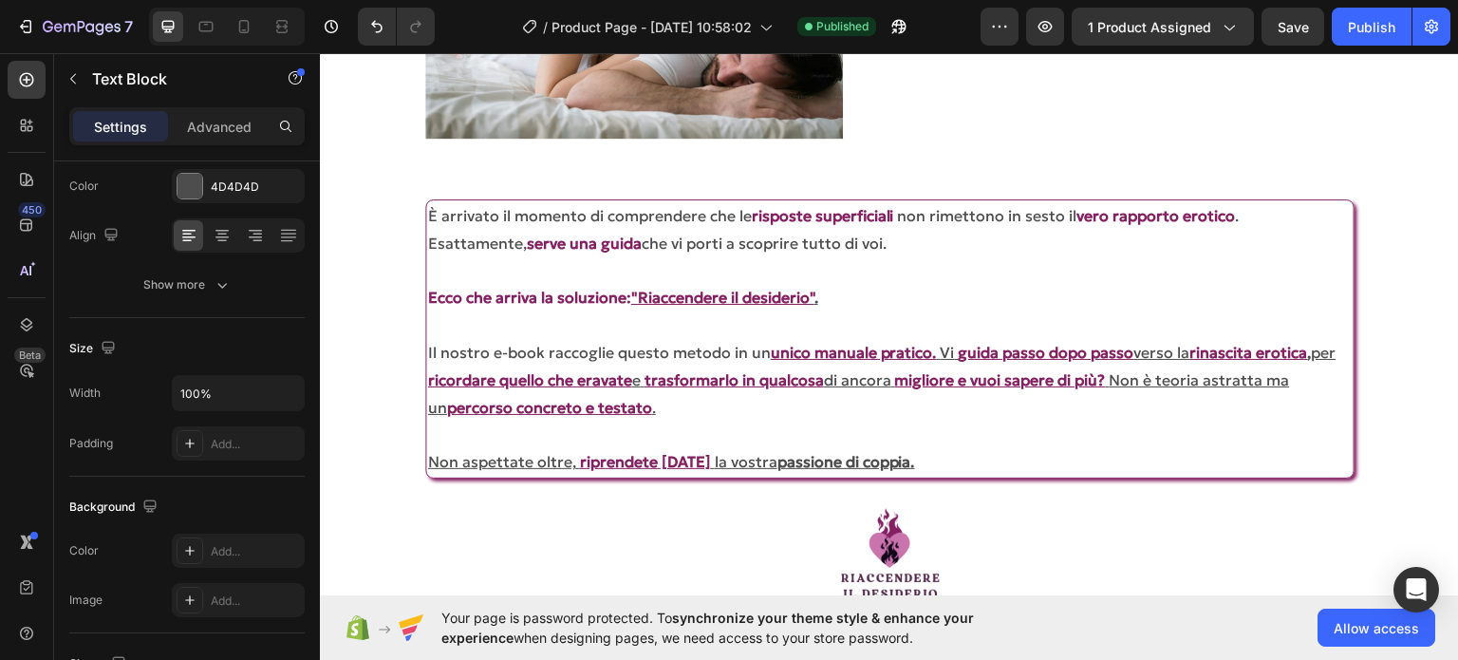
scroll to position [3987, 0]
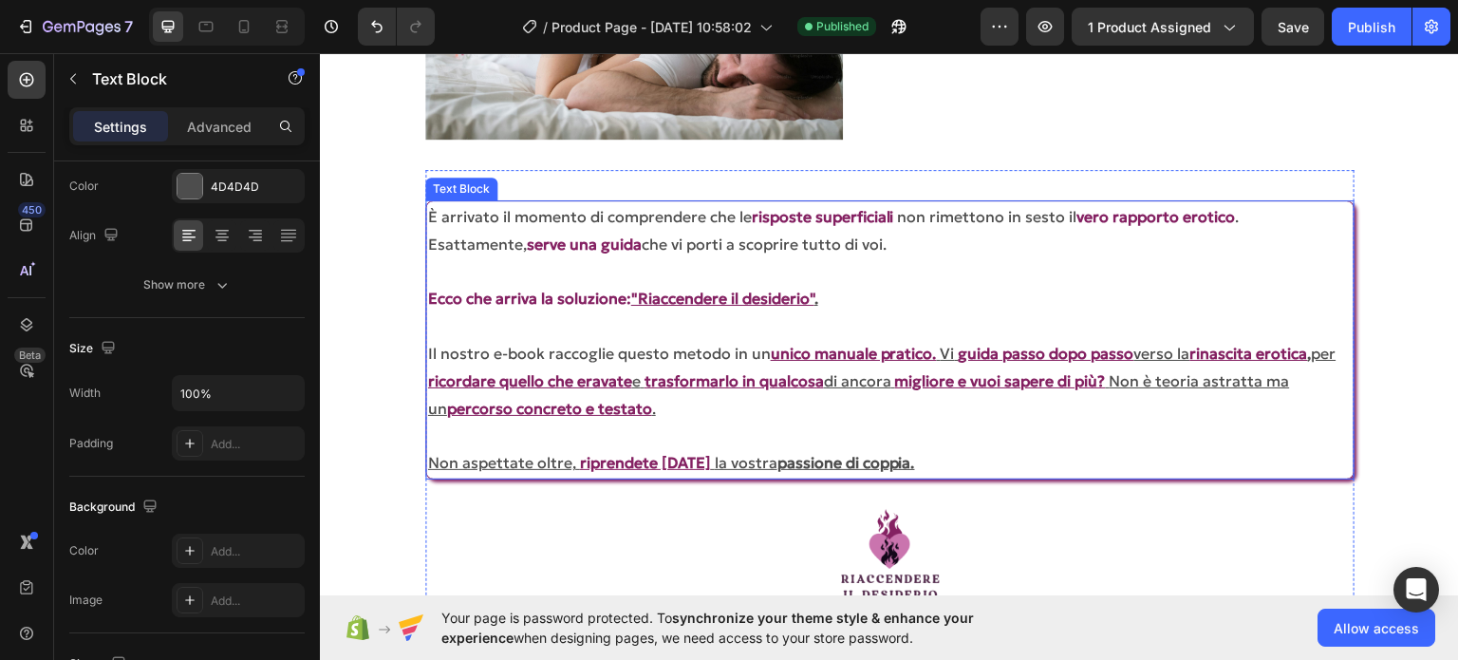
click at [739, 376] on u "trasformarlo in qualcosa" at bounding box center [734, 379] width 179 height 19
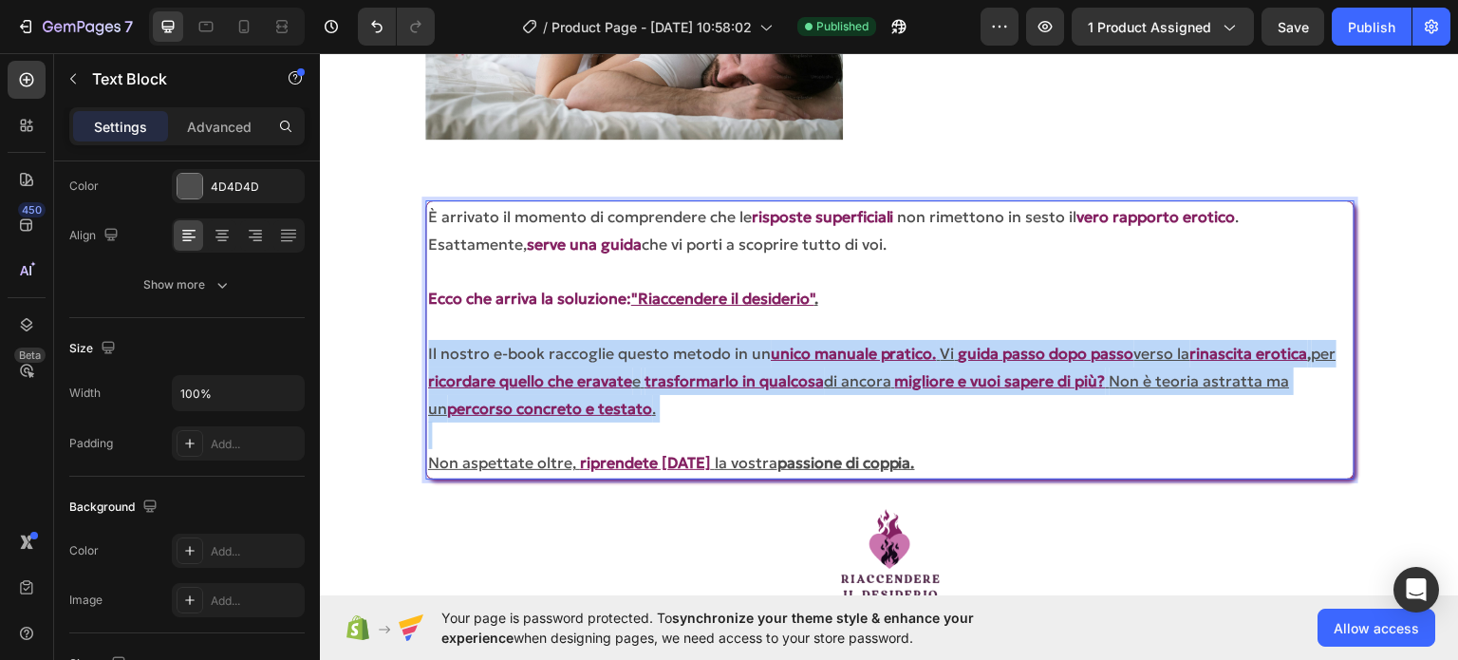
click at [739, 376] on u "trasformarlo in qualcosa" at bounding box center [734, 379] width 179 height 19
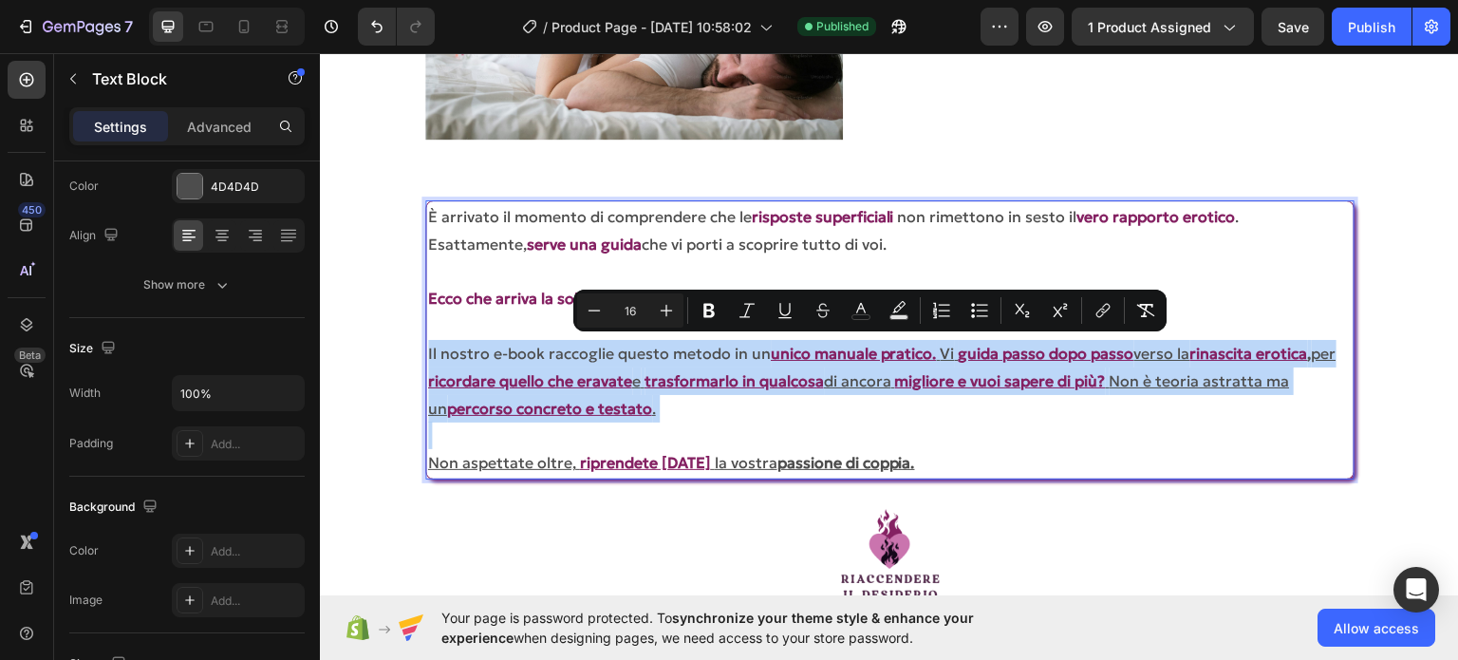
drag, startPoint x: 739, startPoint y: 376, endPoint x: 719, endPoint y: 376, distance: 20.9
click at [719, 376] on u "trasformarlo in qualcosa" at bounding box center [734, 379] width 179 height 19
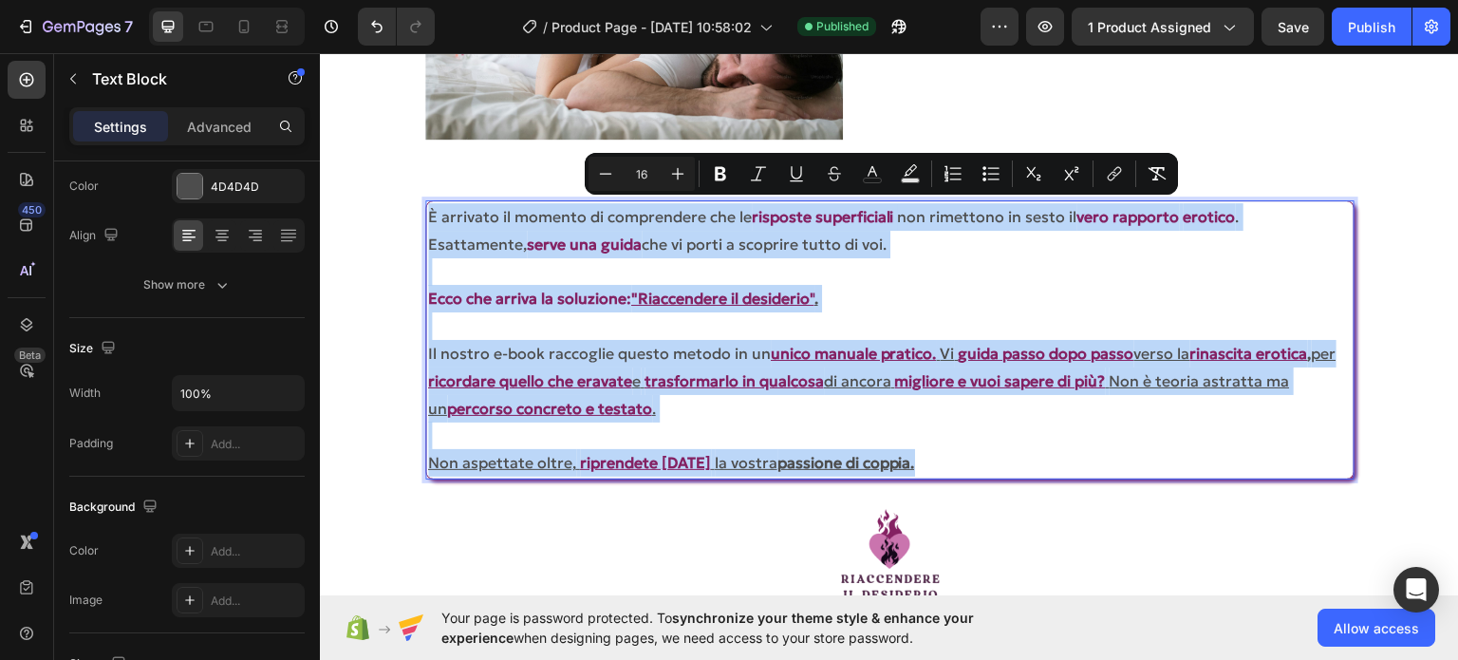
drag, startPoint x: 424, startPoint y: 206, endPoint x: 933, endPoint y: 467, distance: 571.9
click at [933, 467] on div "È arrivato il momento di comprendere che le risposte superficiali non rimettono…" at bounding box center [889, 338] width 929 height 279
copy div "È arrivato il momento di comprendere che le risposte superficiali non rimettono…"
